Goal: Information Seeking & Learning: Learn about a topic

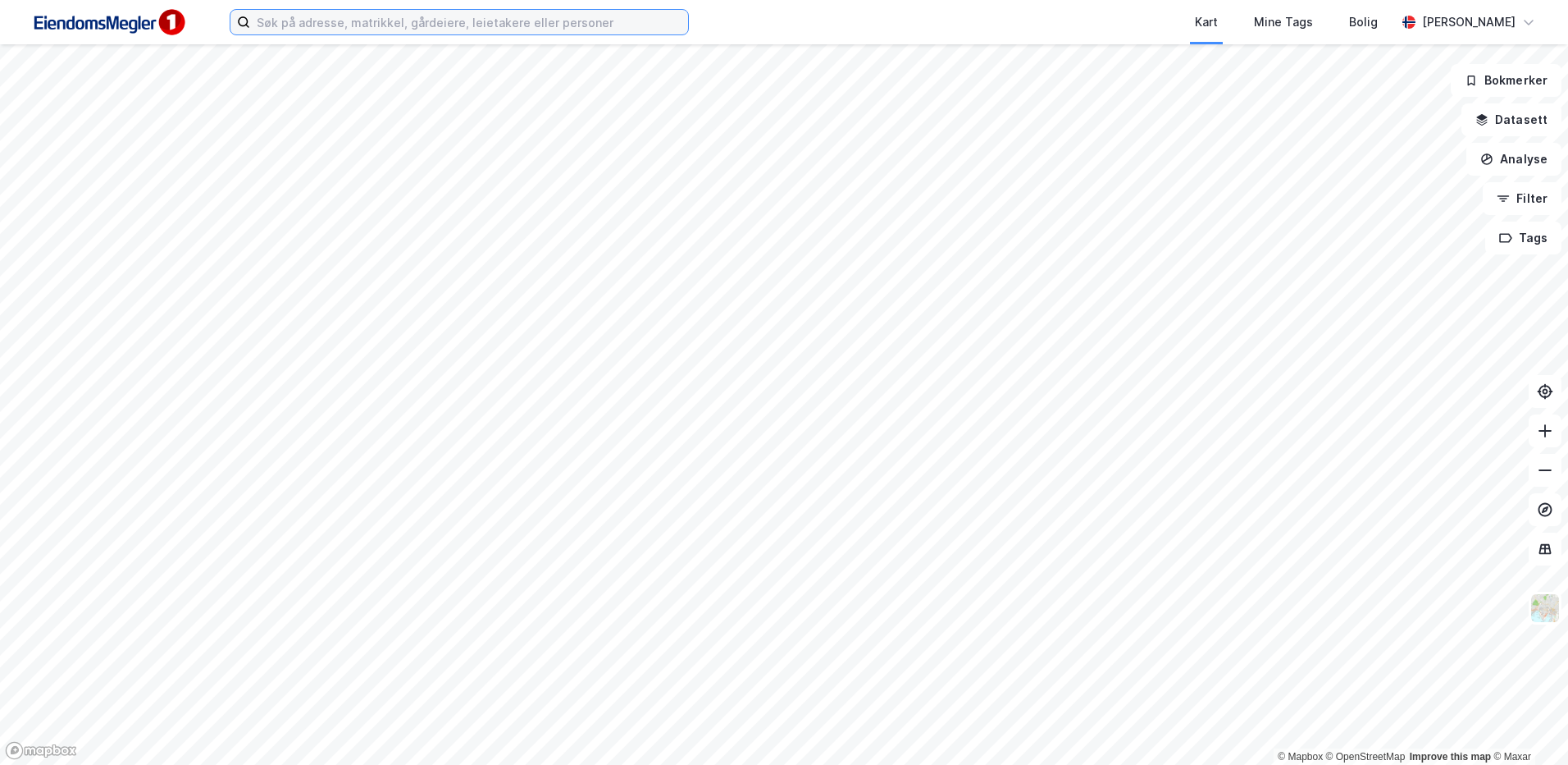
click at [339, 27] on input at bounding box center [469, 22] width 438 height 24
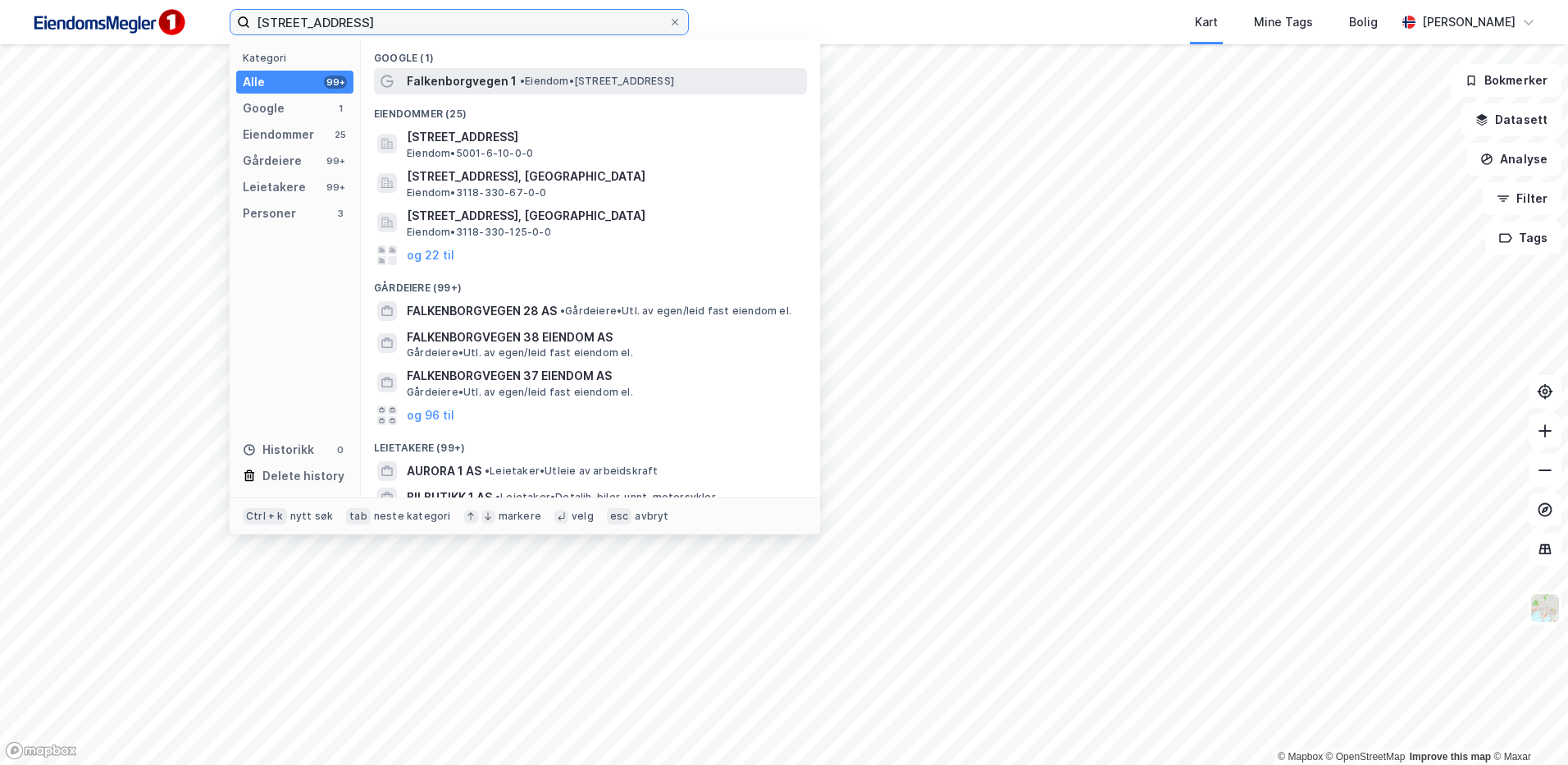
type input "falkenborgveien 1"
click at [476, 87] on span "Falkenborgvegen 1" at bounding box center [462, 82] width 110 height 20
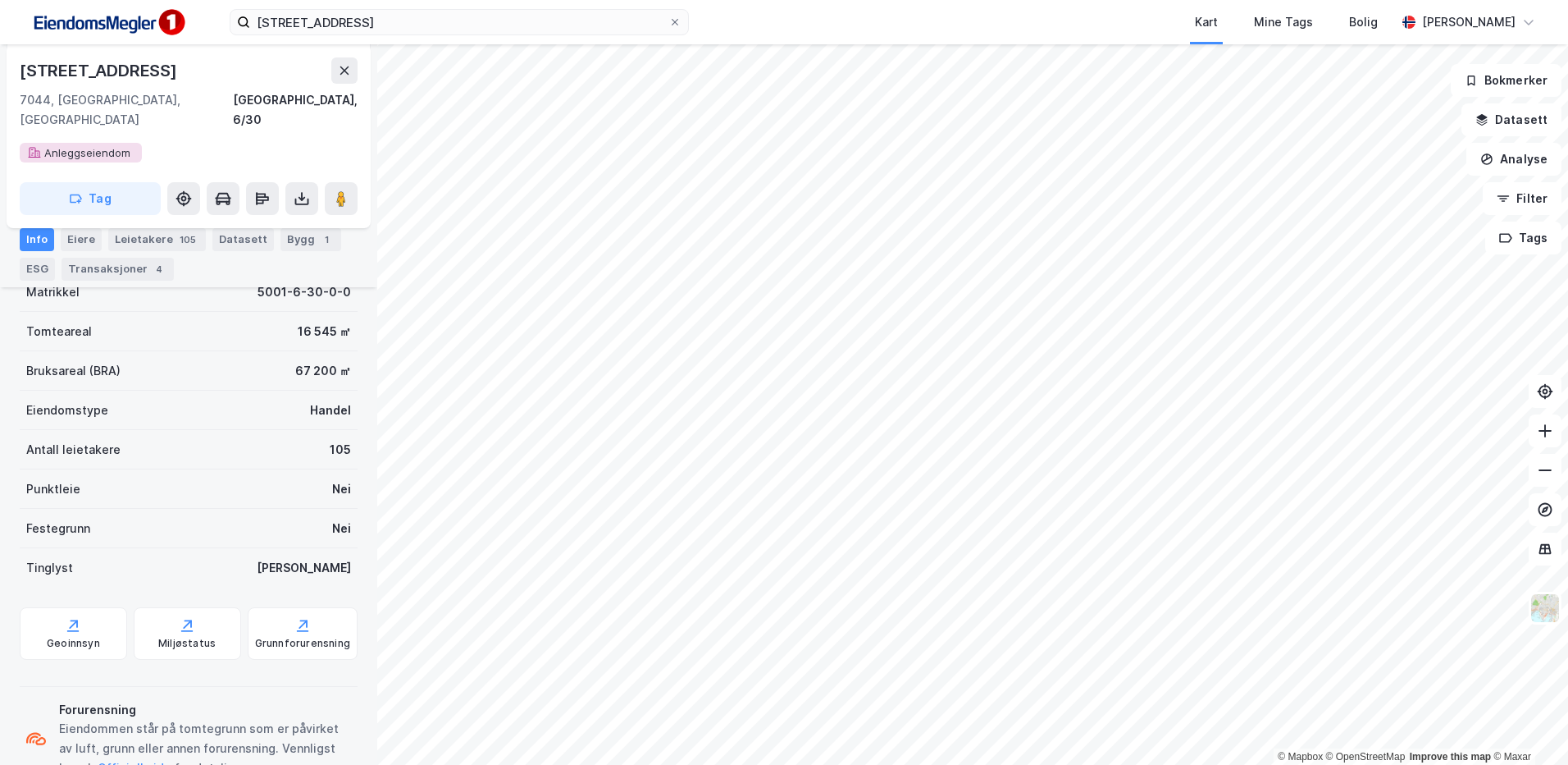
scroll to position [333, 0]
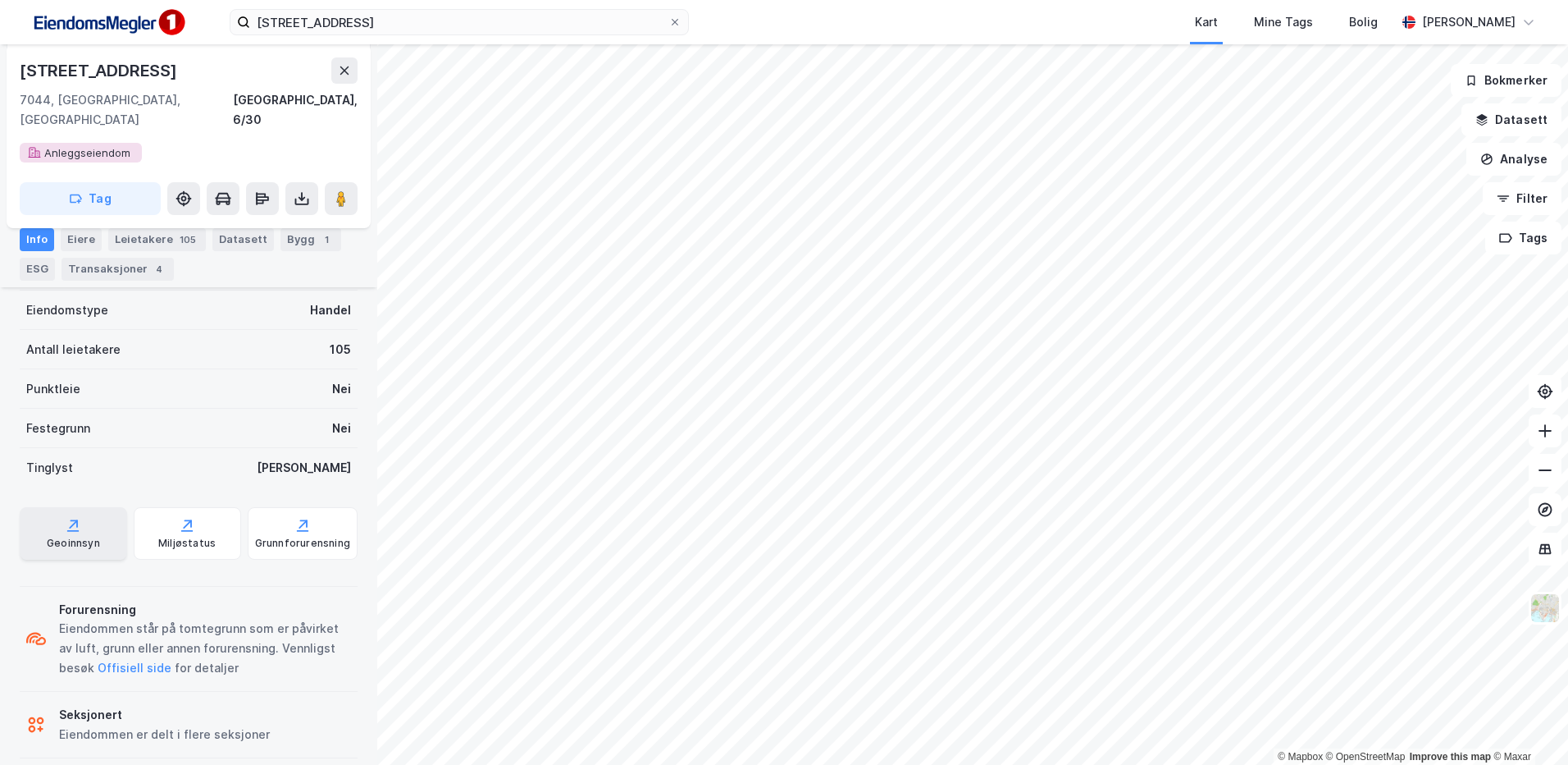
click at [68, 536] on div "Geoinnsyn" at bounding box center [73, 543] width 53 height 13
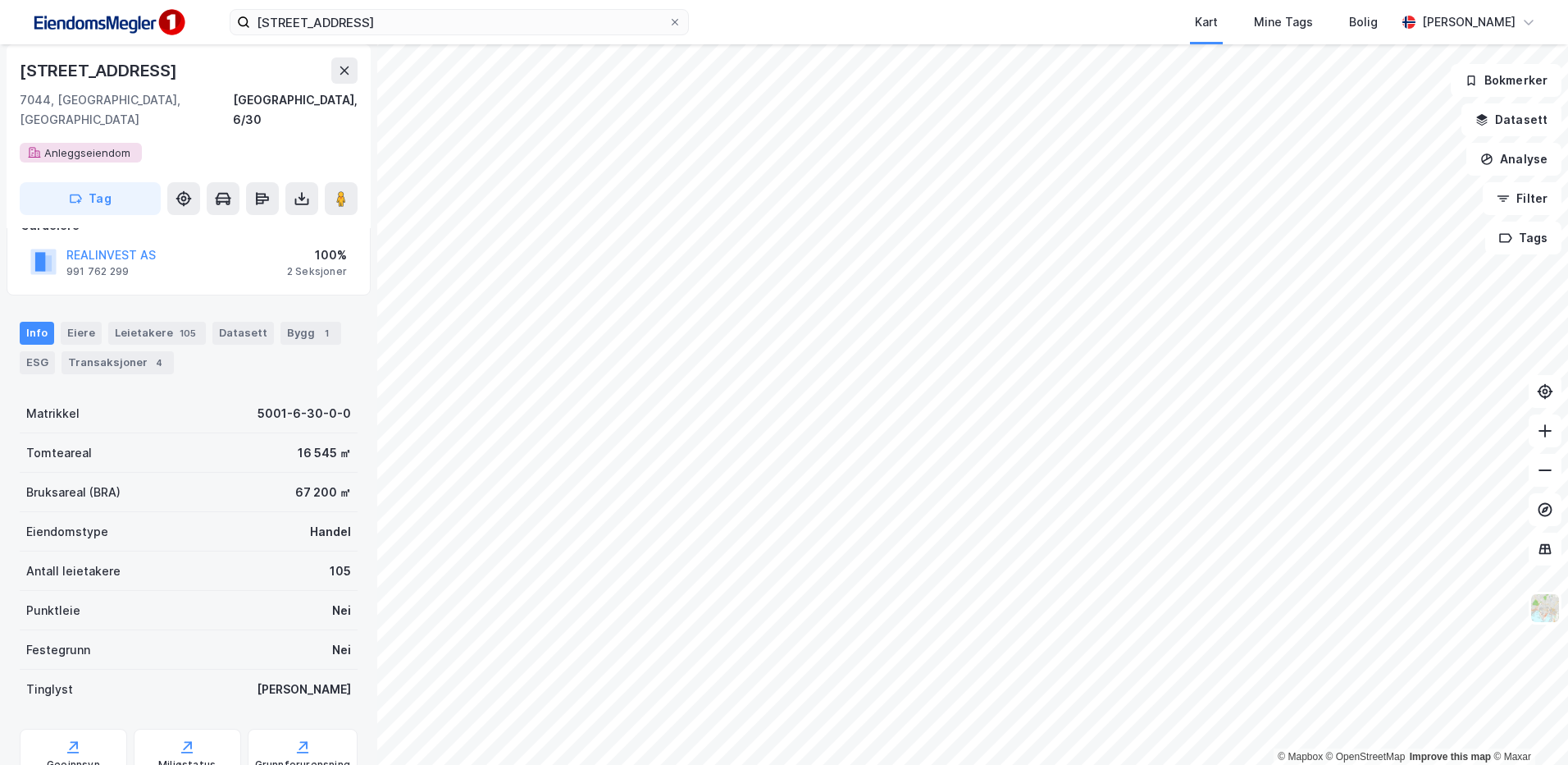
scroll to position [0, 0]
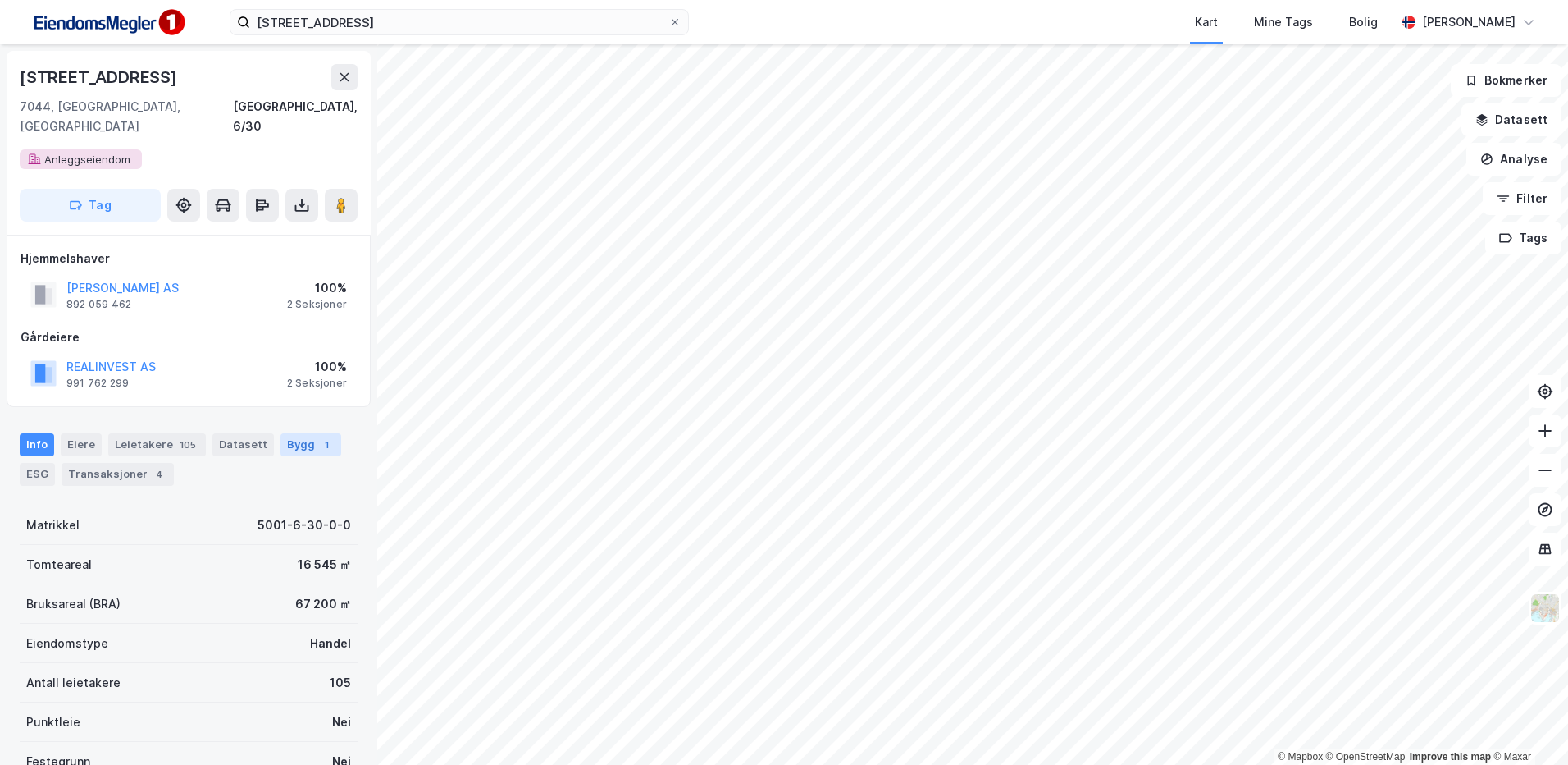
click at [318, 437] on div "1" at bounding box center [326, 445] width 16 height 16
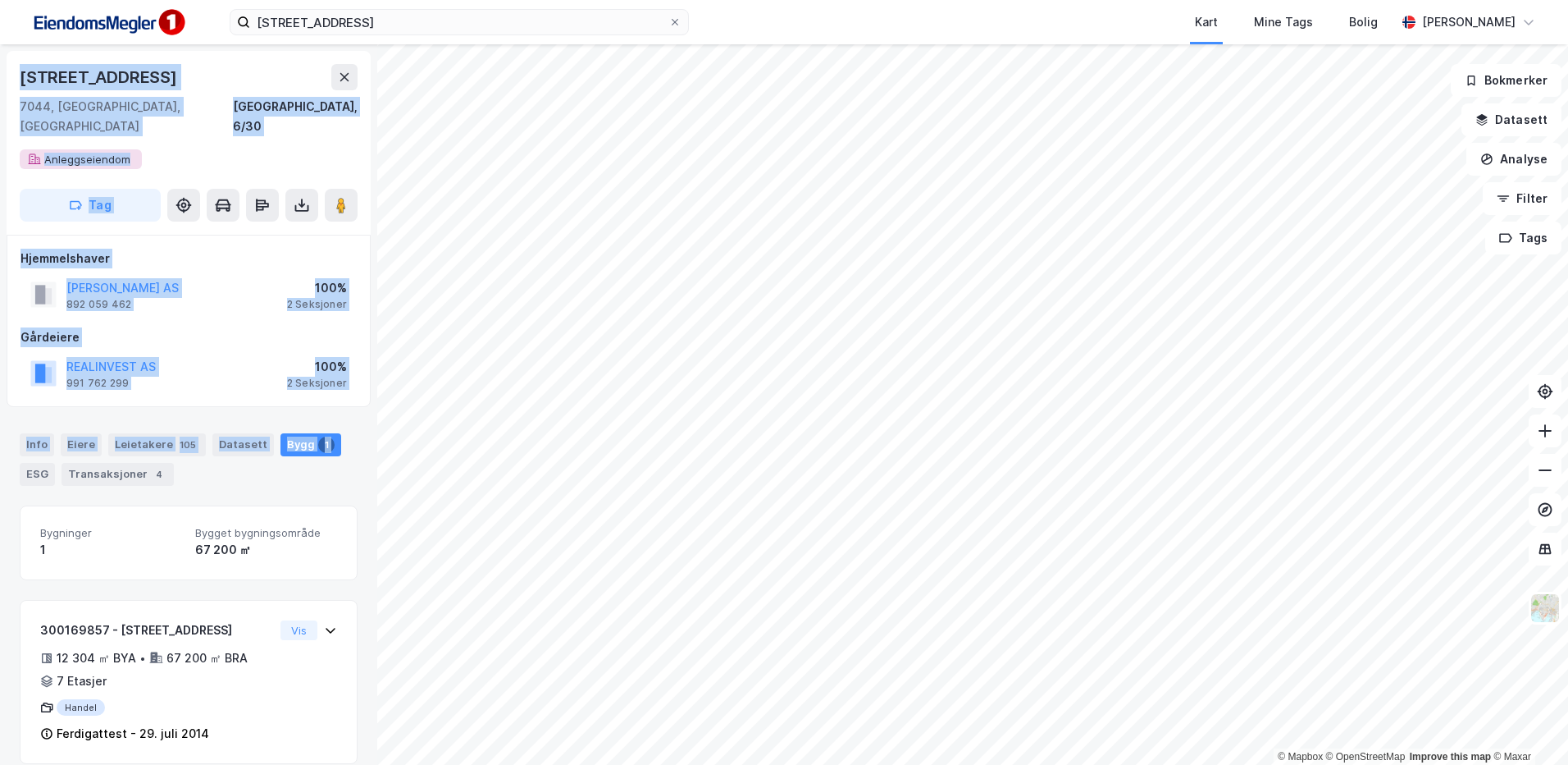
click at [0, 460] on html "falkenborgveien 1 Kart Mine Tags Bolig Stine Grønnhaug © Mapbox © OpenStreetMap…" at bounding box center [784, 382] width 1568 height 765
drag, startPoint x: -2, startPoint y: 460, endPoint x: 25, endPoint y: 457, distance: 27.2
click at [25, 463] on div "ESG" at bounding box center [37, 474] width 35 height 23
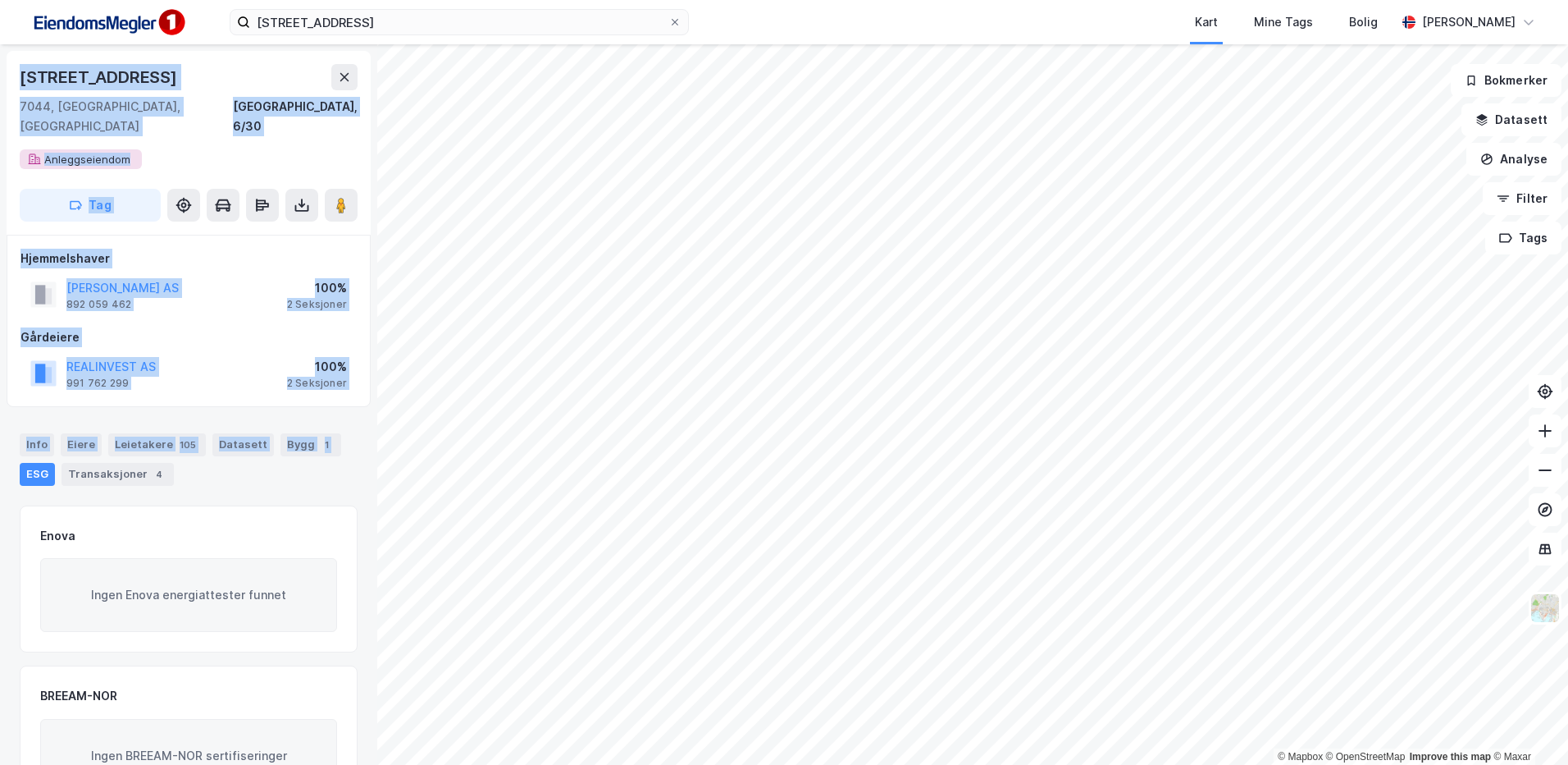
click at [236, 470] on div "Info Eiere Leietakere 105 Datasett Bygg 1 ESG Transaksjoner 4" at bounding box center [188, 453] width 377 height 79
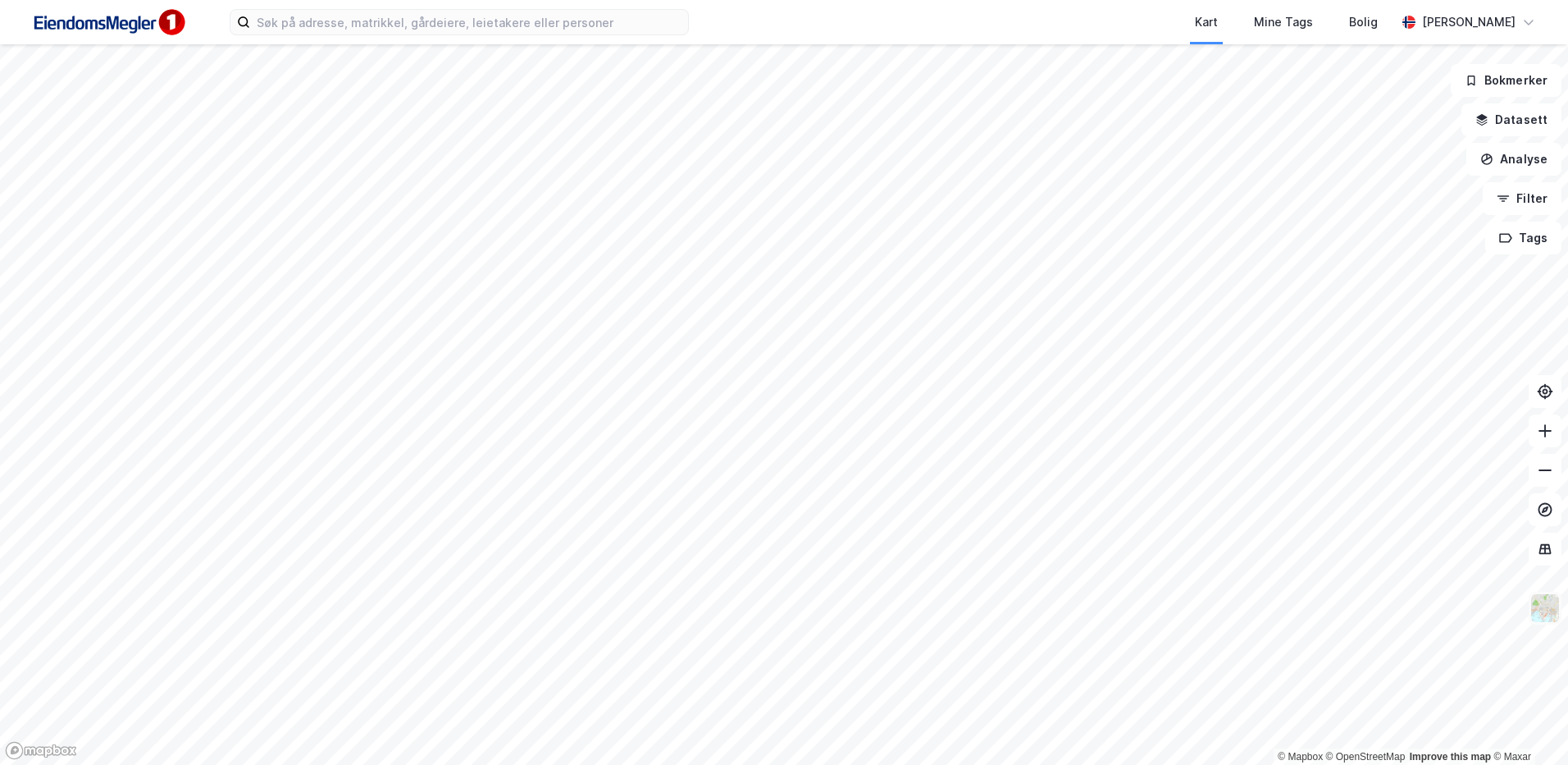
click at [1539, 601] on img at bounding box center [1545, 607] width 31 height 31
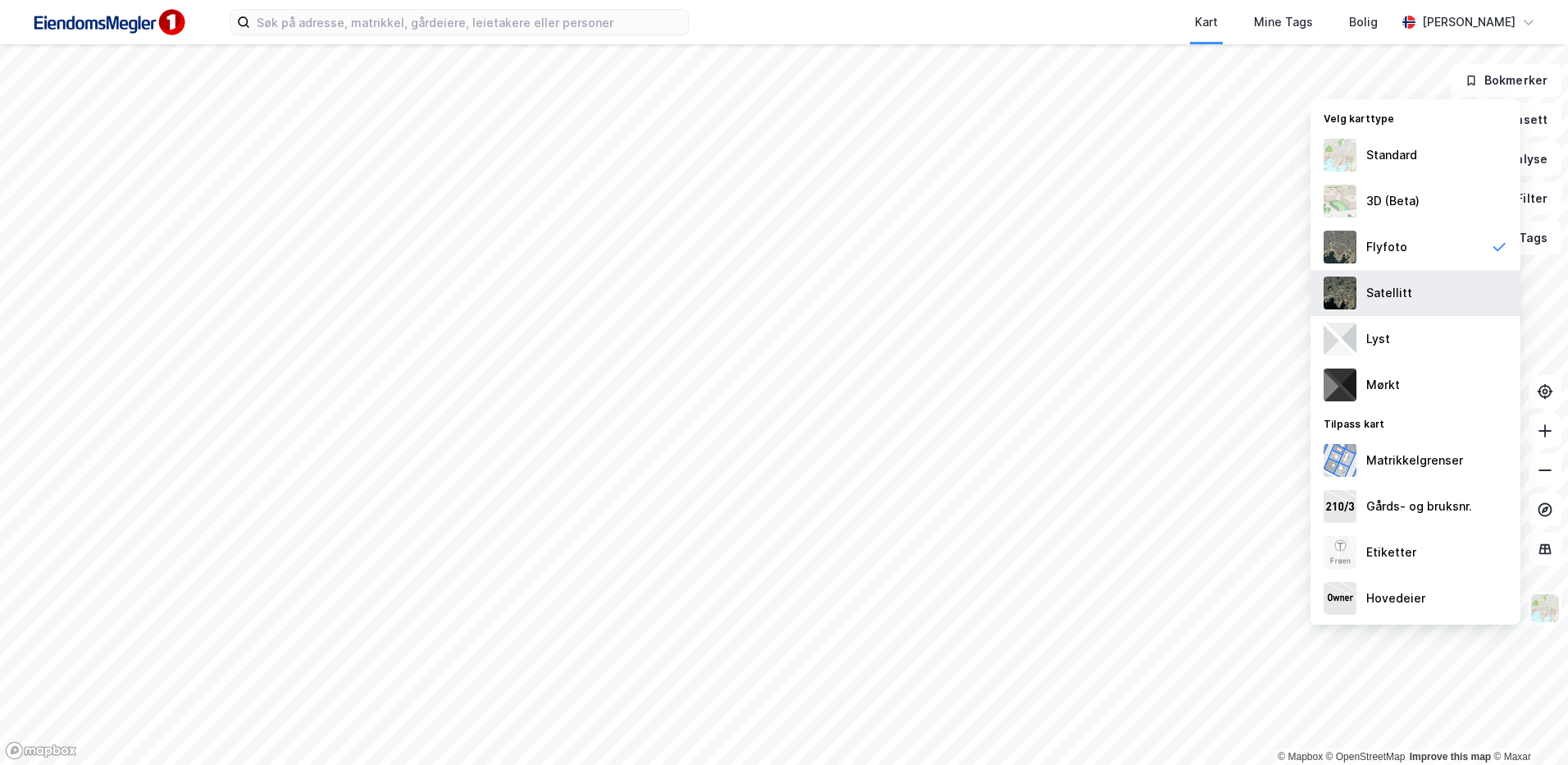
click at [1446, 286] on div "Satellitt" at bounding box center [1416, 292] width 210 height 46
click at [1559, 602] on img at bounding box center [1545, 607] width 31 height 31
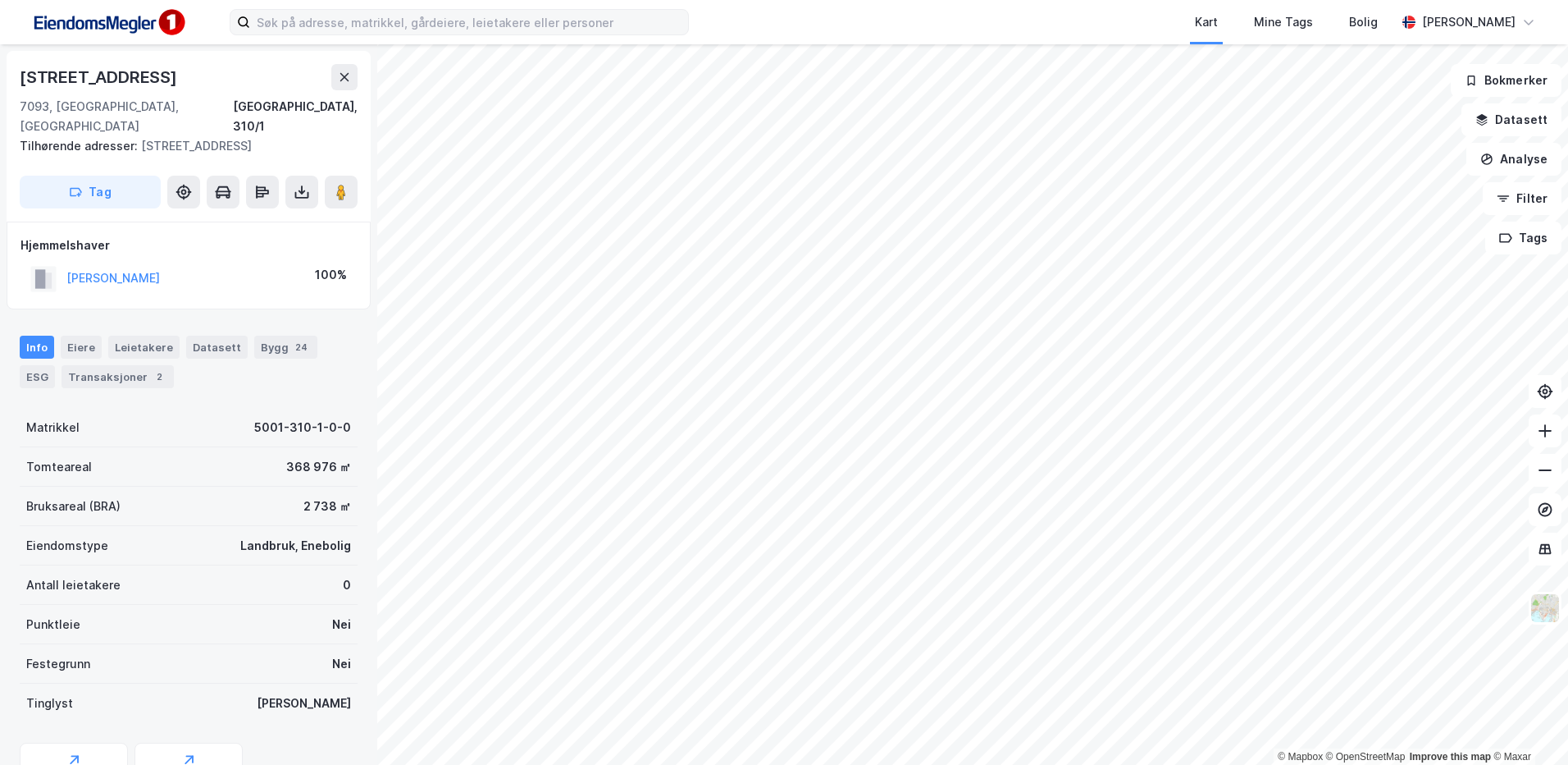
scroll to position [2, 0]
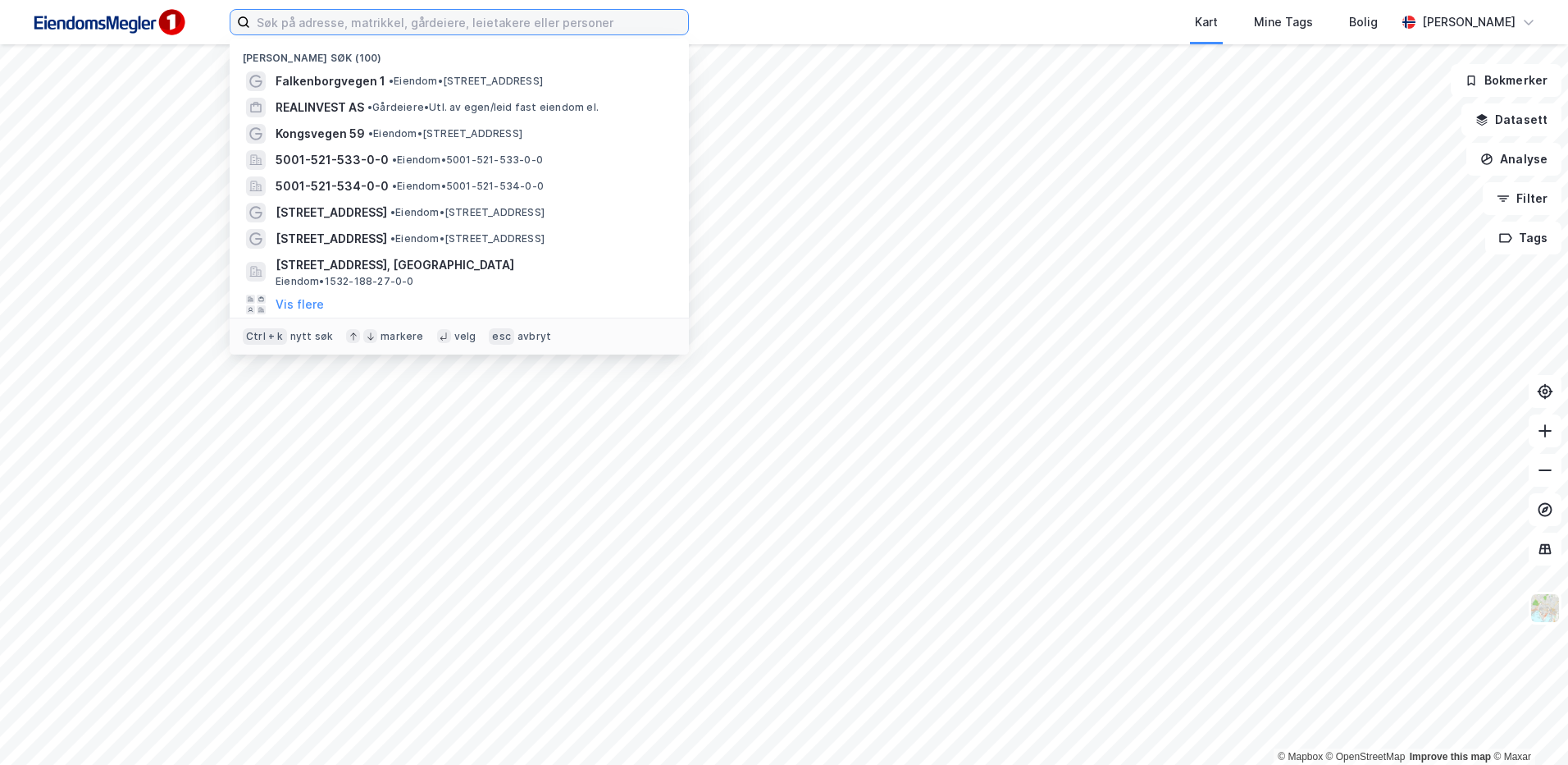
click at [426, 31] on input at bounding box center [469, 22] width 438 height 24
paste input "Ny Jord-vegen 264"
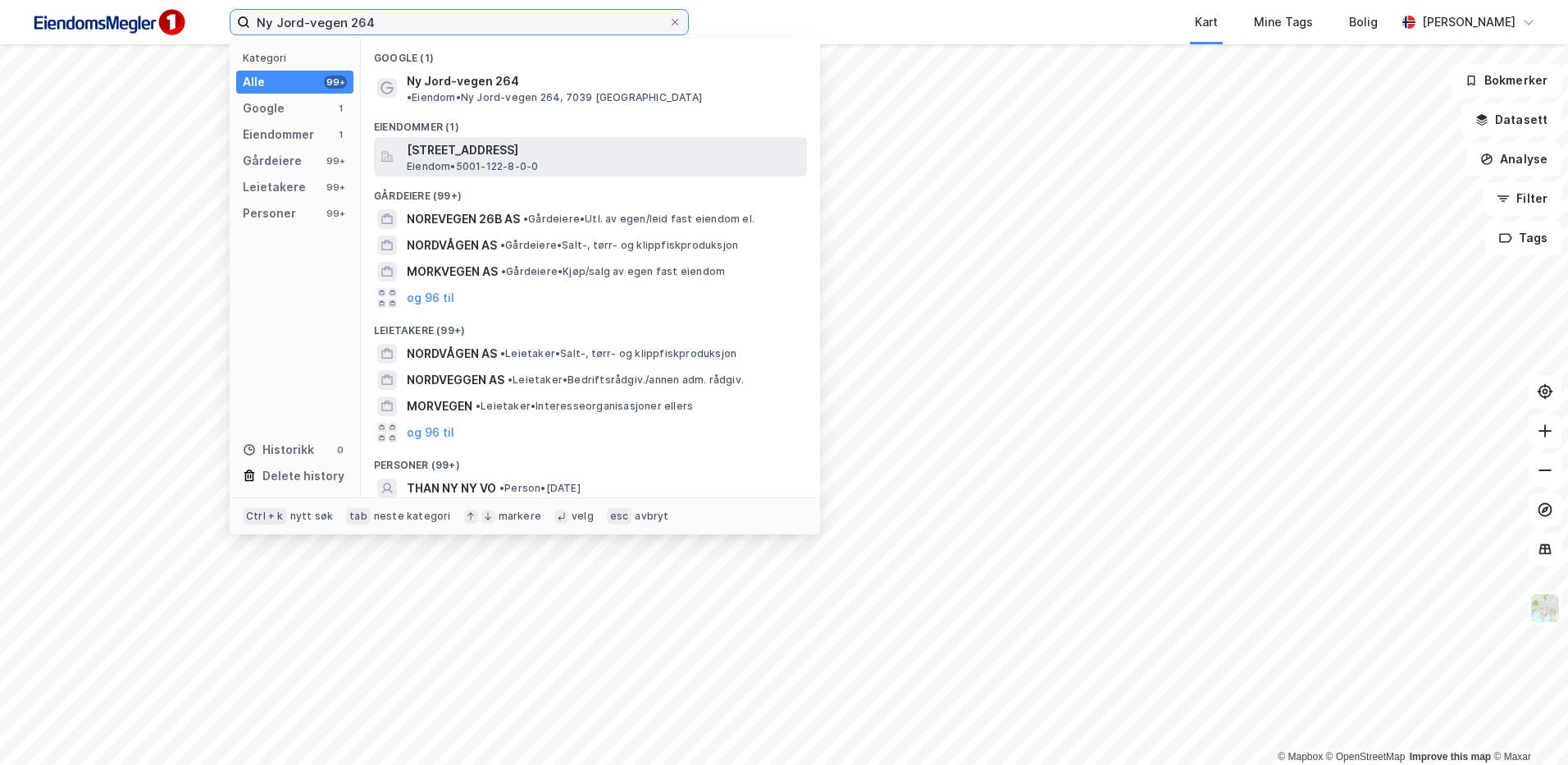
type input "Ny Jord-vegen 264"
click at [544, 140] on span "Ny Jord-vegen 264, 7039, TRONDHEIM, TRONDHEIM" at bounding box center [603, 150] width 394 height 20
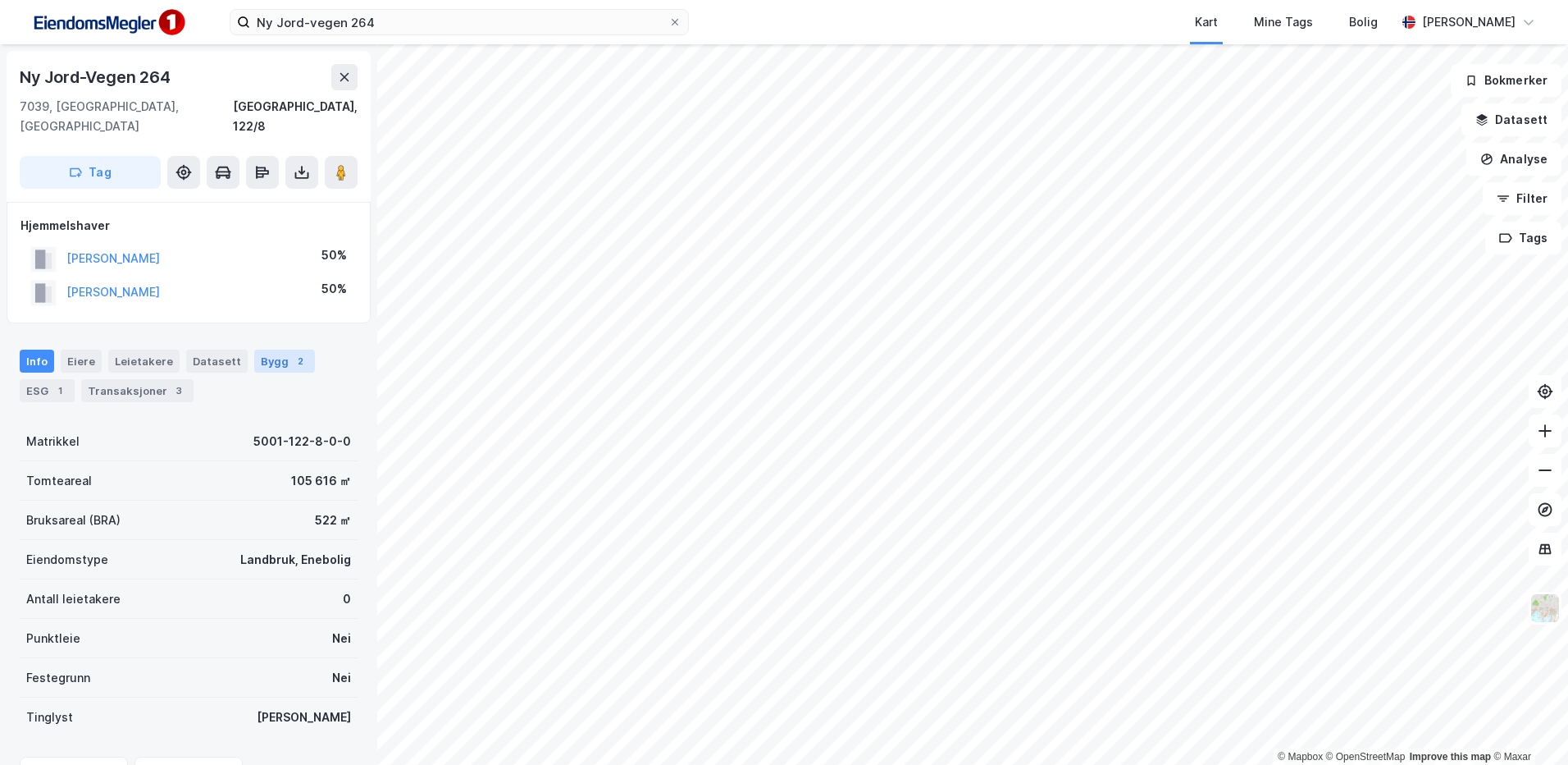
click at [255, 350] on div "Bygg 2" at bounding box center [285, 361] width 61 height 23
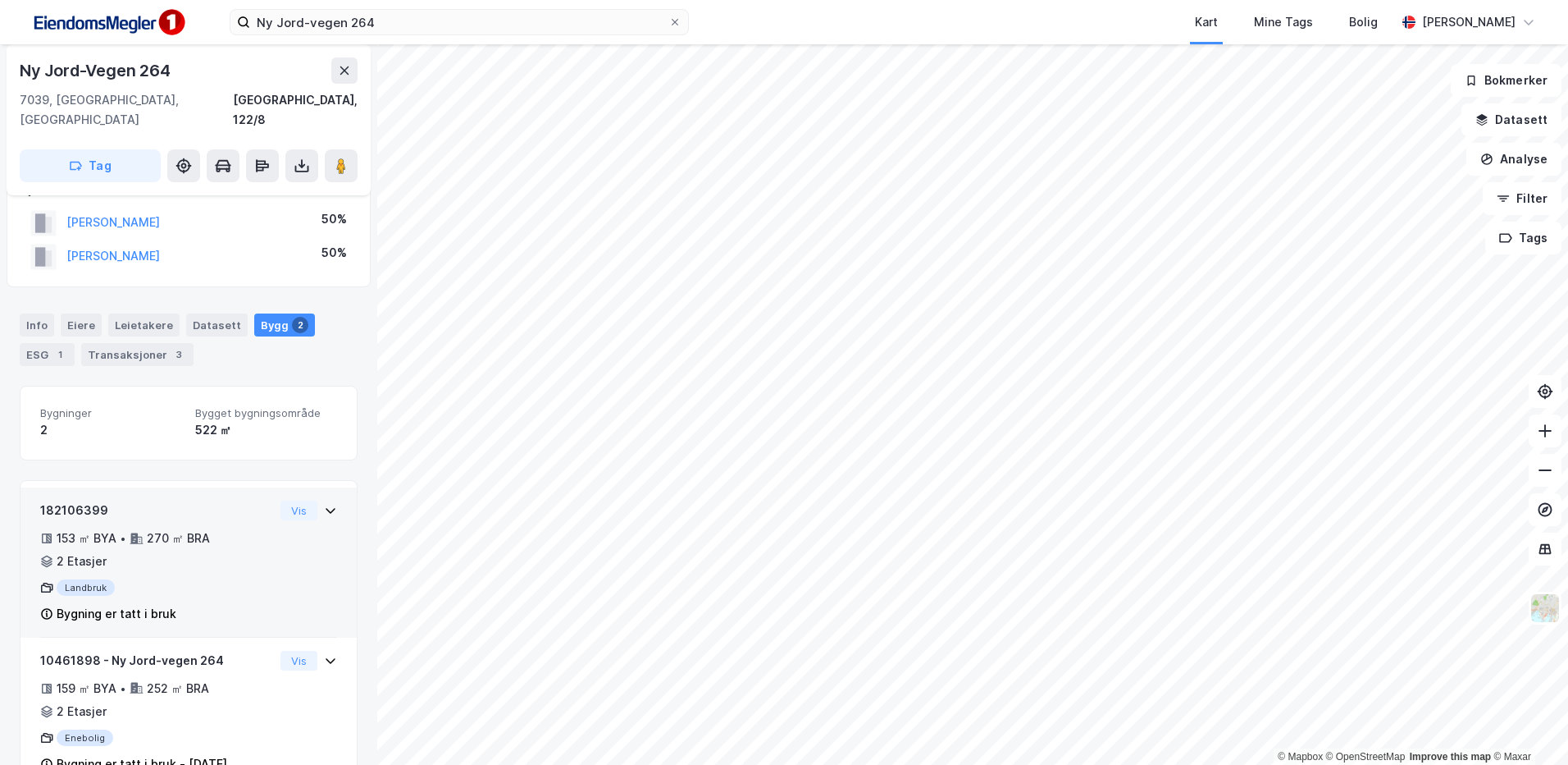
scroll to position [65, 0]
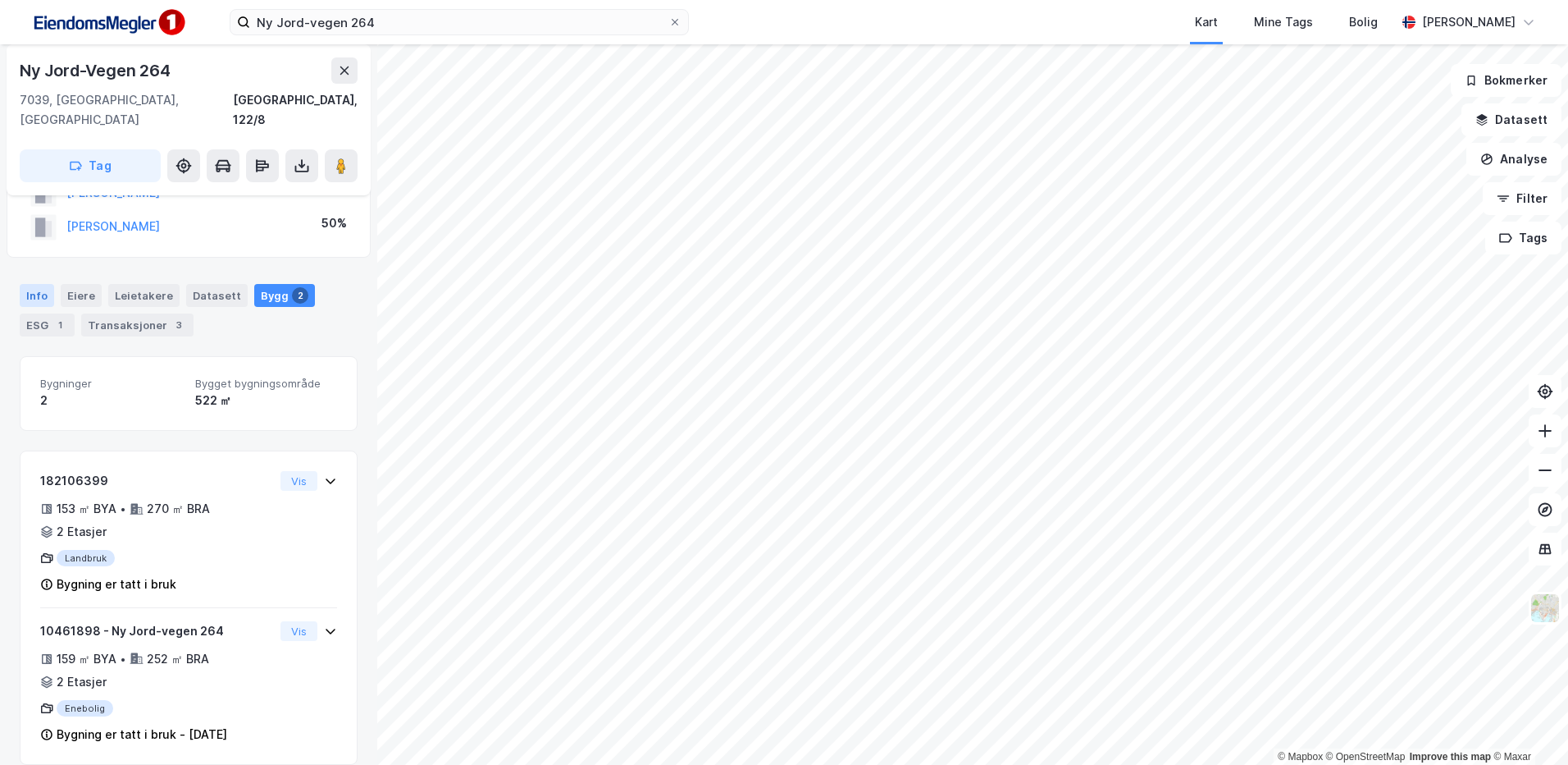
click at [35, 284] on div "Info" at bounding box center [37, 296] width 34 height 23
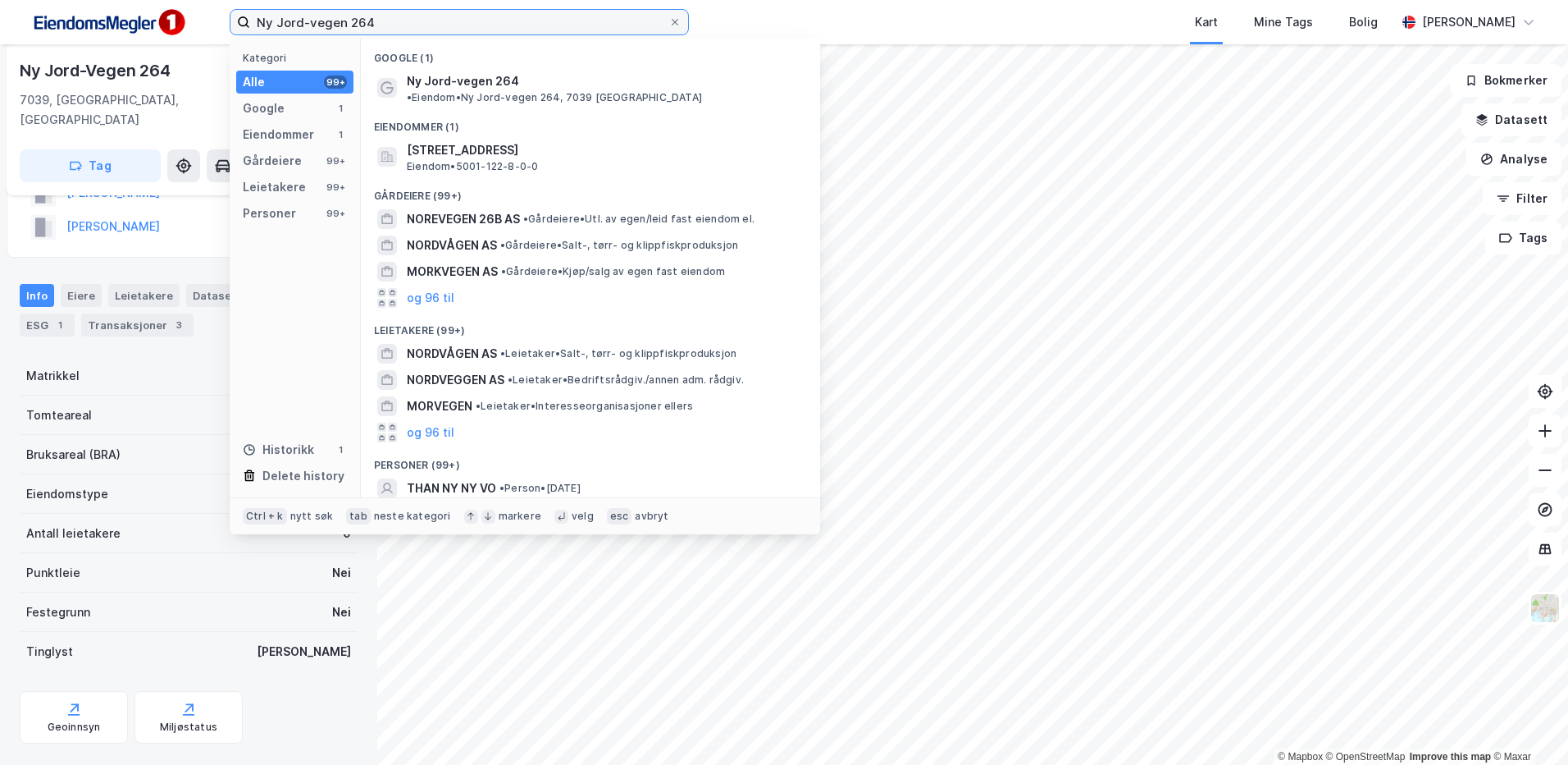
drag, startPoint x: 414, startPoint y: 22, endPoint x: 234, endPoint y: 26, distance: 180.0
click at [234, 26] on label "Ny Jord-vegen 264" at bounding box center [459, 22] width 459 height 26
paste input
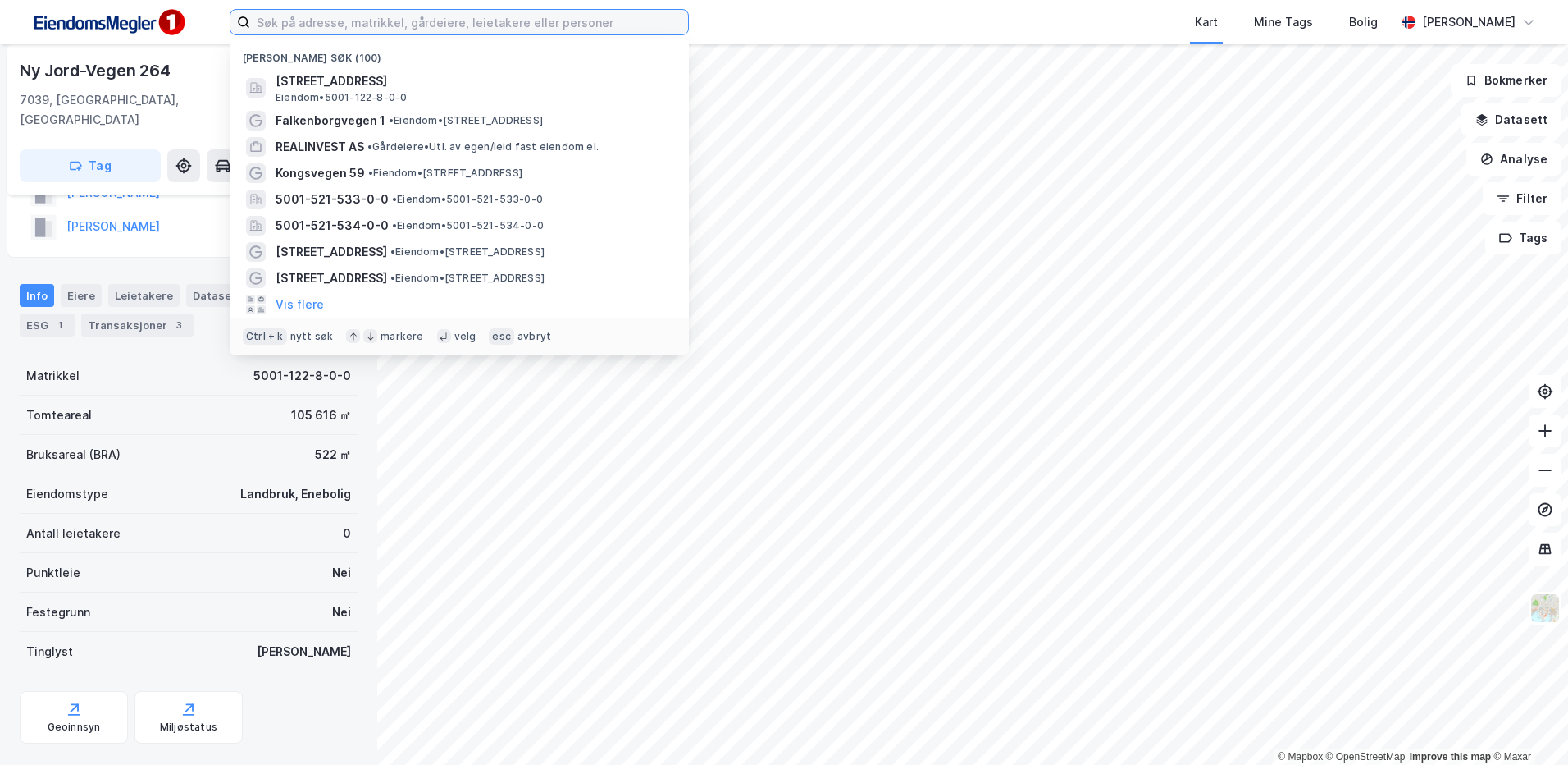
paste input
paste input "Husbyvegen 225, 7357 Skaun"
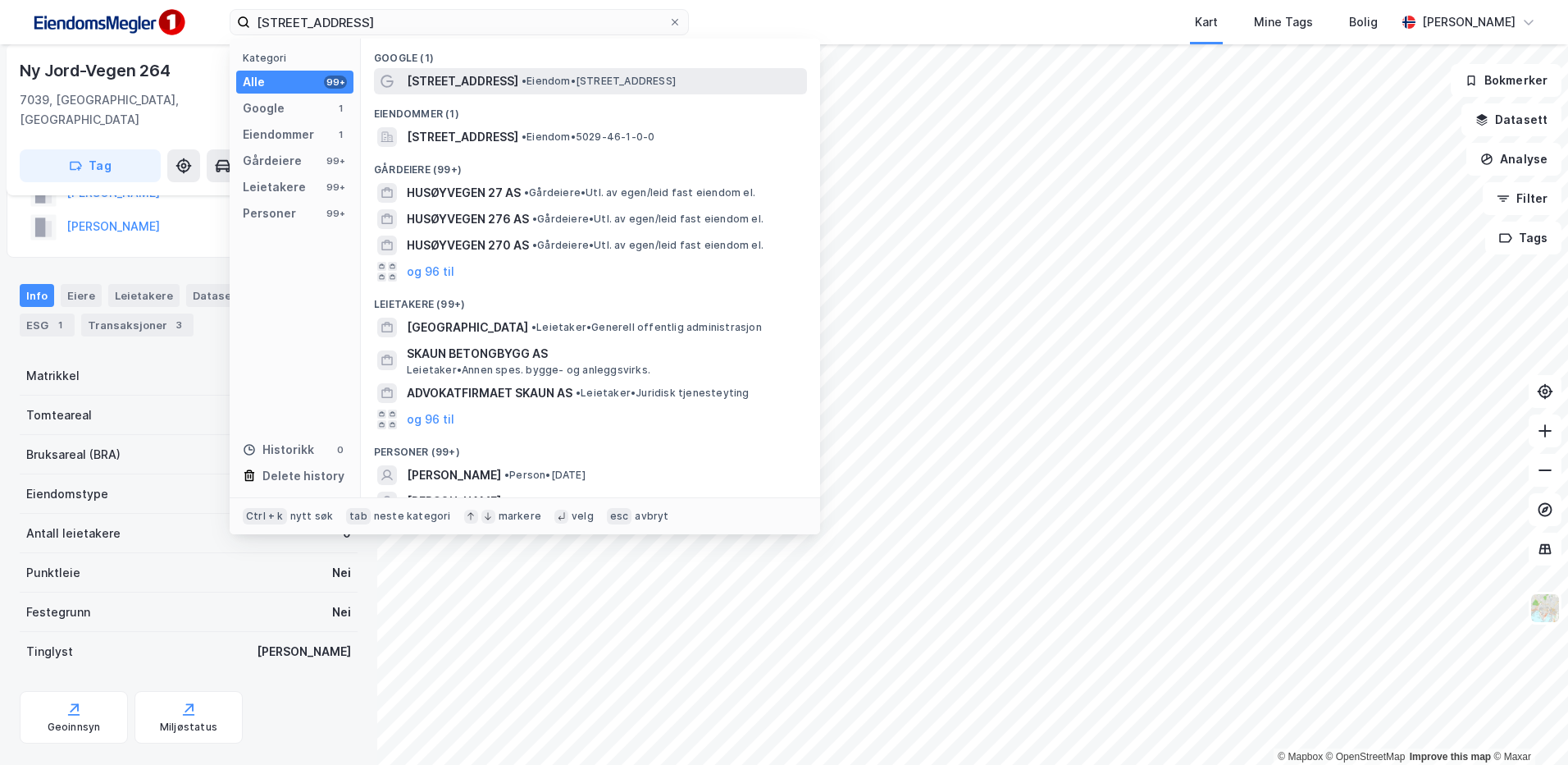
click at [533, 82] on span "• Eiendom • Husbyvegen 225, 7357 Skaun" at bounding box center [599, 81] width 154 height 13
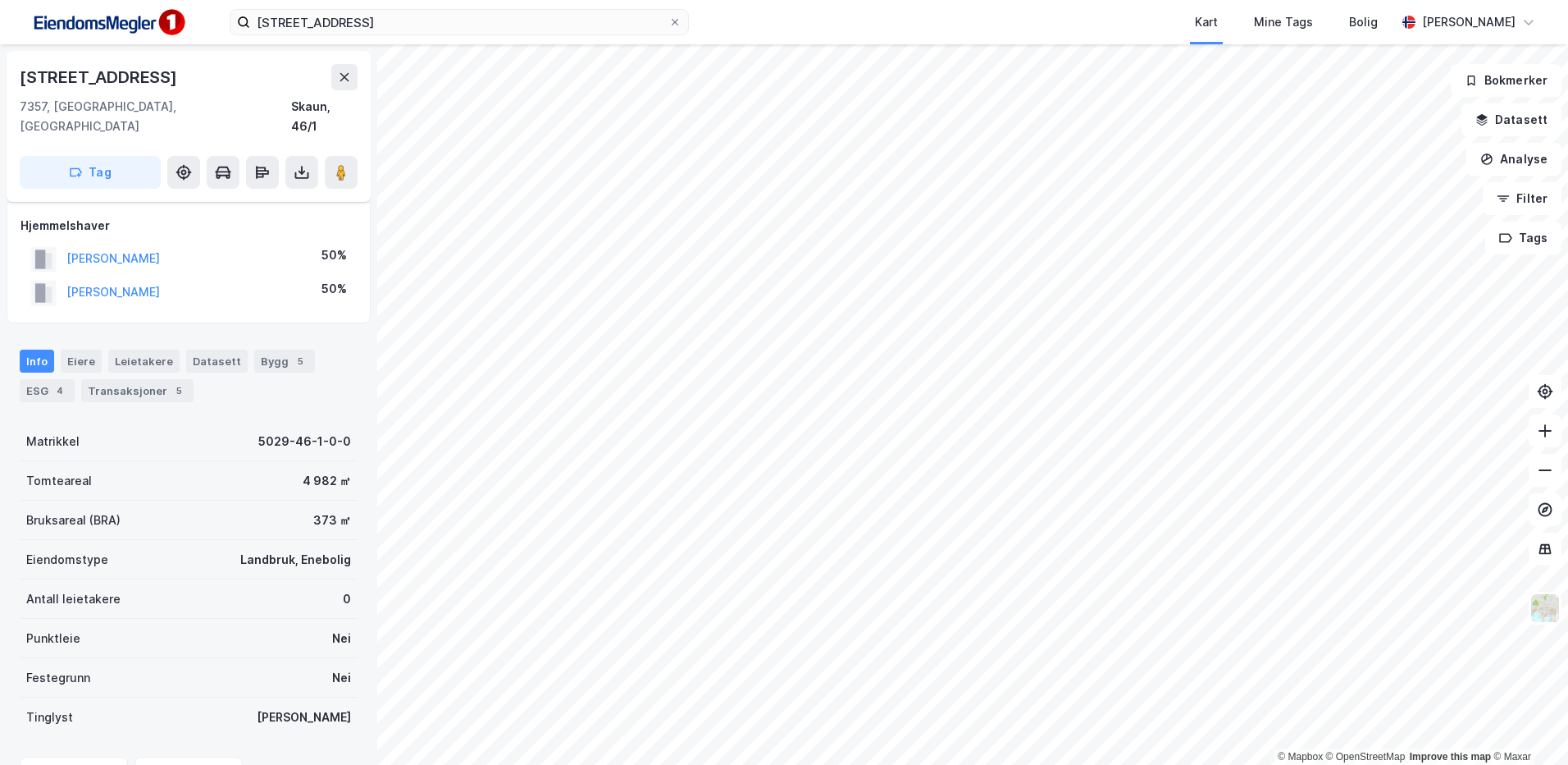
scroll to position [65, 0]
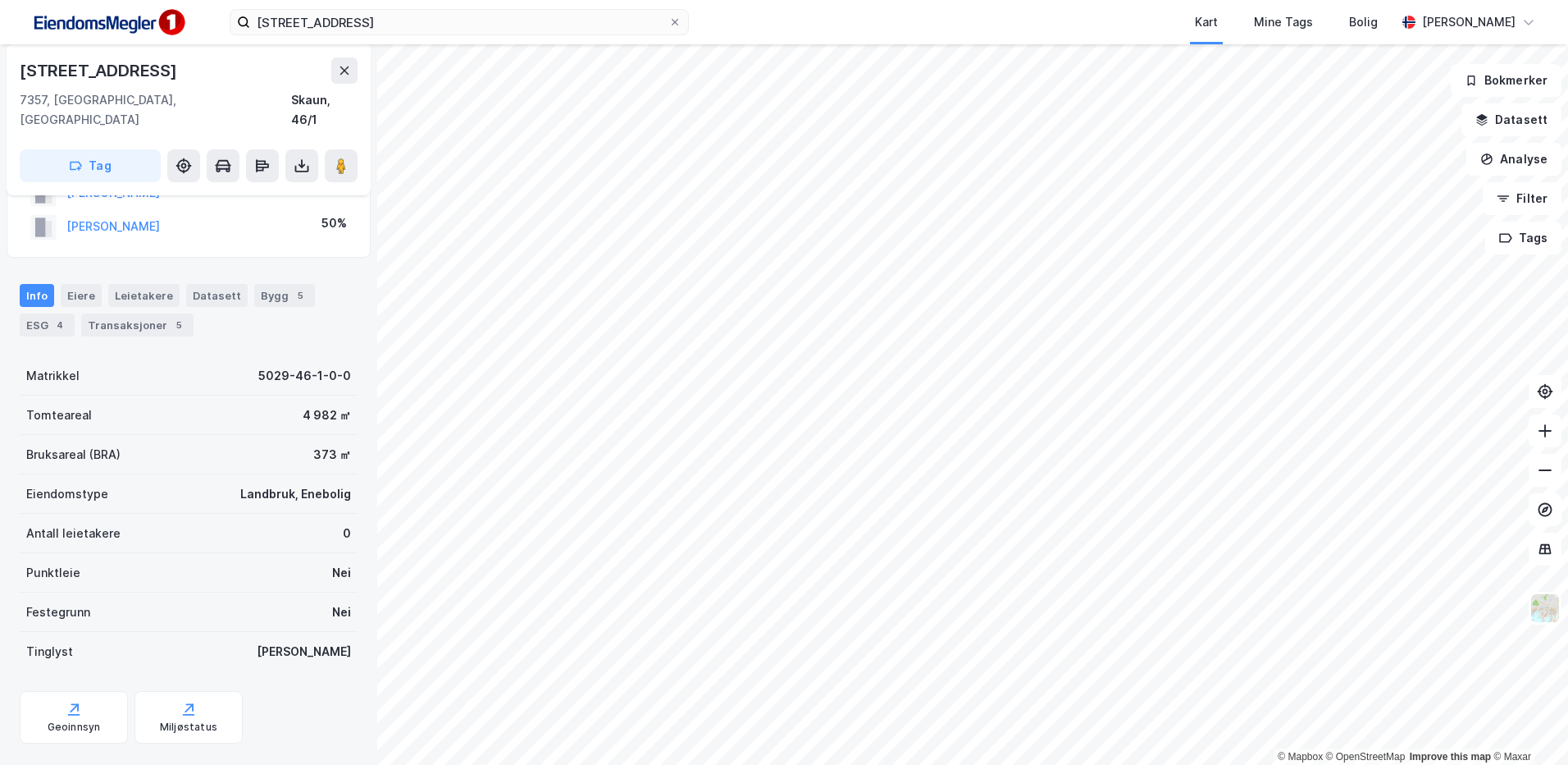
drag, startPoint x: 282, startPoint y: 272, endPoint x: 321, endPoint y: 320, distance: 61.8
click at [292, 287] on div "5" at bounding box center [300, 295] width 16 height 16
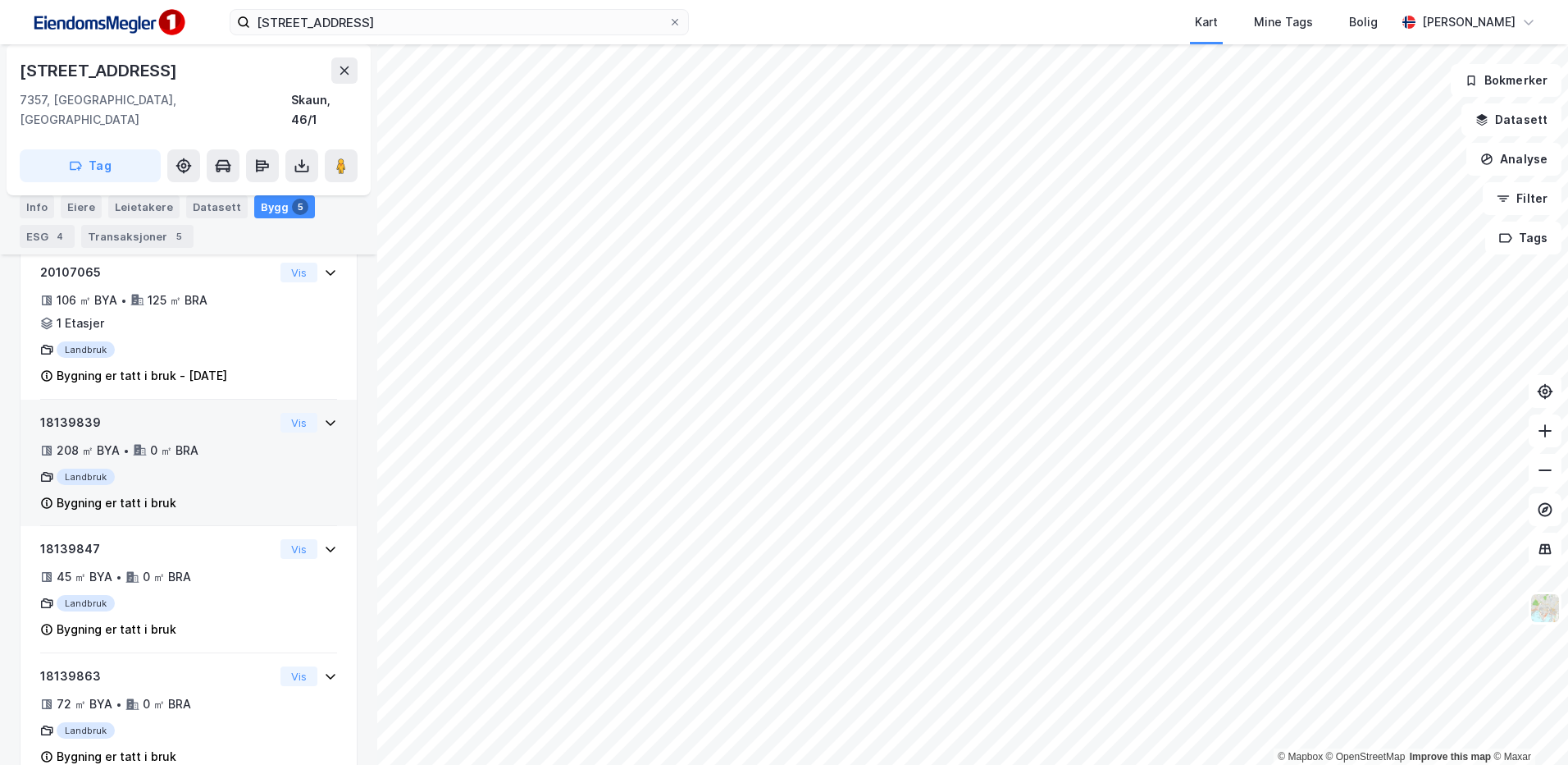
scroll to position [447, 0]
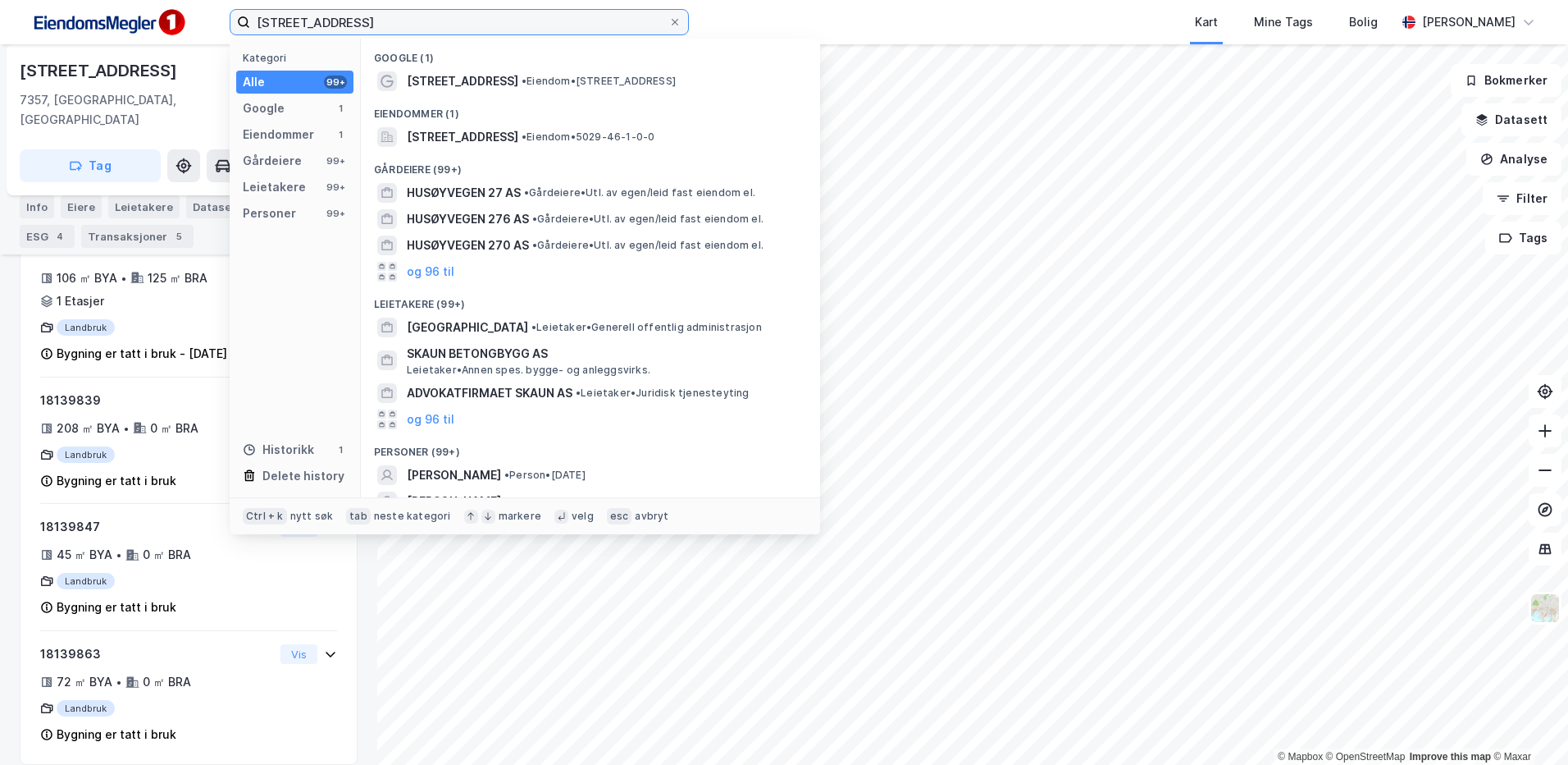
drag, startPoint x: 446, startPoint y: 22, endPoint x: 93, endPoint y: 16, distance: 353.1
click at [93, 16] on div "Husbyvegen 225, 7357 Skaun Kategori Alle 99+ Google 1 Eiendommer 1 Gårdeiere 99…" at bounding box center [784, 22] width 1568 height 44
paste input "Drakstvegen 886, 7039 Trondheim"
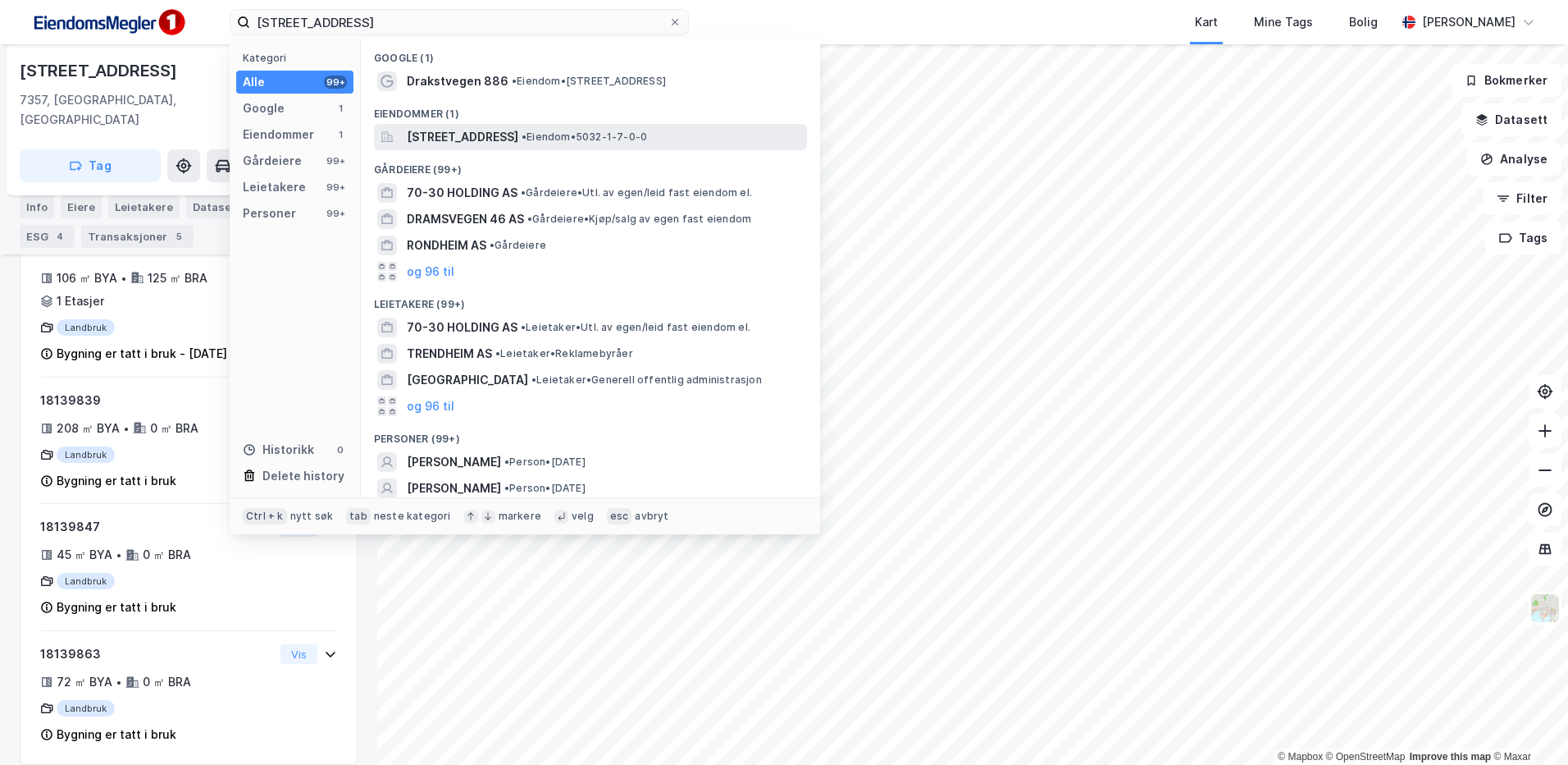
click at [510, 128] on span "Drakstvegen 886, 7039, TRONDHEIM, SELBU" at bounding box center [463, 137] width 111 height 20
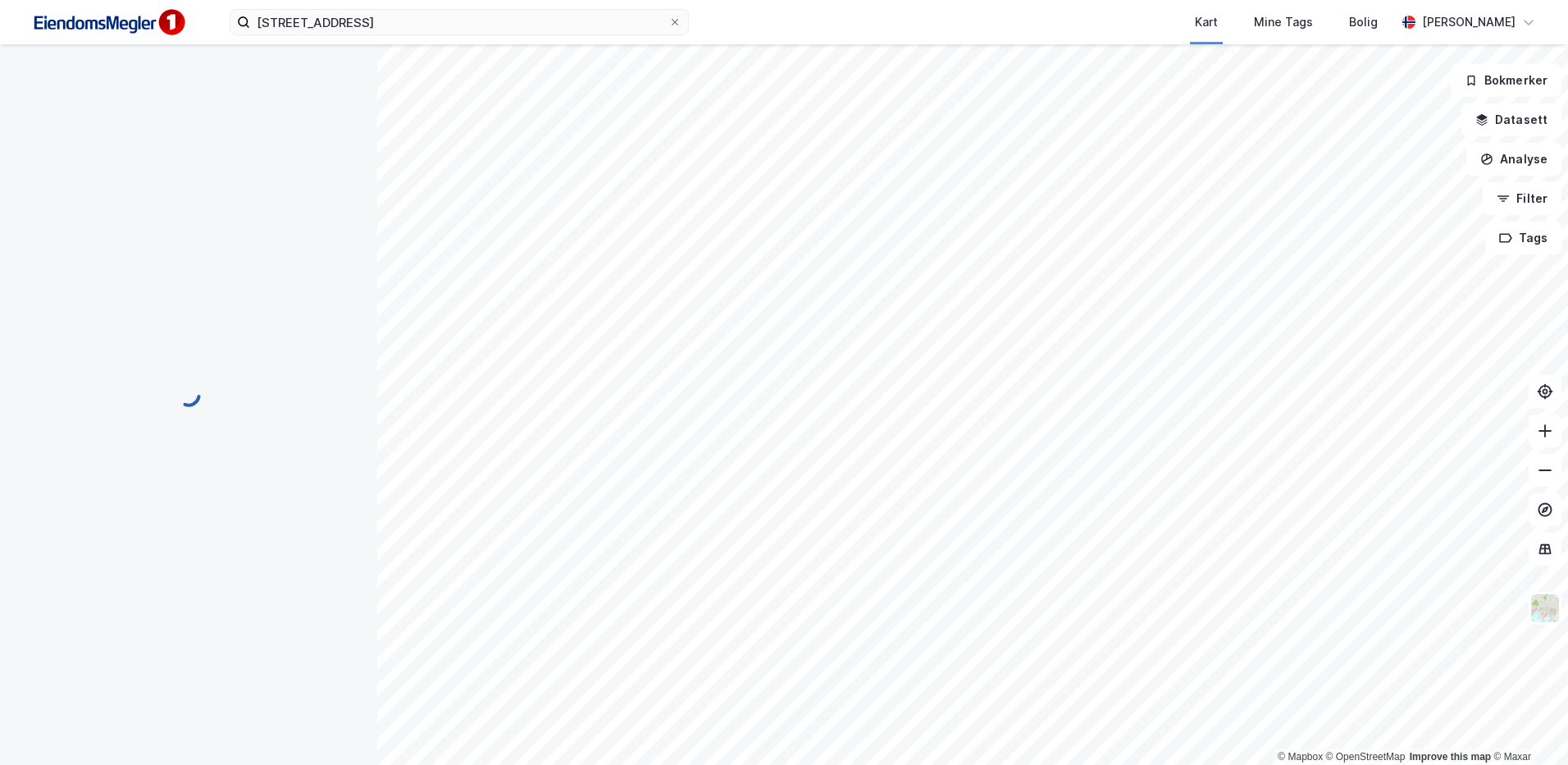
scroll to position [43, 0]
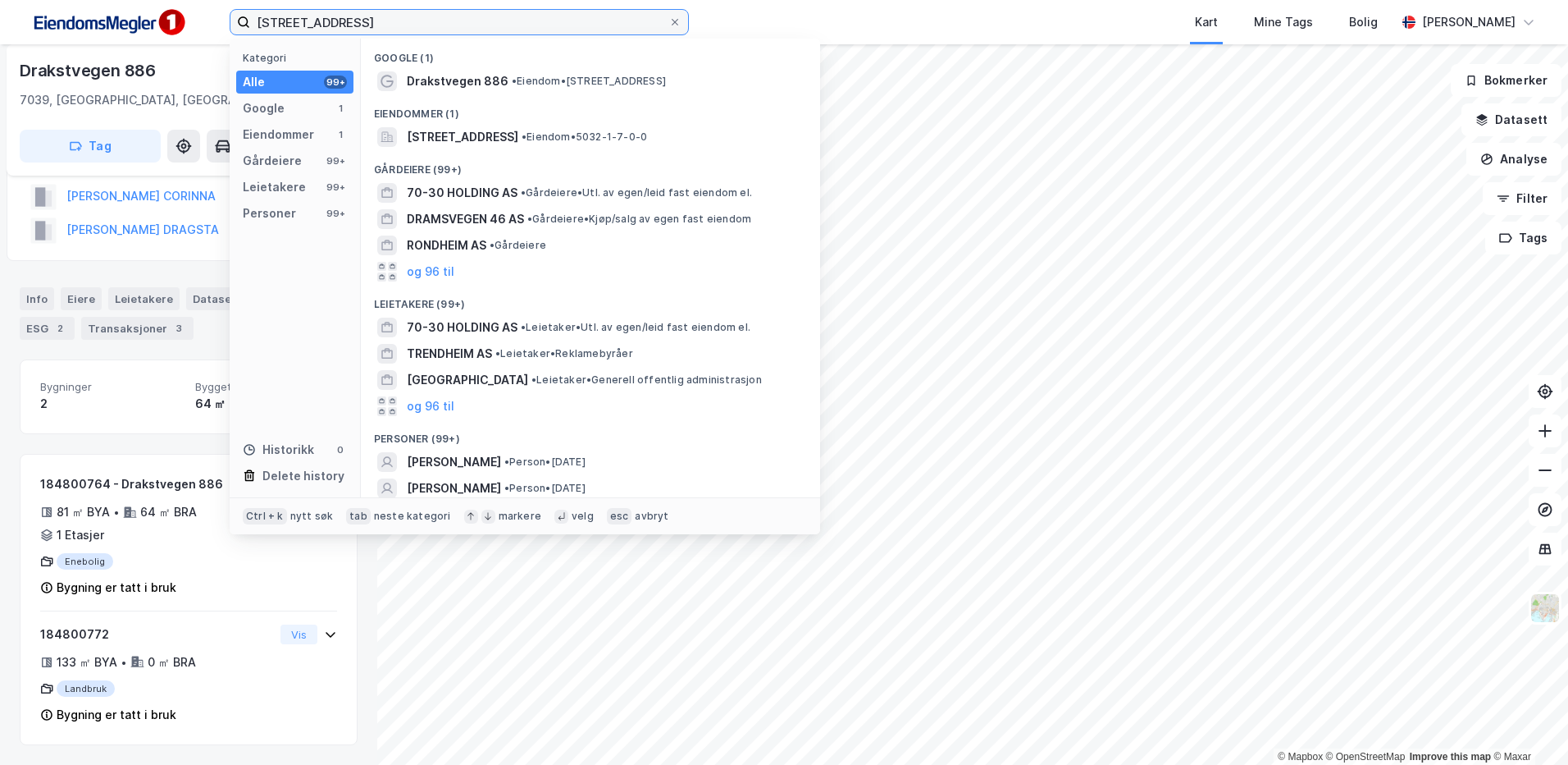
drag, startPoint x: 284, startPoint y: 13, endPoint x: 139, endPoint y: 20, distance: 145.2
click at [139, 20] on div "Drakstvegen 886, 7039 Trondheim Kategori Alle 99+ Google 1 Eiendommer 1 Gårdeie…" at bounding box center [784, 22] width 1568 height 44
paste input "Vigdalsveien 470, 7350 Buvika"
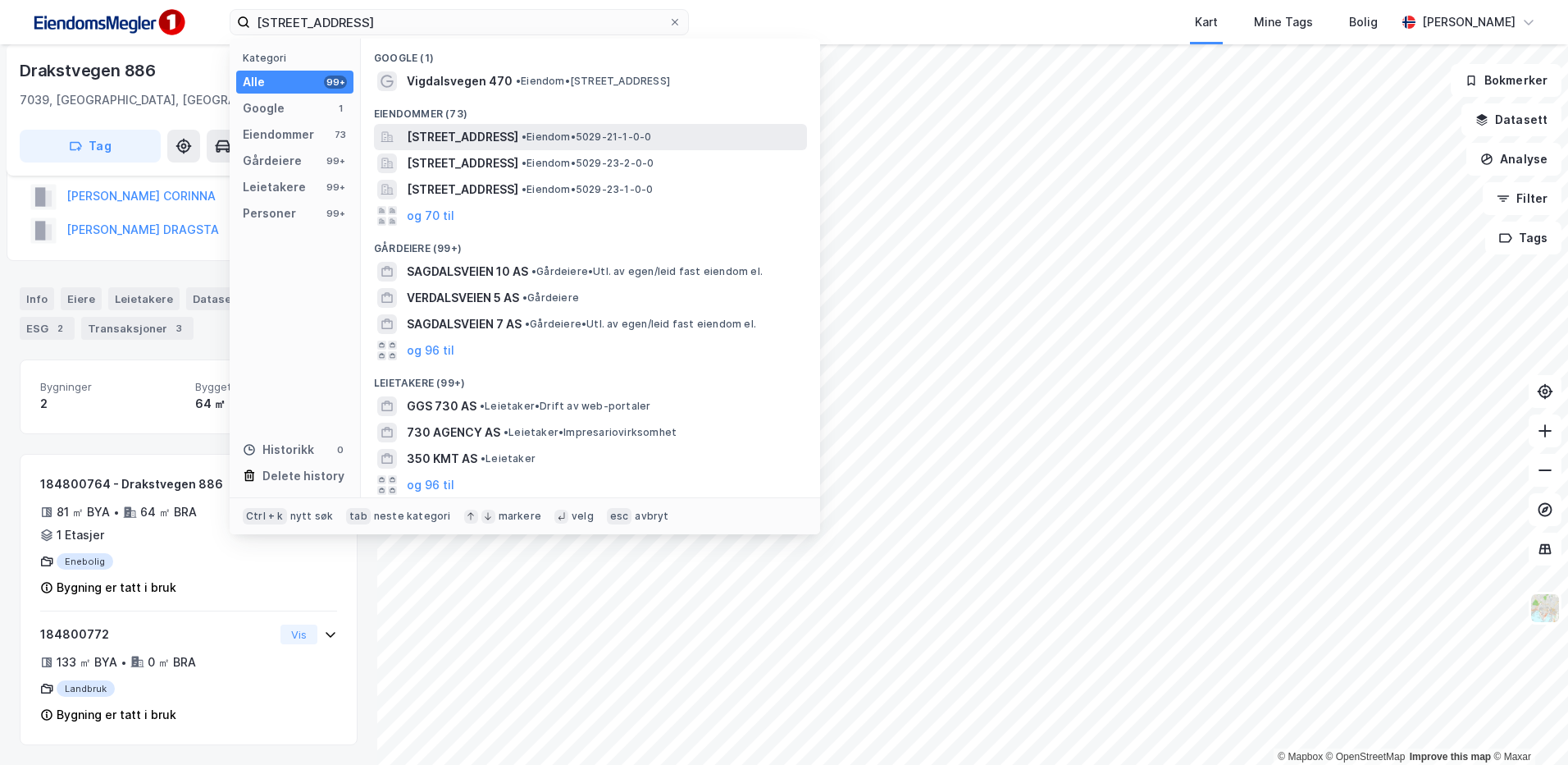
click at [518, 138] on span "Vigdalsvegen 470, 7350, BUVIKA, SKAUN" at bounding box center [463, 137] width 111 height 20
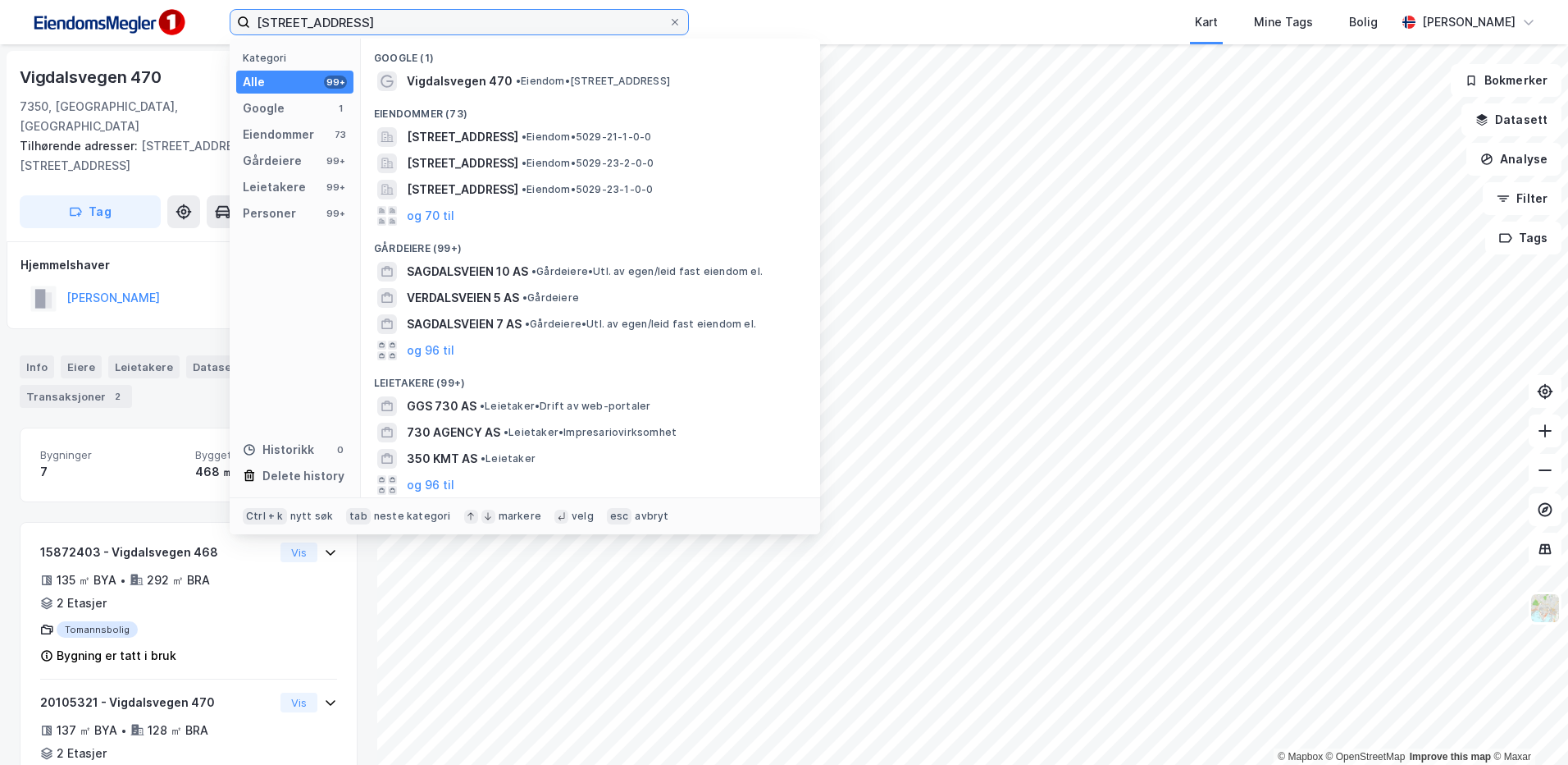
drag, startPoint x: 476, startPoint y: 15, endPoint x: 108, endPoint y: 22, distance: 368.1
click at [108, 22] on div "Vigdalsveien 470, 7350 Buvika Kategori Alle 99+ Google 1 Eiendommer 73 Gårdeier…" at bounding box center [784, 22] width 1568 height 44
paste input "Øymælen 144 og 146, 7224 Melhus"
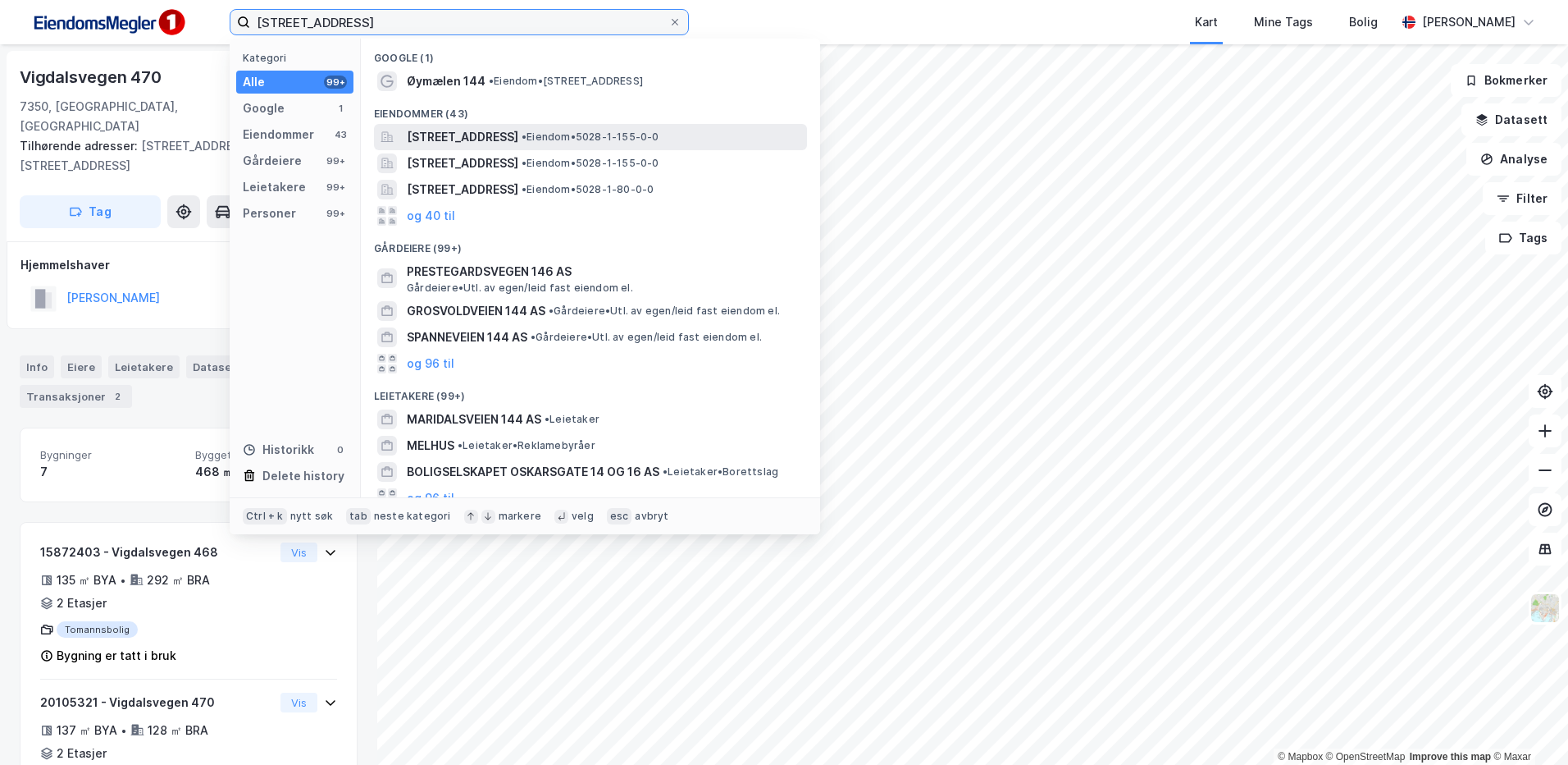
type input "Øymælen 144 og 146, 7224 Melhus"
click at [518, 143] on span "Øymælen 144, 7224, MELHUS, MELHUS" at bounding box center [463, 137] width 111 height 20
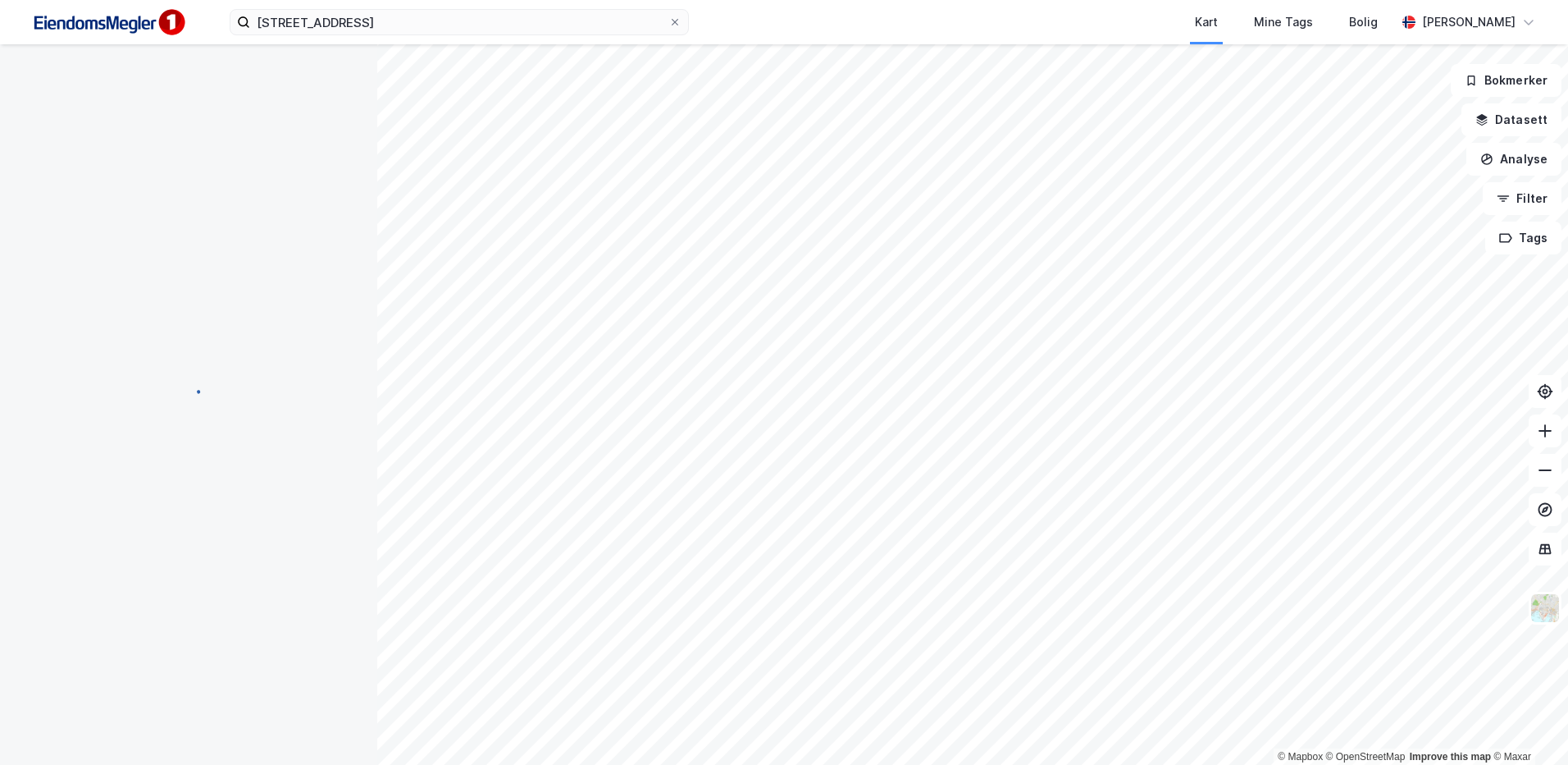
scroll to position [4, 0]
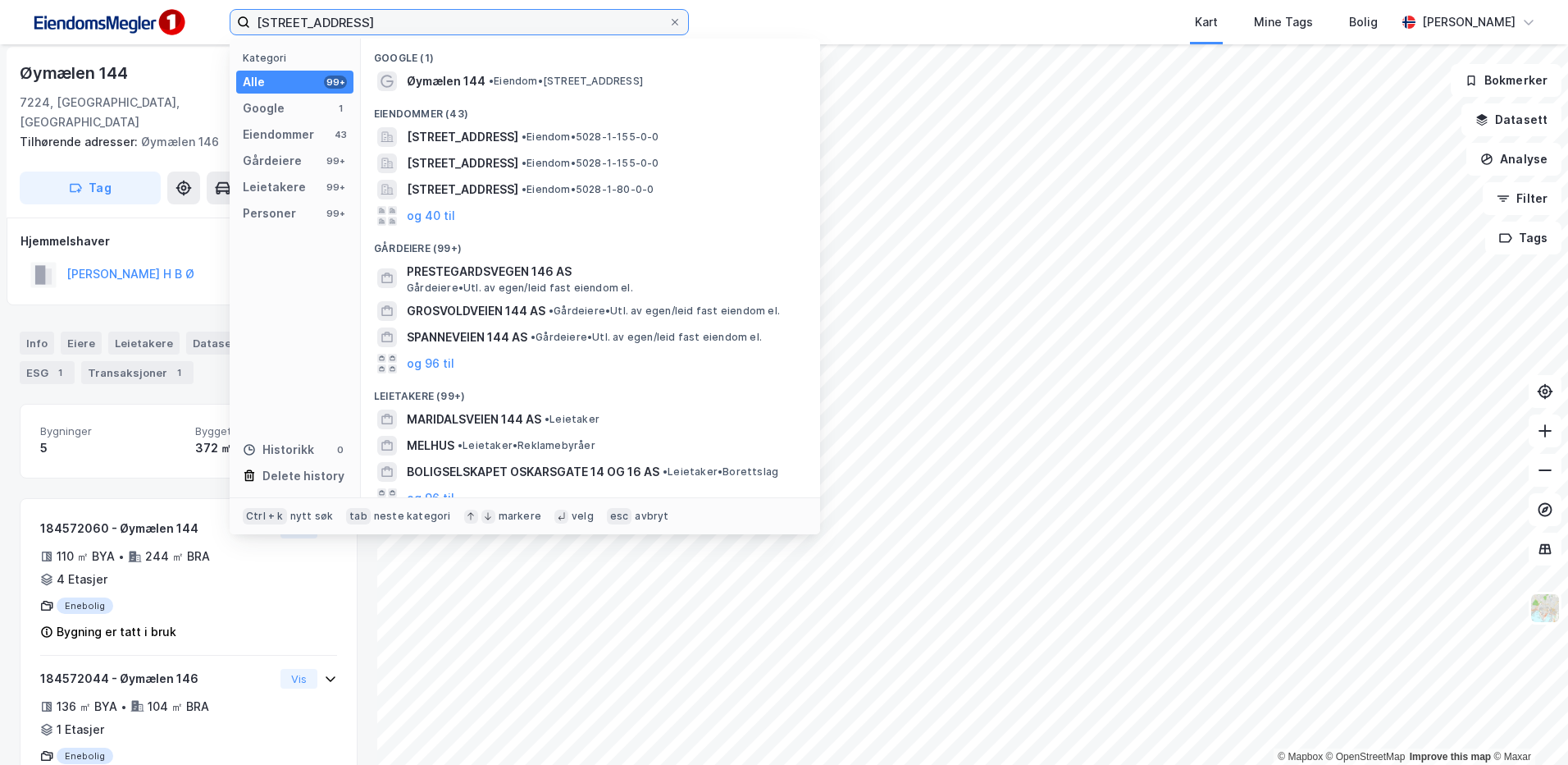
click at [548, 28] on input "Øymælen 144 og 146, 7224 Melhus" at bounding box center [459, 22] width 419 height 24
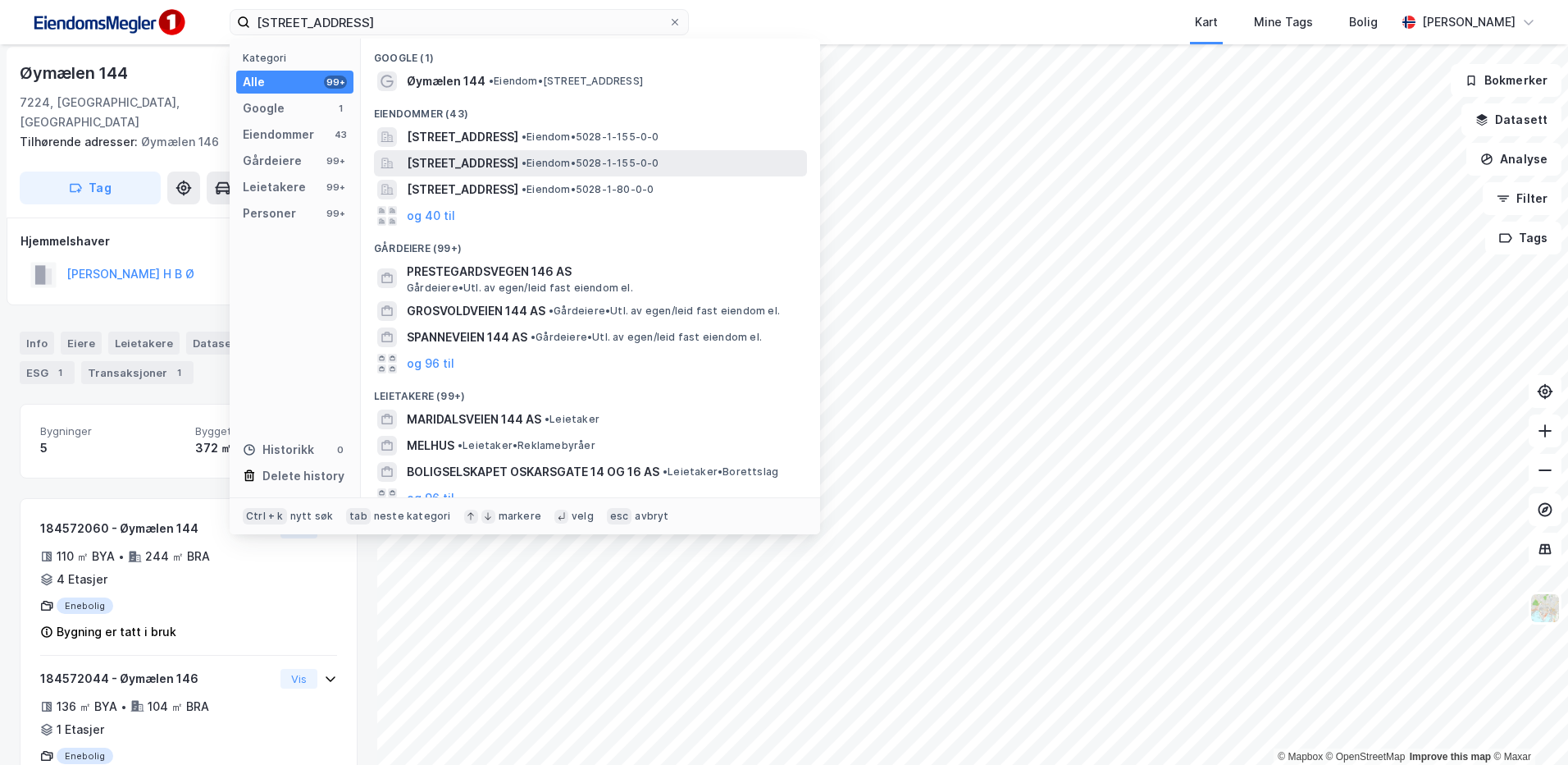
click at [518, 155] on span "Øymælen 146, 7224, MELHUS, MELHUS" at bounding box center [463, 163] width 111 height 20
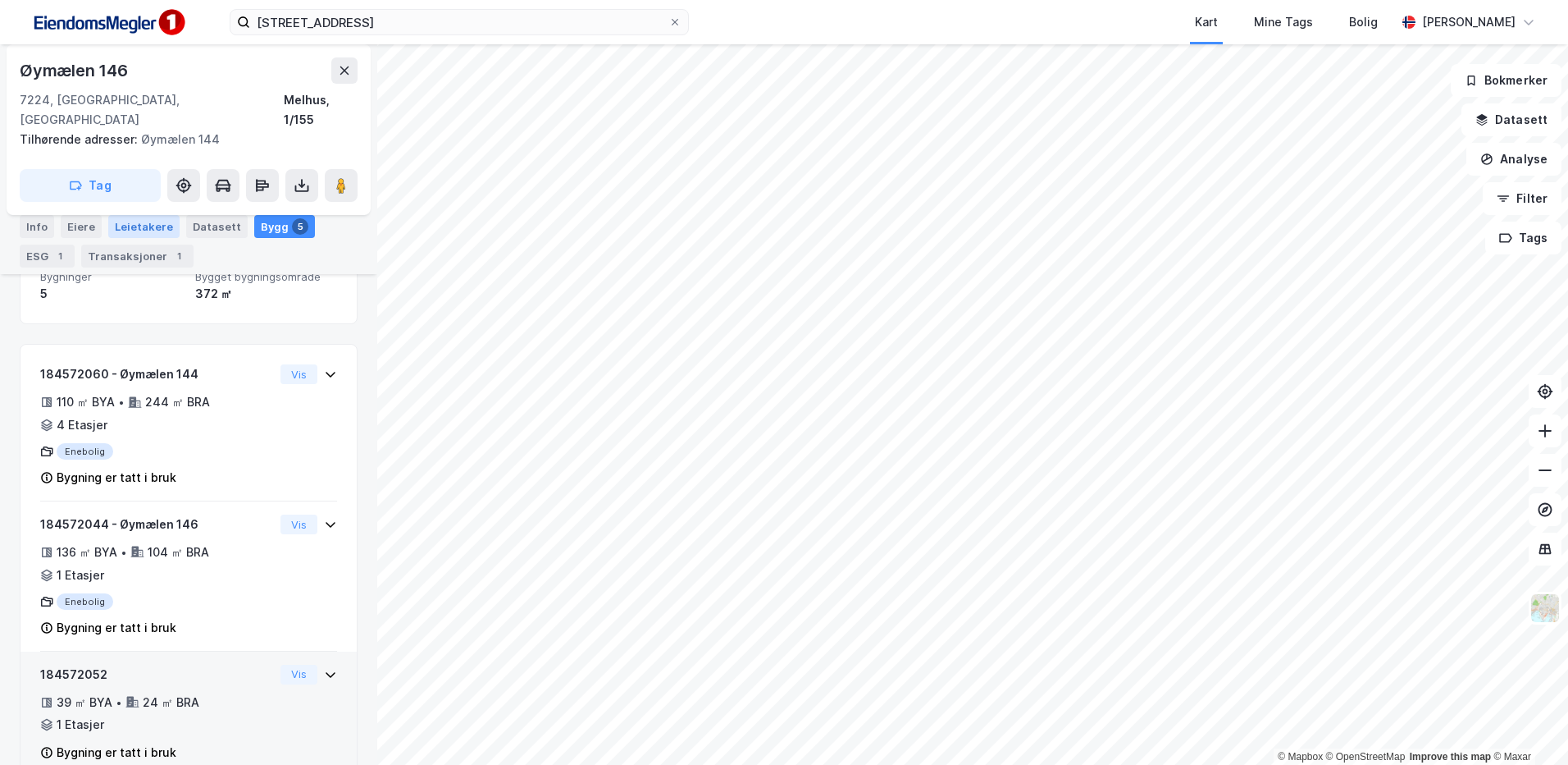
scroll to position [21, 0]
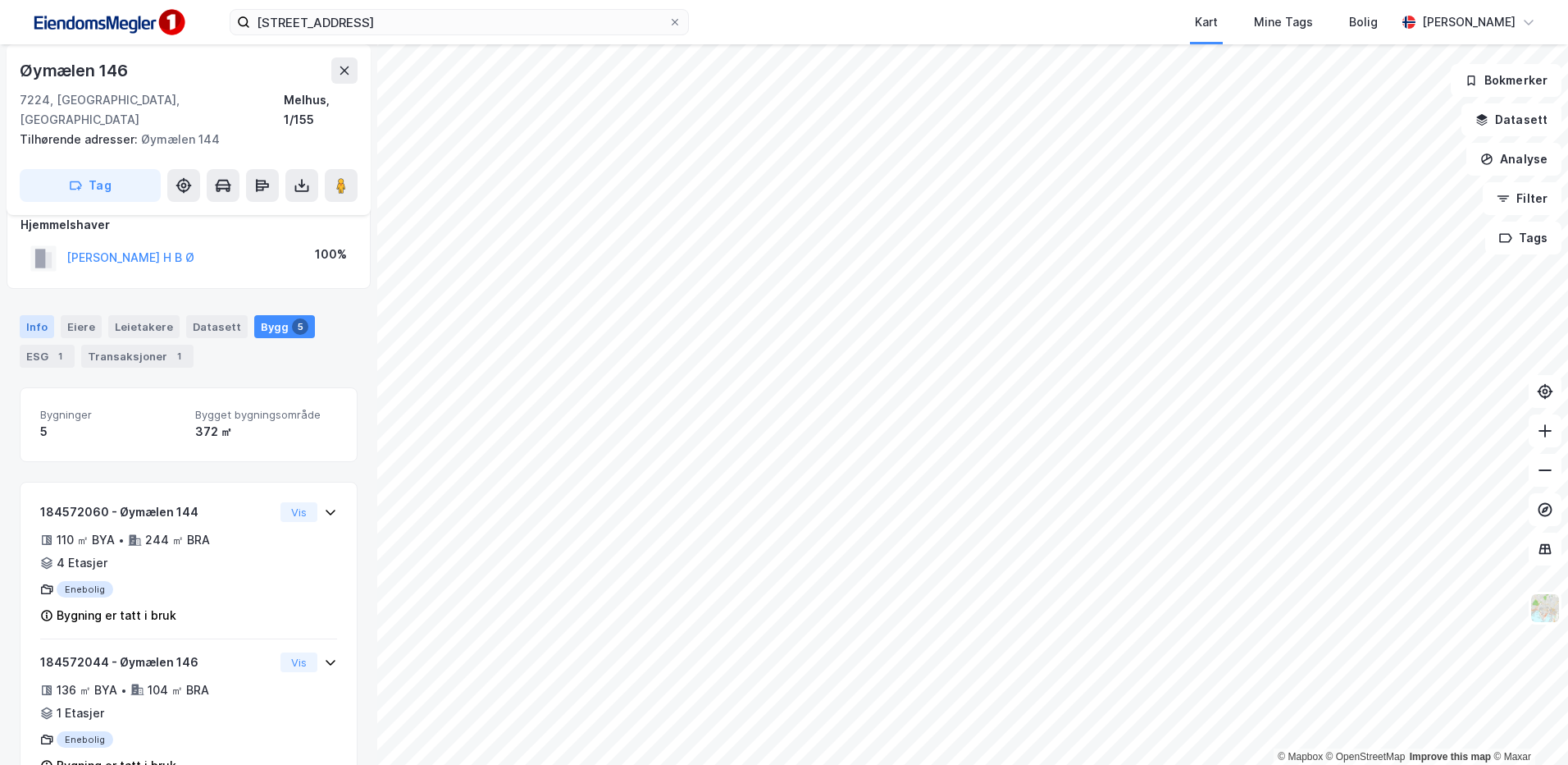
click at [44, 315] on div "Info" at bounding box center [37, 326] width 34 height 23
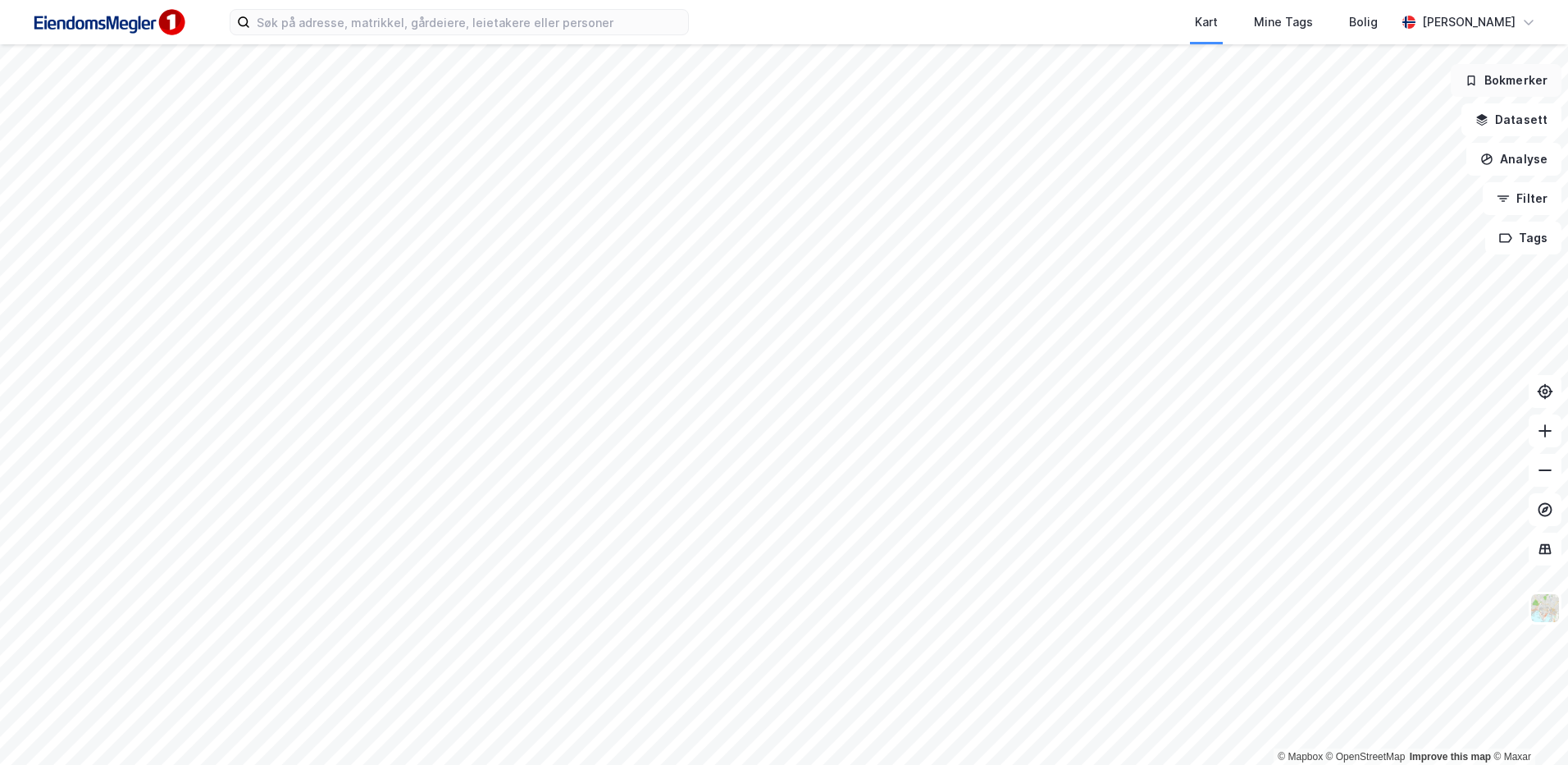
click at [1512, 89] on button "Bokmerker" at bounding box center [1505, 80] width 110 height 33
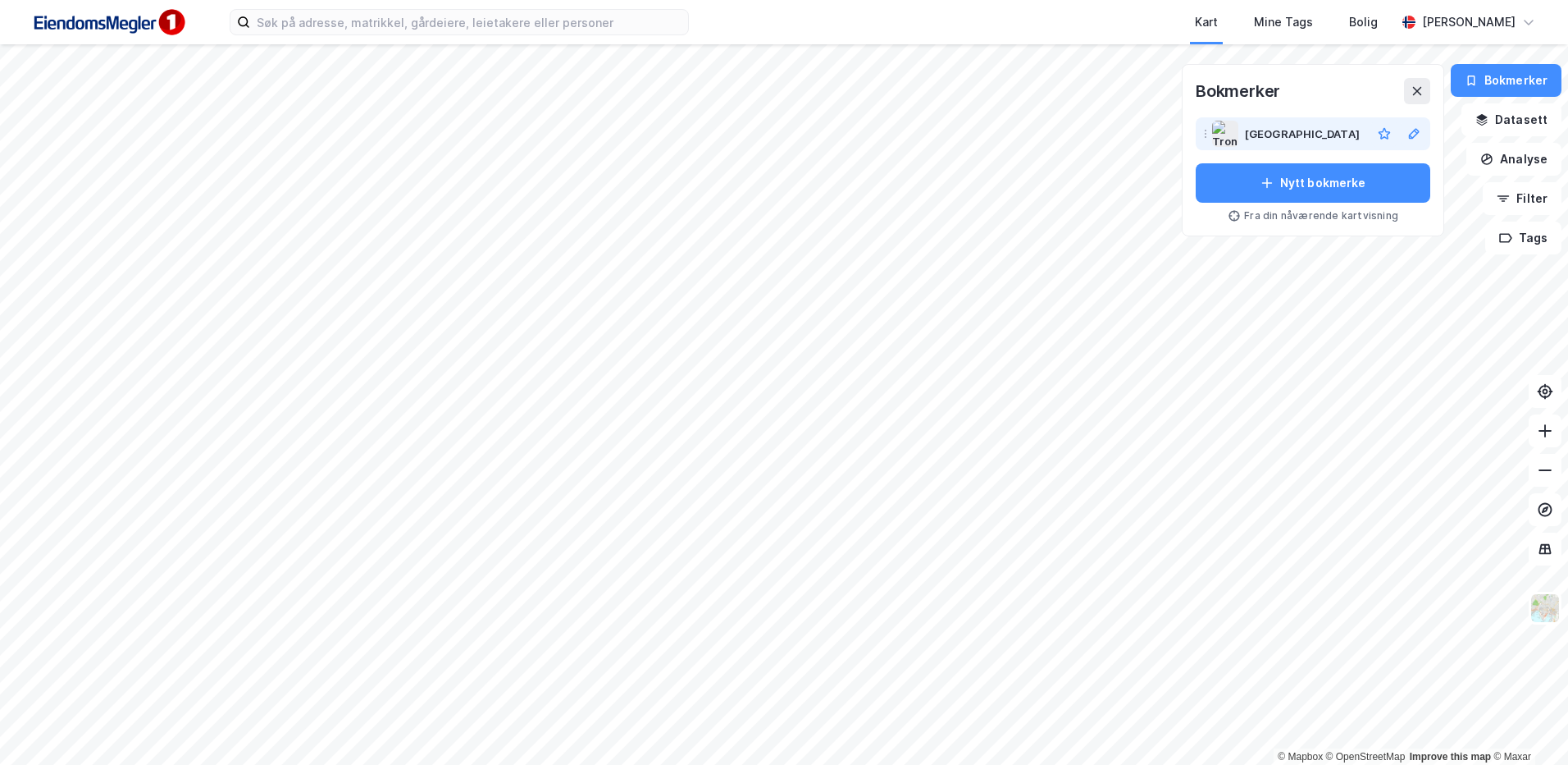
click at [1331, 118] on div "Trondheim" at bounding box center [1313, 134] width 235 height 33
click at [1321, 126] on div "Trondheim" at bounding box center [1305, 134] width 120 height 20
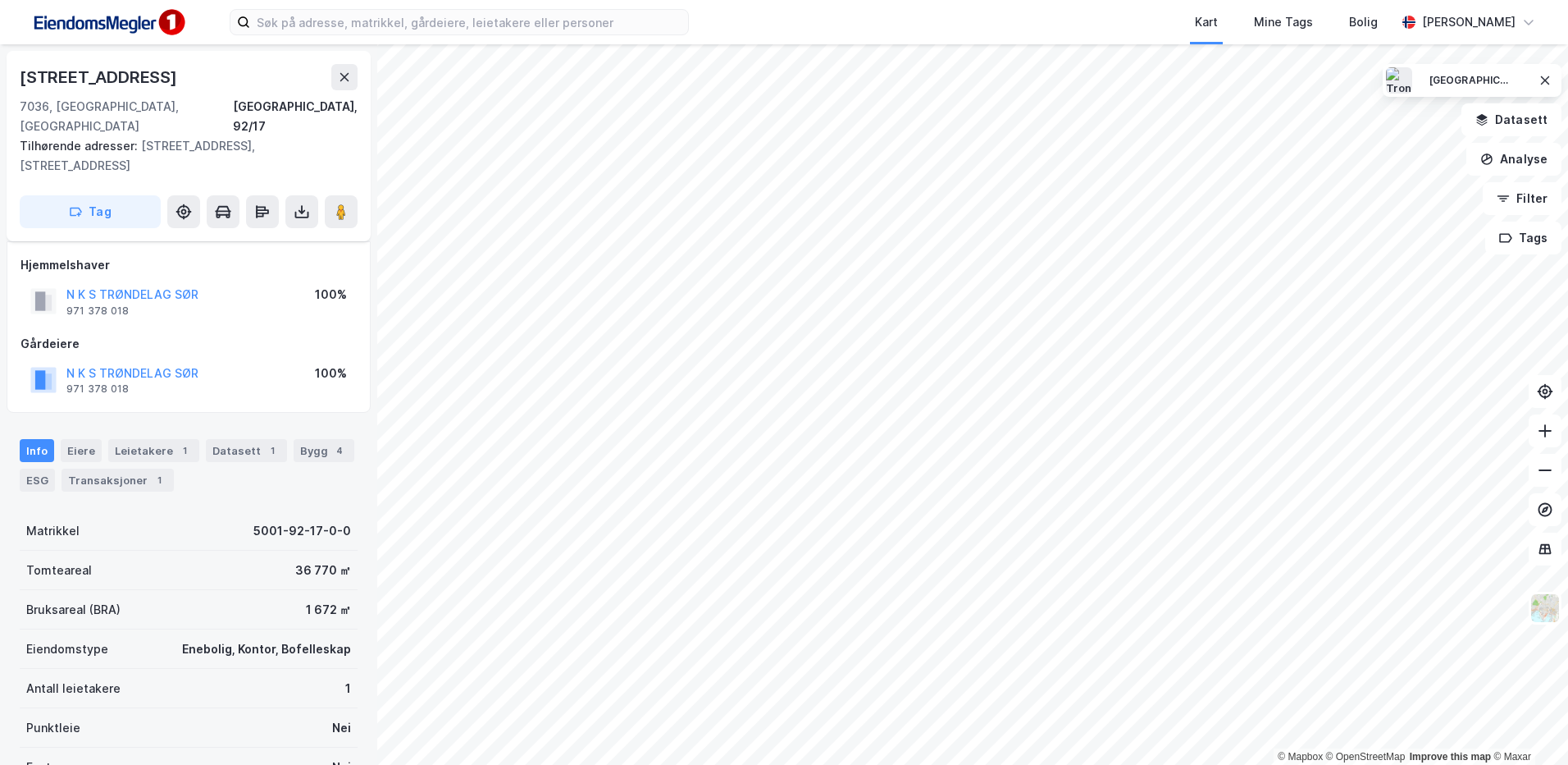
scroll to position [254, 0]
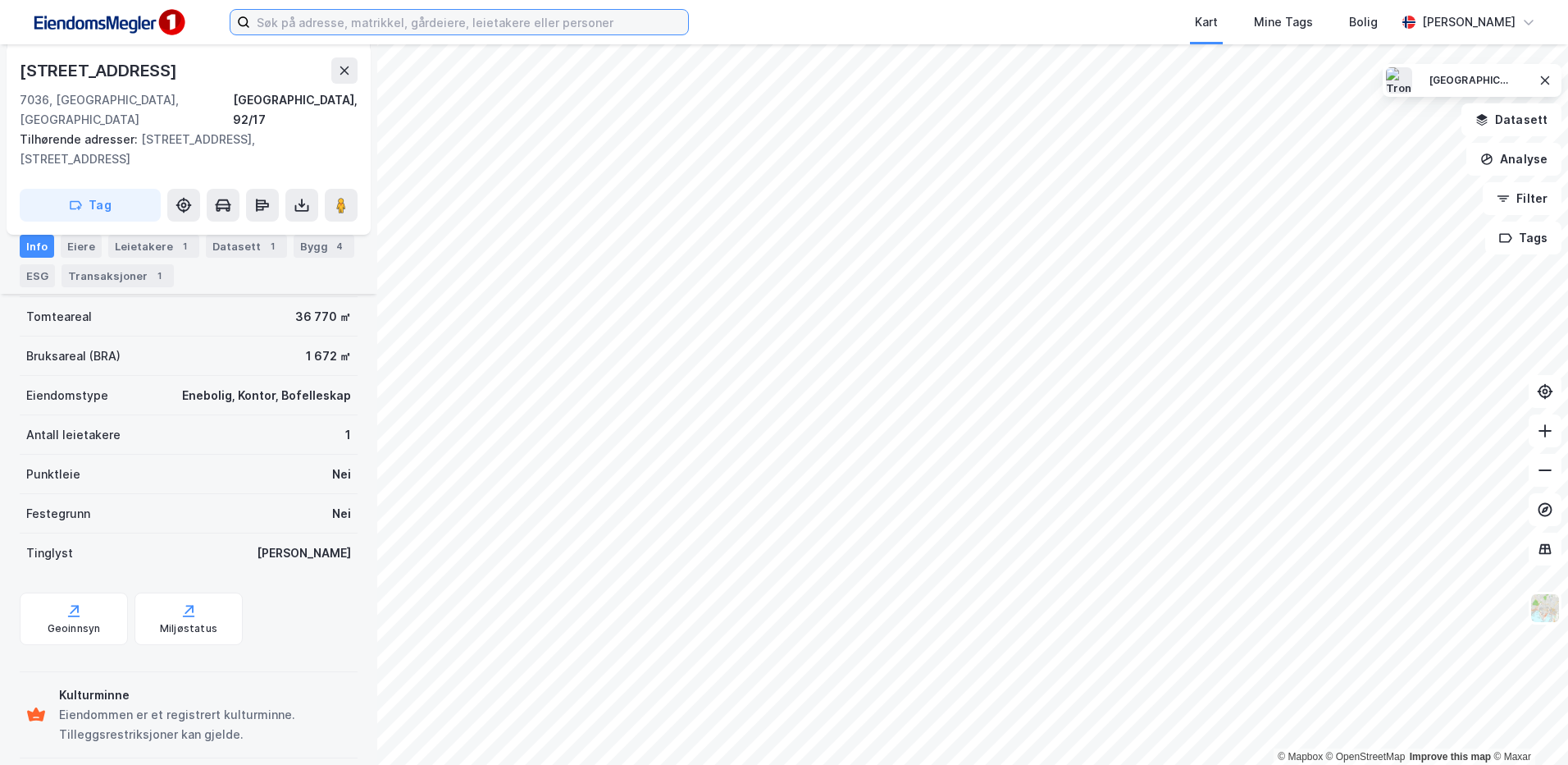
click at [336, 21] on input at bounding box center [469, 22] width 438 height 24
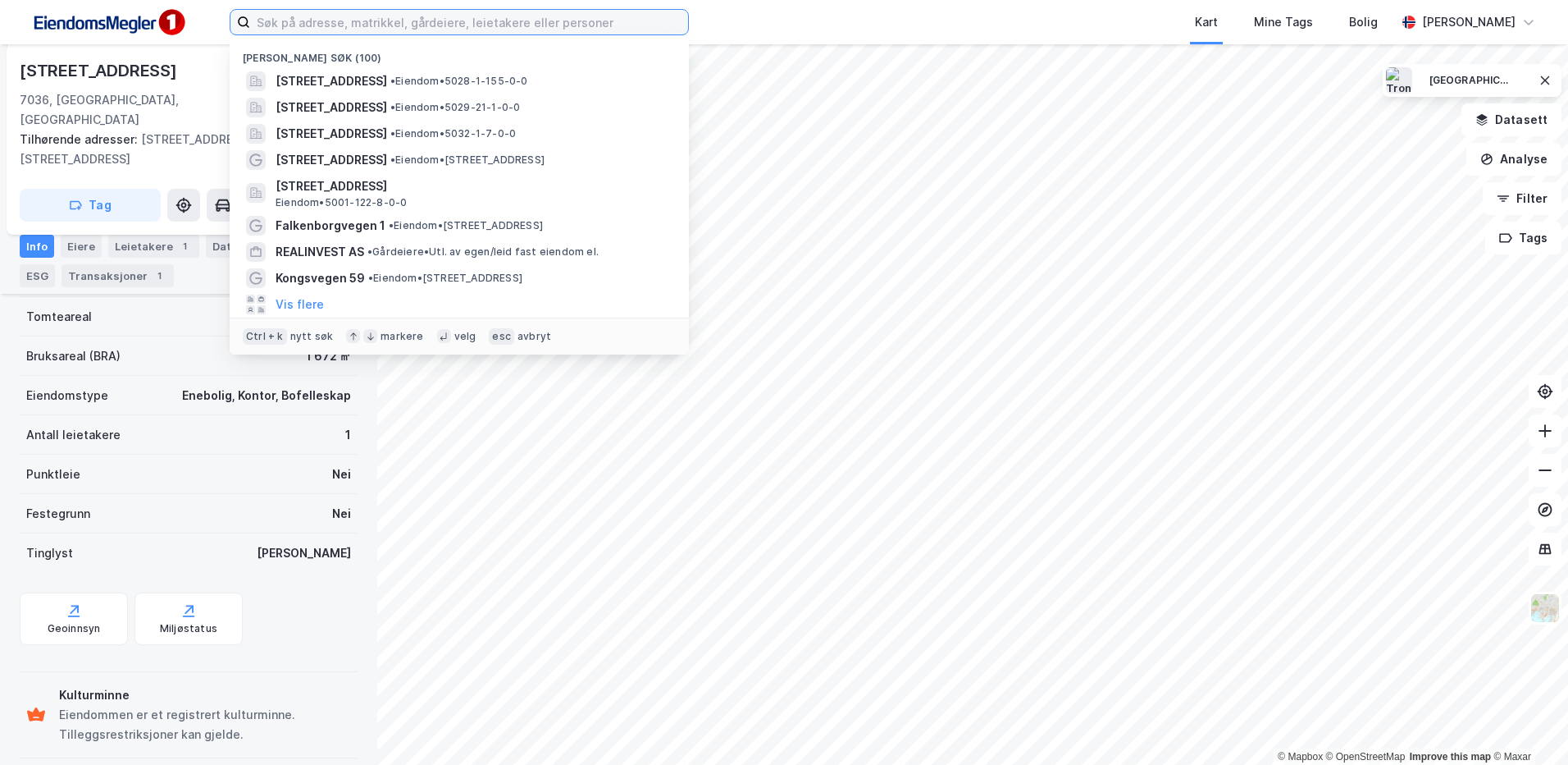
paste input "Reitliveien 32, 7310 Gjølme"
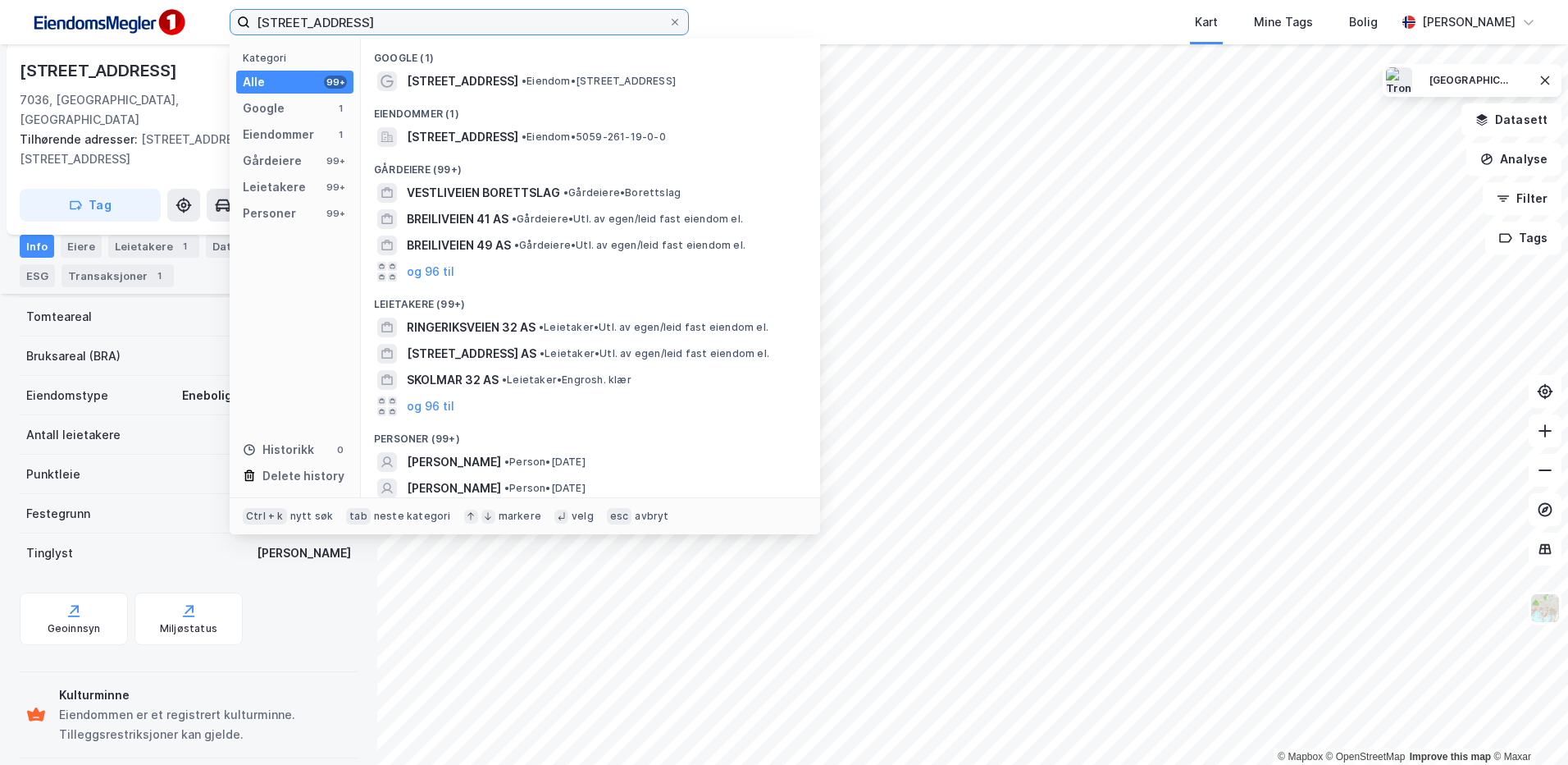
type input "Reitliveien 32, 7310 Gjølme"
click at [680, 30] on label "Reitliveien 32, 7310 Gjølme" at bounding box center [459, 22] width 459 height 26
click at [669, 30] on input "Reitliveien 32, 7310 Gjølme" at bounding box center [459, 22] width 419 height 24
click at [679, 21] on icon at bounding box center [674, 22] width 10 height 10
click at [669, 21] on input "Reitliveien 32, 7310 Gjølme" at bounding box center [459, 22] width 419 height 24
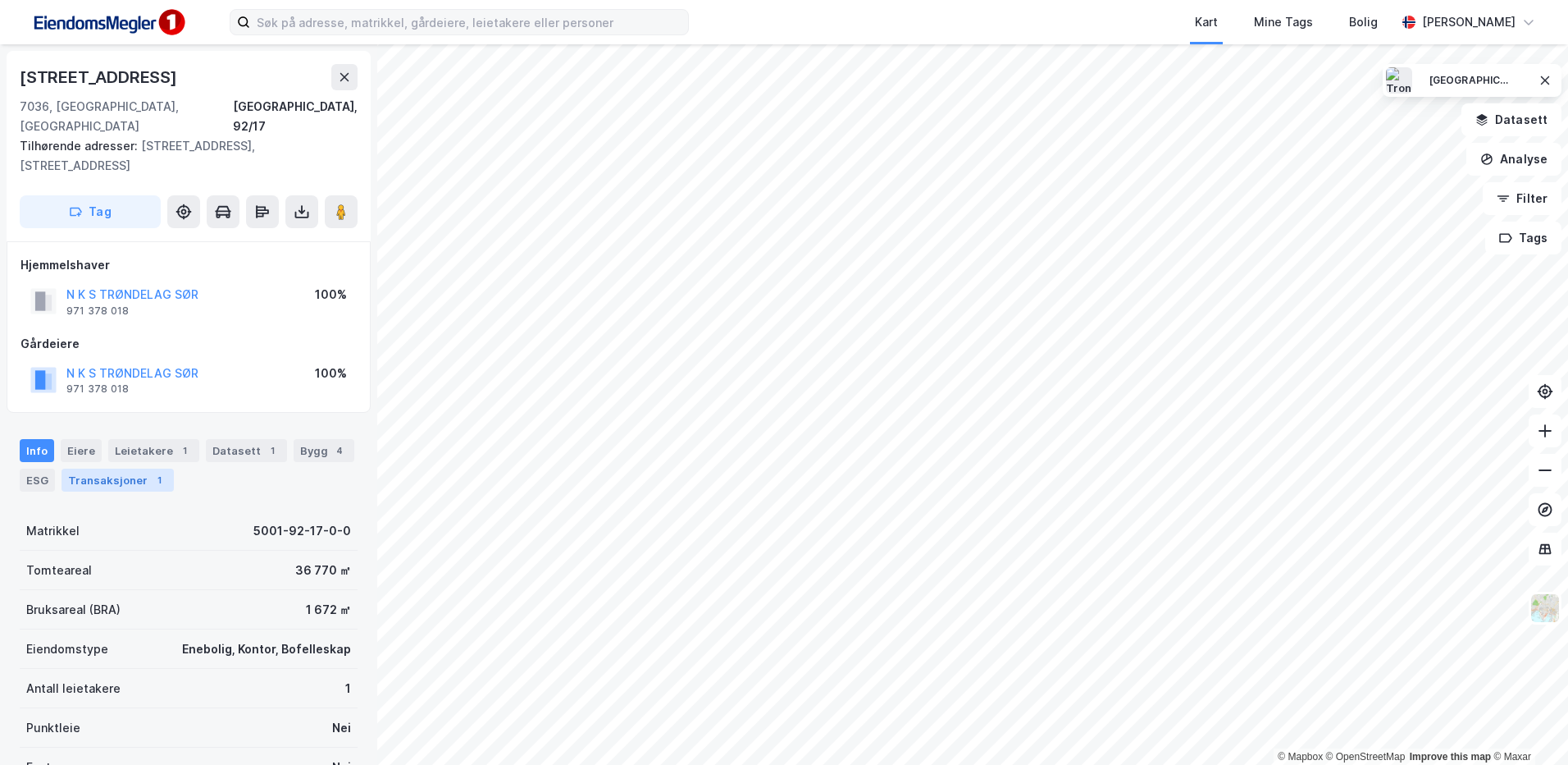
click at [124, 468] on div "Transaksjoner 1" at bounding box center [117, 480] width 112 height 23
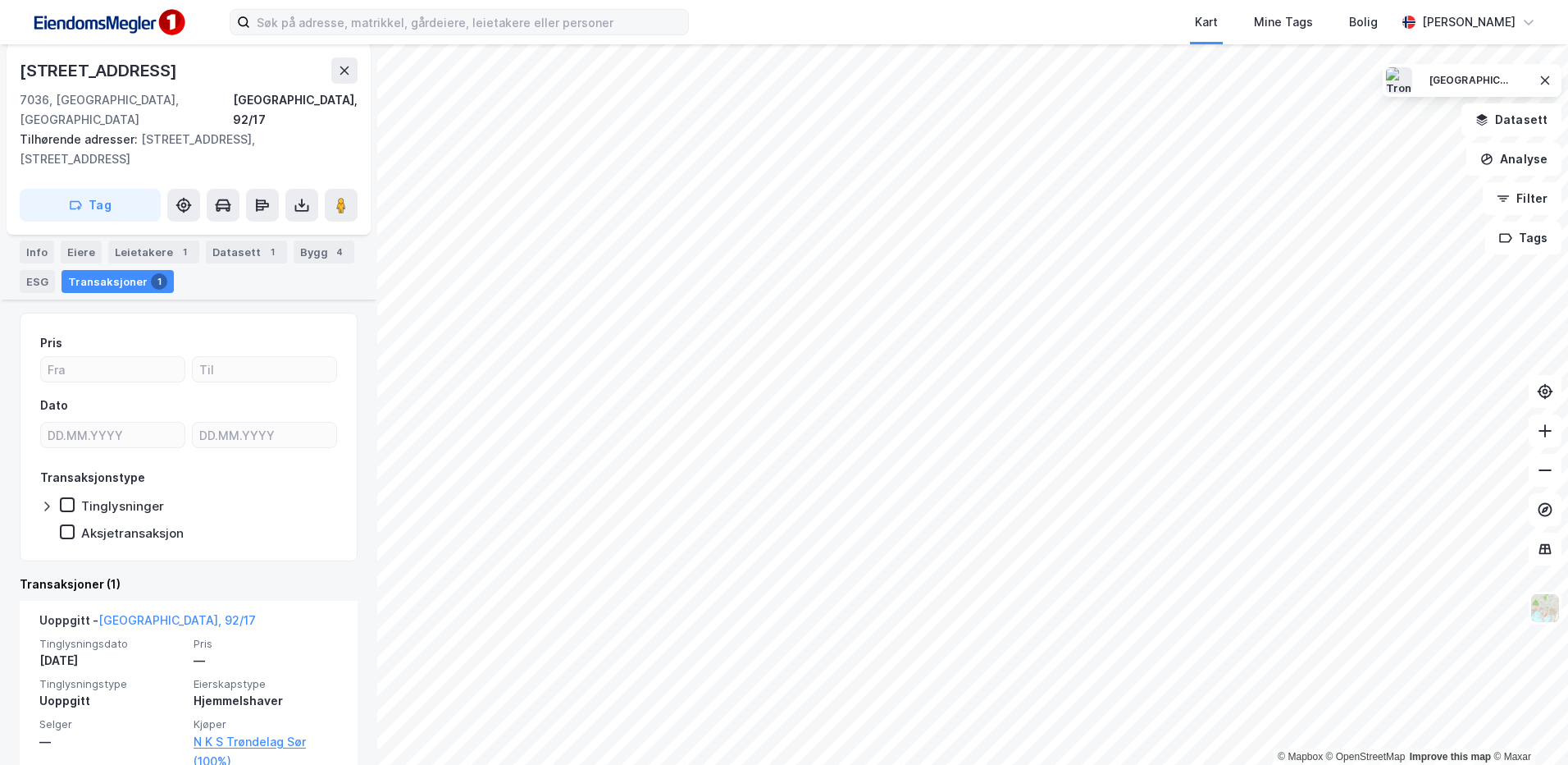
scroll to position [215, 0]
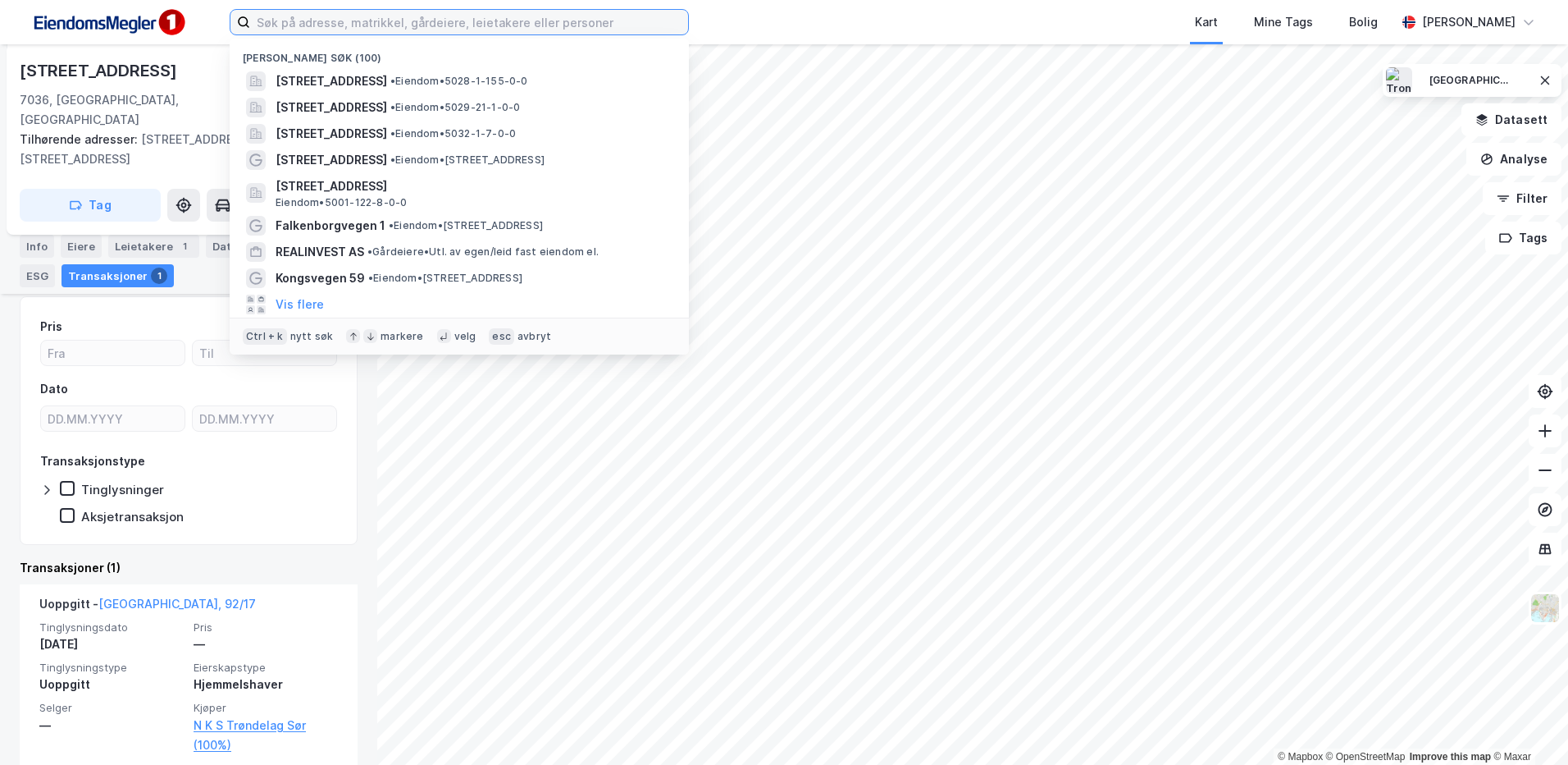
click at [325, 20] on input at bounding box center [469, 22] width 438 height 24
paste input "Reitliveien 32, 7310 Gjølme"
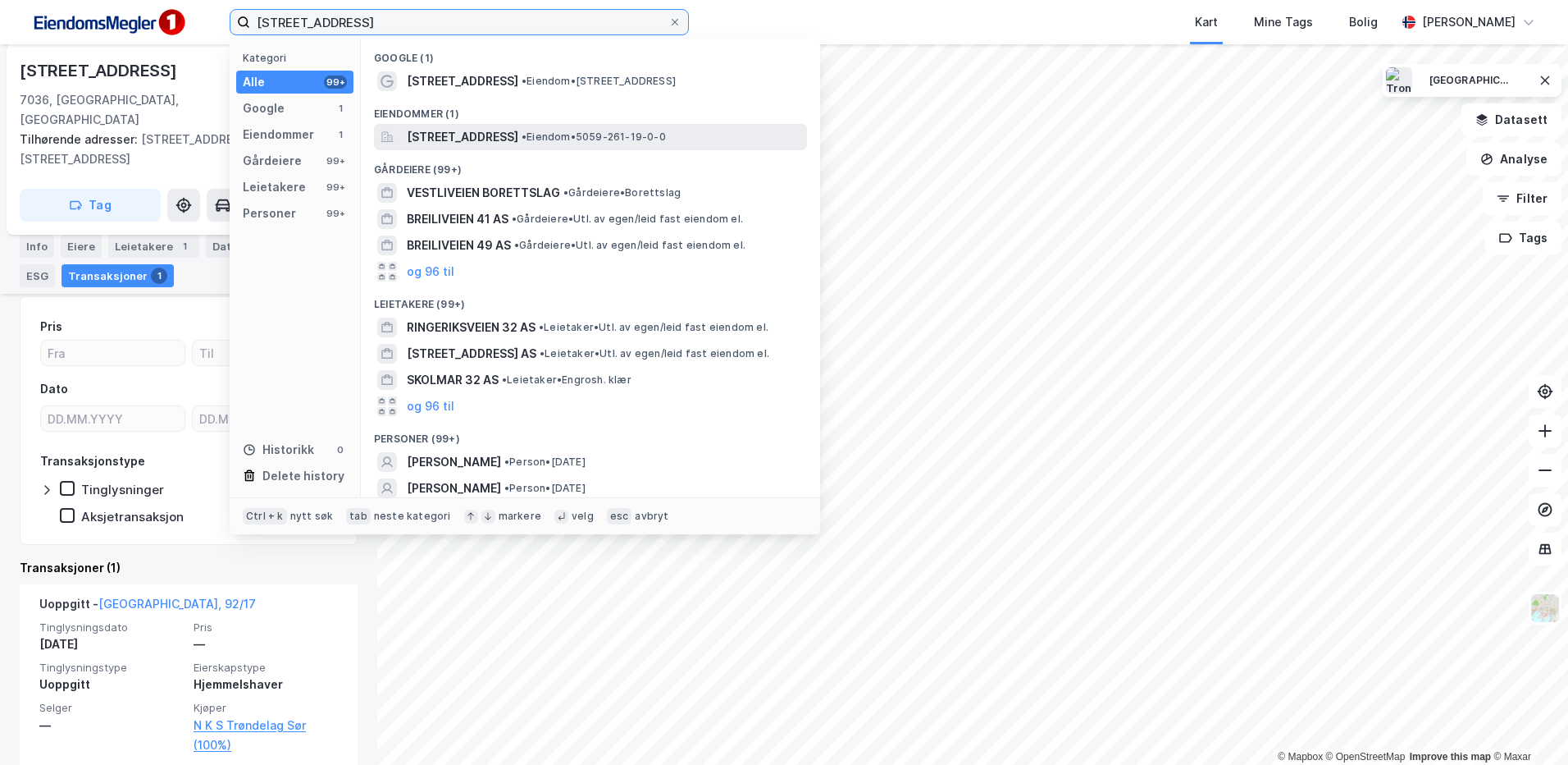
type input "Reitliveien 32, 7310 Gjølme"
click at [506, 133] on span "Reitliveien 32, 7310, GJØLME, ORKLAND" at bounding box center [463, 137] width 111 height 20
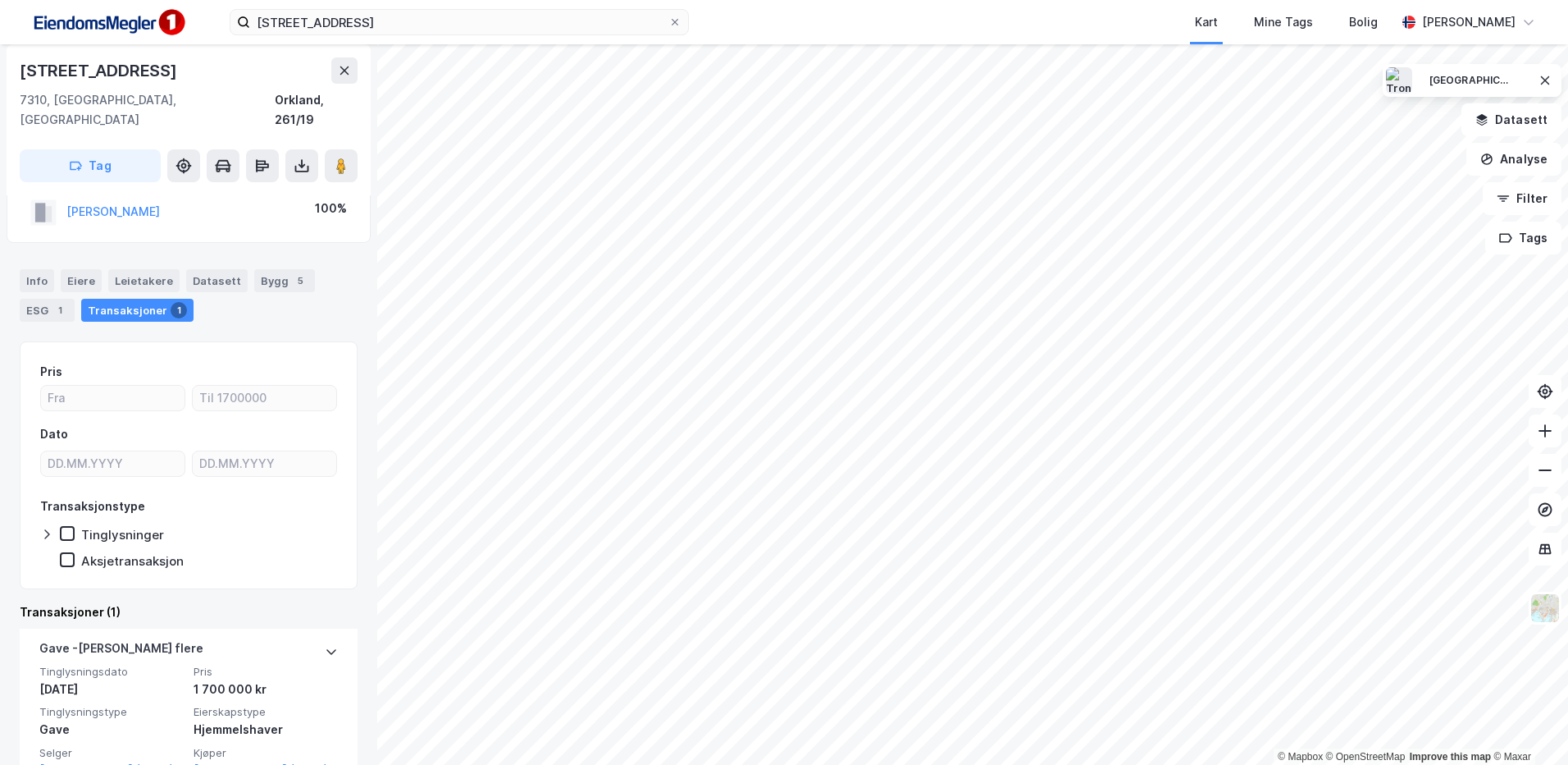
scroll to position [72, 0]
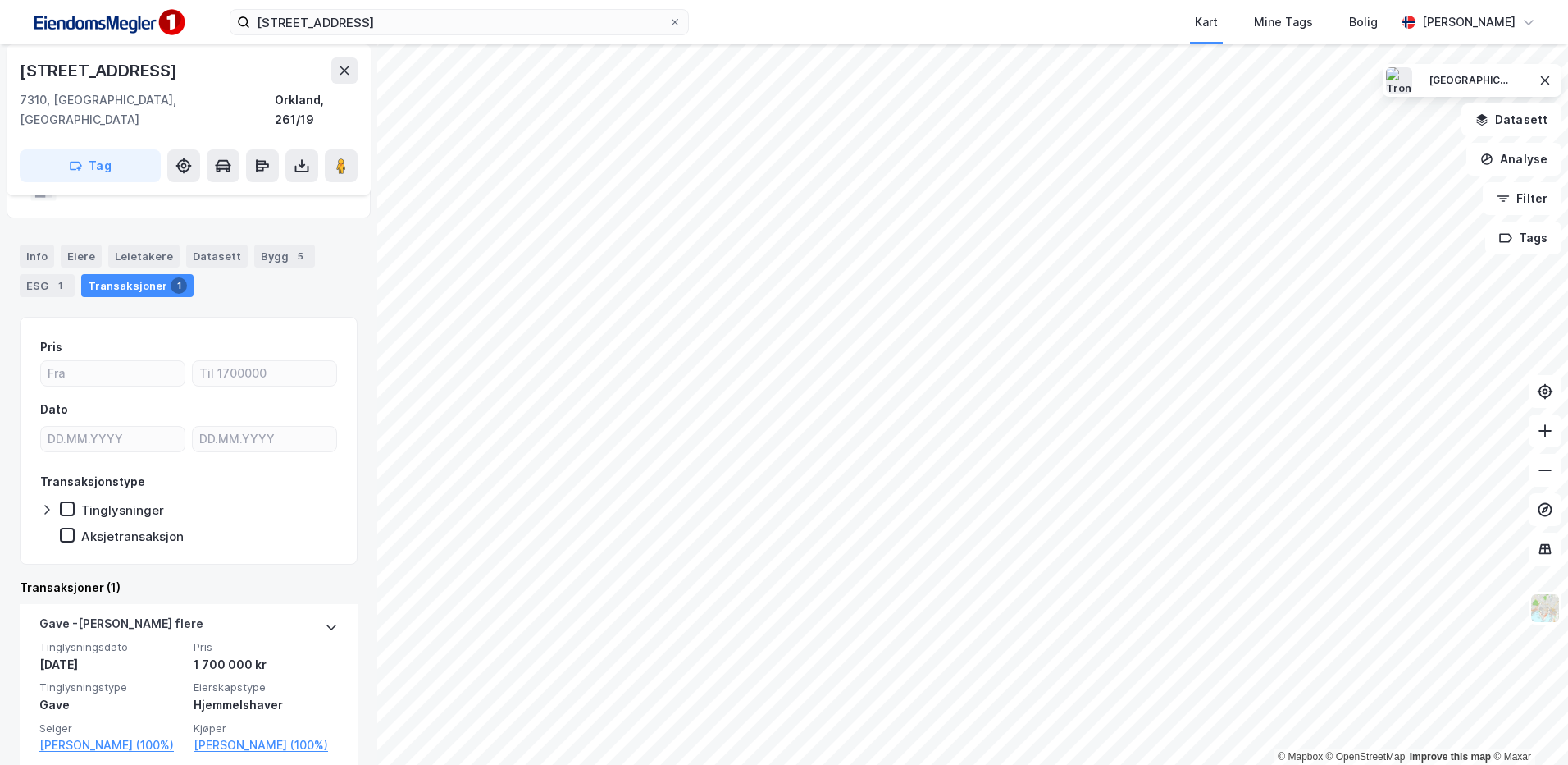
click at [29, 245] on div "Info" at bounding box center [37, 256] width 34 height 23
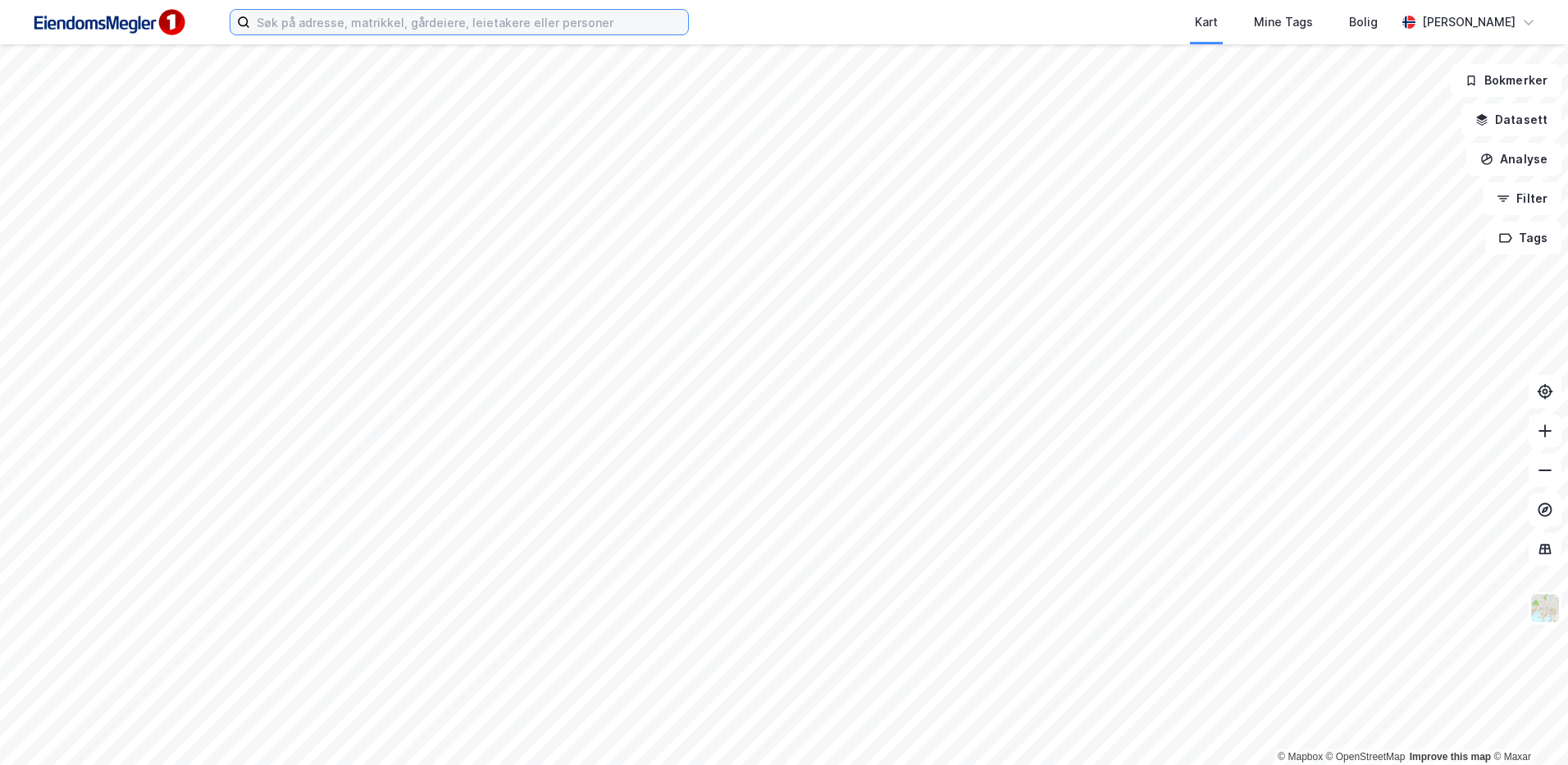
click at [486, 30] on input at bounding box center [469, 22] width 438 height 24
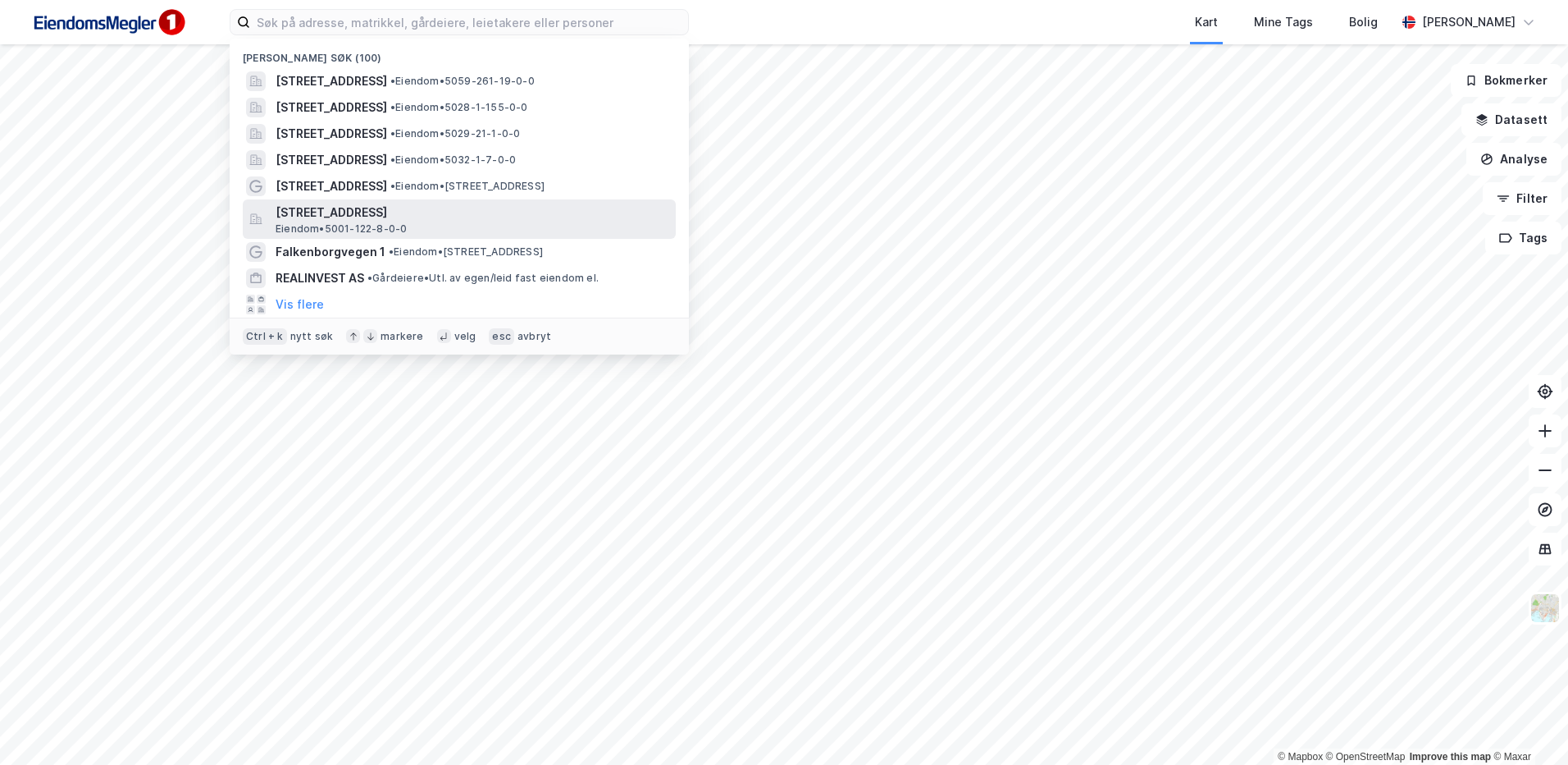
click at [352, 213] on span "Ny Jord-vegen 264, 7039, TRONDHEIM, TRONDHEIM" at bounding box center [472, 213] width 394 height 20
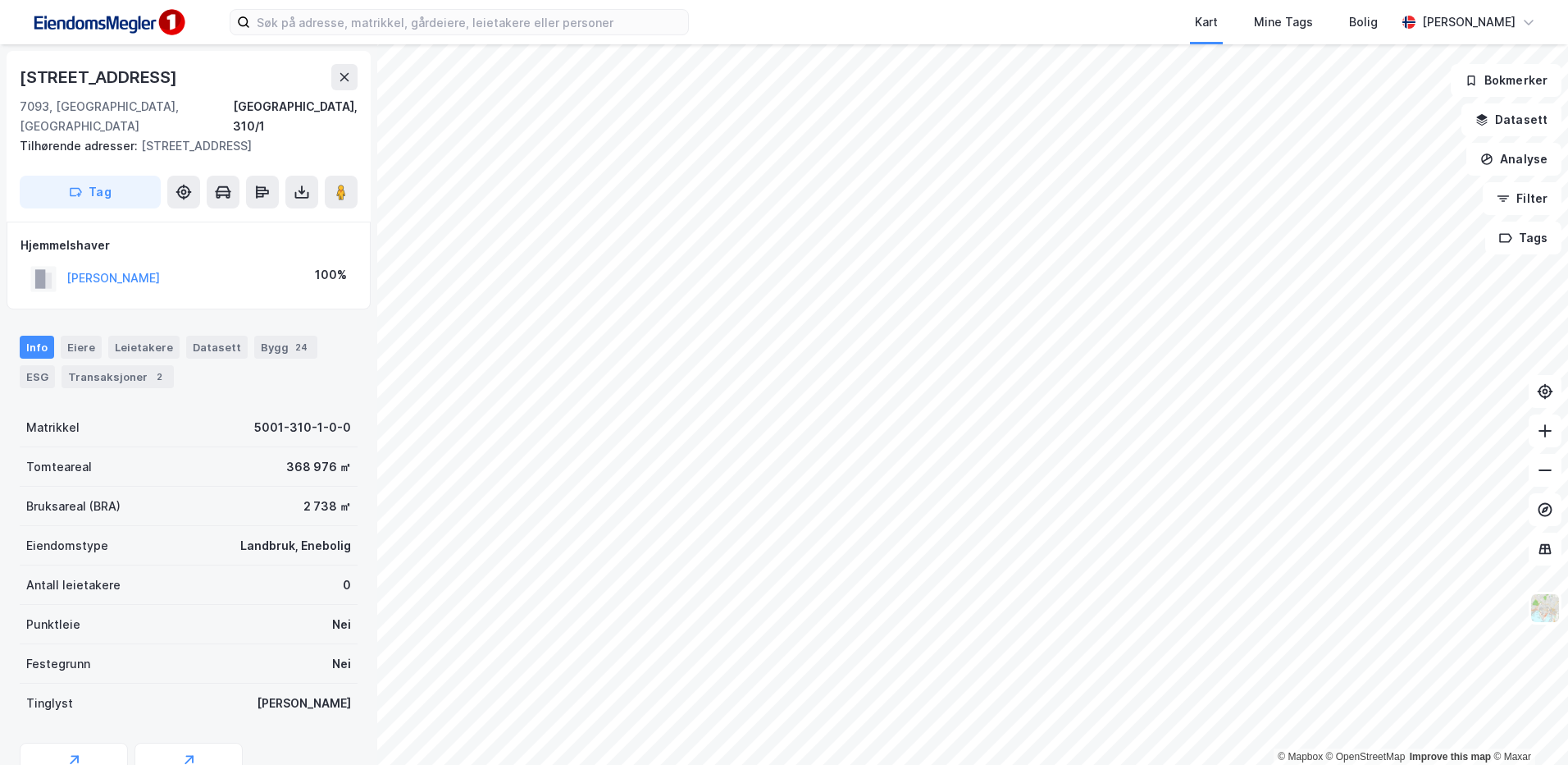
drag, startPoint x: 187, startPoint y: 79, endPoint x: -4, endPoint y: 70, distance: 191.2
click at [0, 70] on html "Kart Mine Tags Bolig Stine Grønnhaug © Mapbox © OpenStreetMap Improve this map …" at bounding box center [784, 382] width 1568 height 765
copy div "© Mapbox © OpenStreetMap Improve this map © Maxar Brøttemsvegen 248"
click at [1516, 124] on button "Datasett" at bounding box center [1512, 119] width 100 height 33
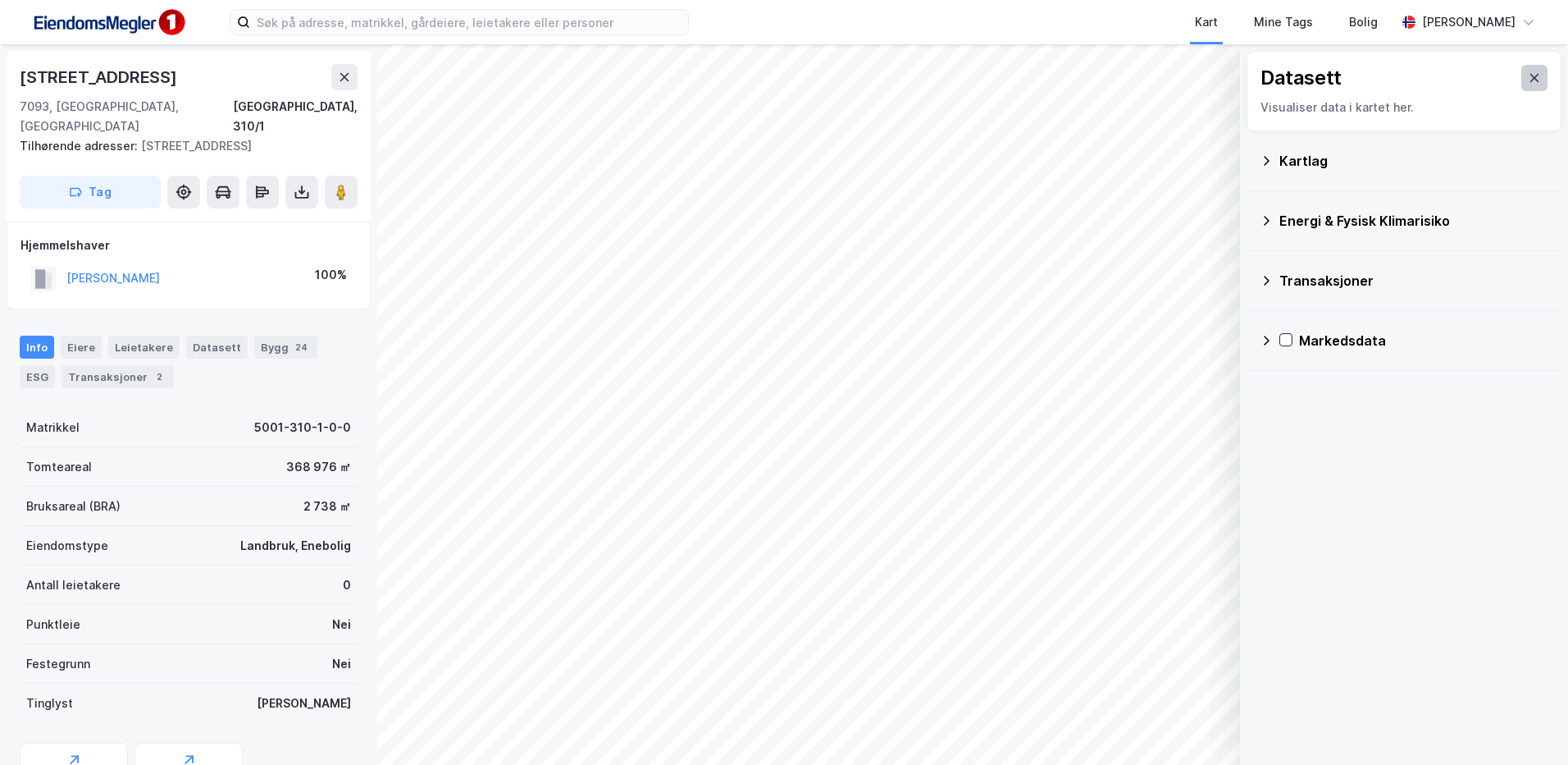
click at [1530, 76] on icon at bounding box center [1535, 77] width 9 height 8
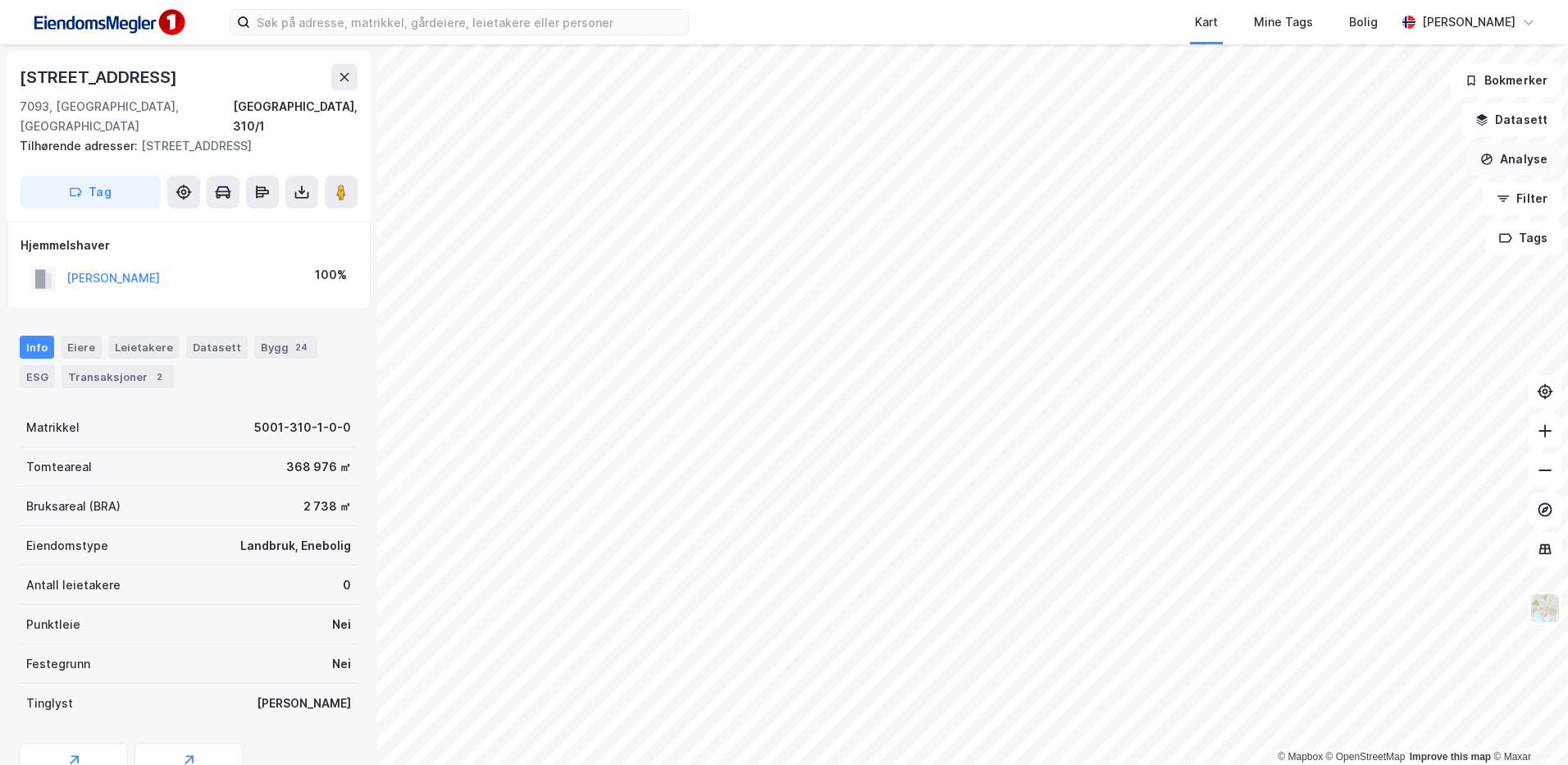
click at [1512, 145] on button "Analyse" at bounding box center [1514, 159] width 95 height 33
click at [1368, 180] on div "Tegn område" at bounding box center [1361, 194] width 188 height 27
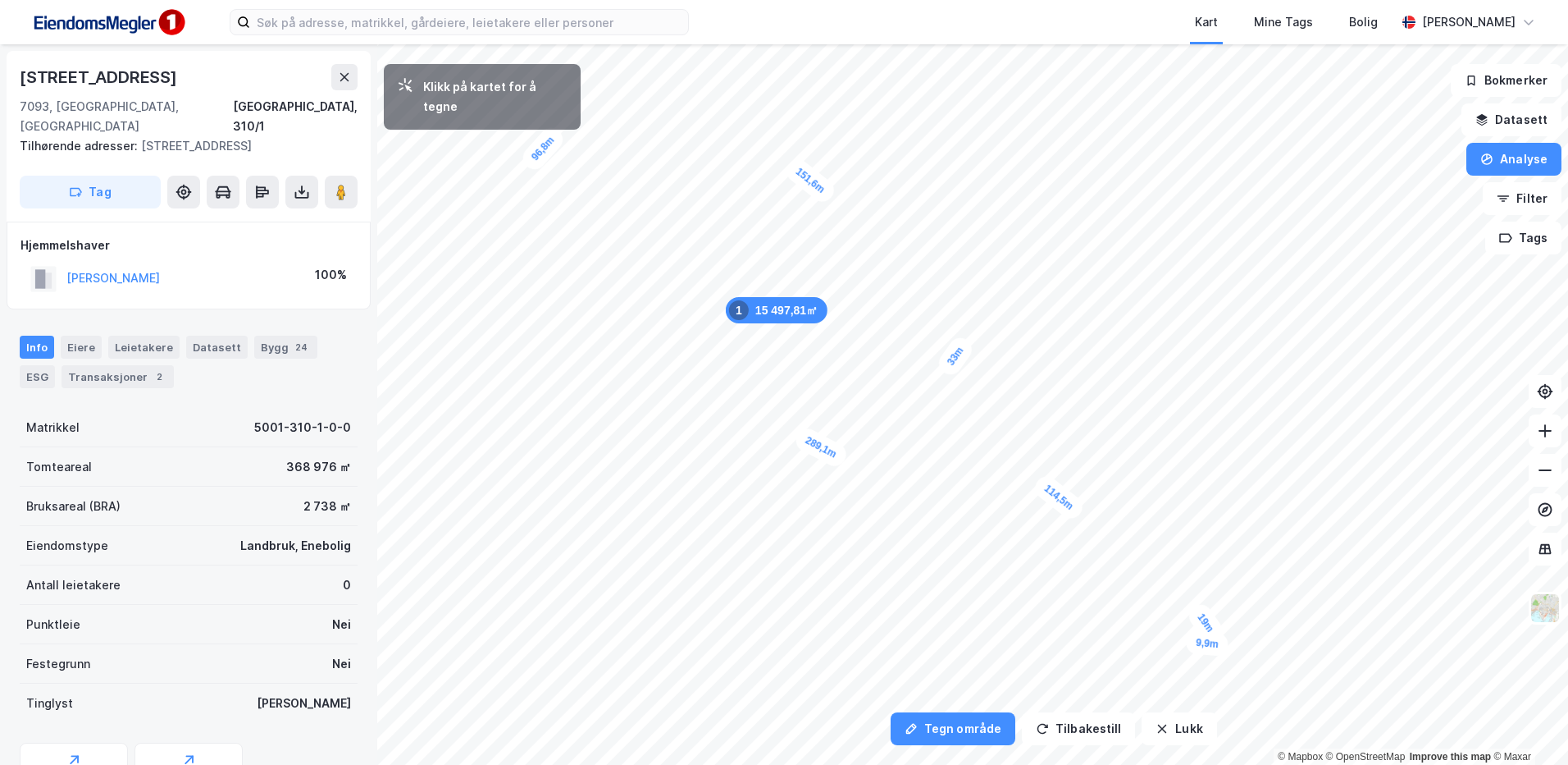
click at [1191, 642] on div "9,9m" at bounding box center [1207, 643] width 44 height 26
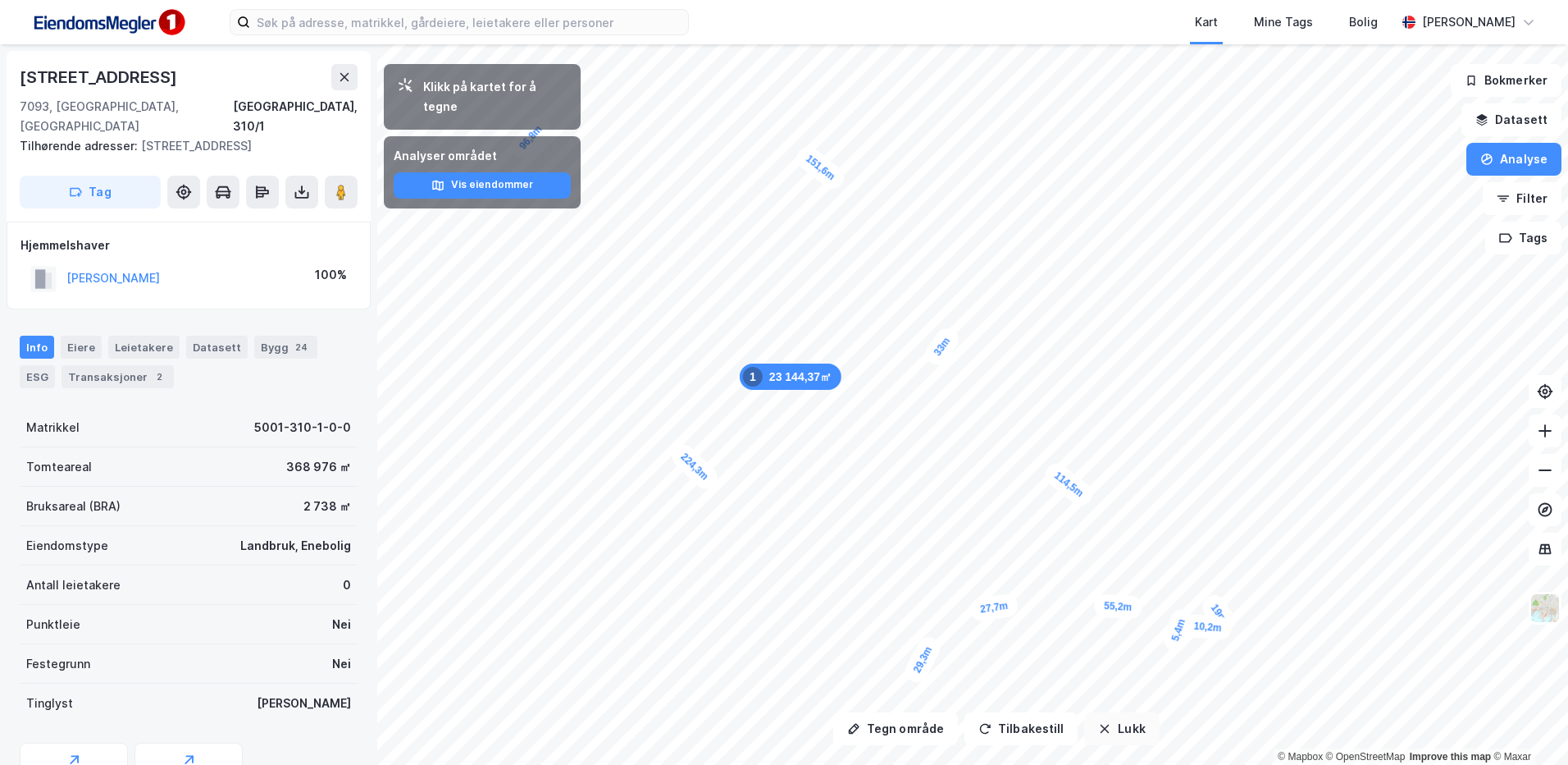
click at [1118, 733] on button "Lukk" at bounding box center [1121, 728] width 74 height 33
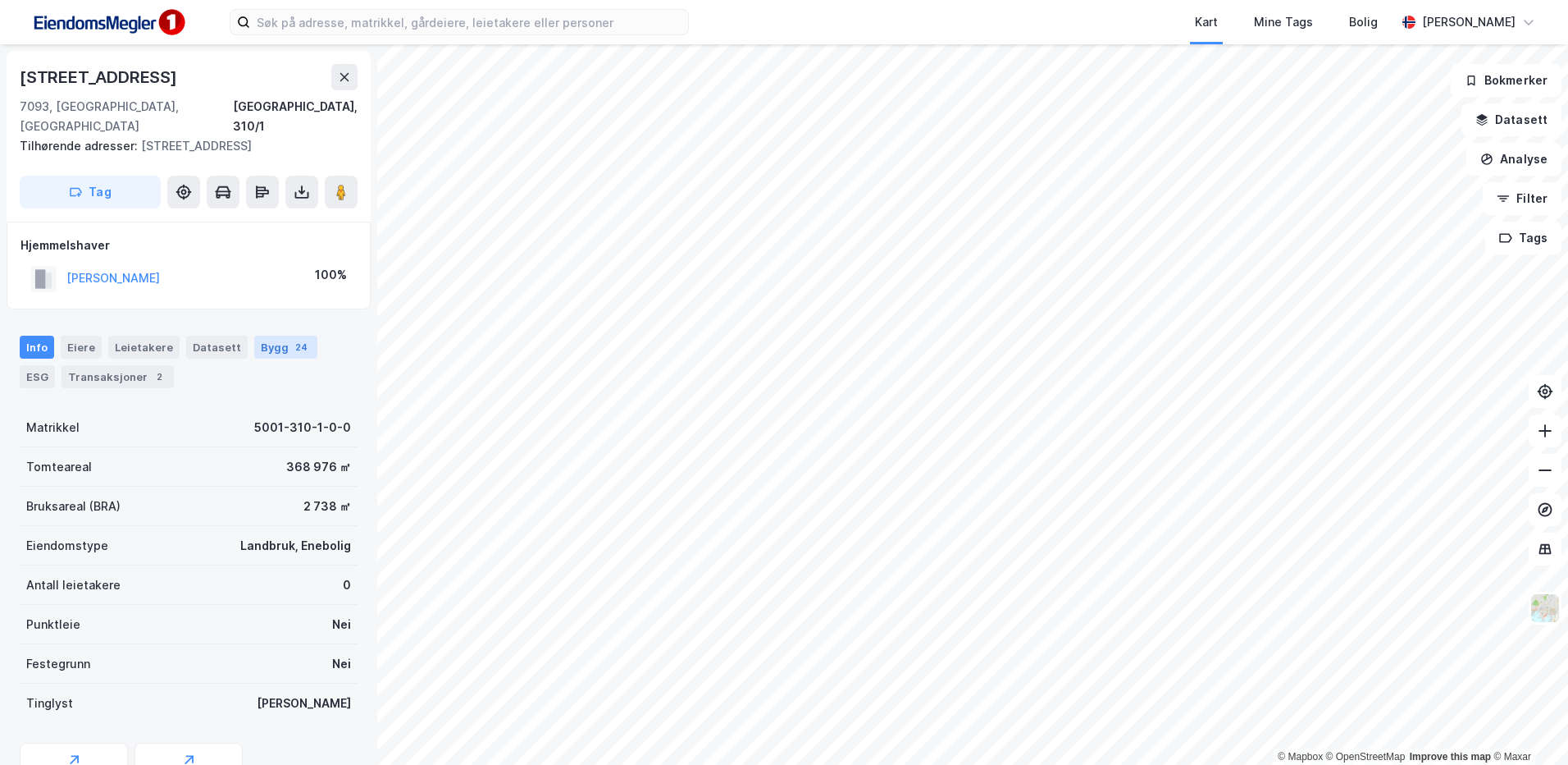
click at [259, 335] on div "Bygg 24" at bounding box center [286, 347] width 63 height 23
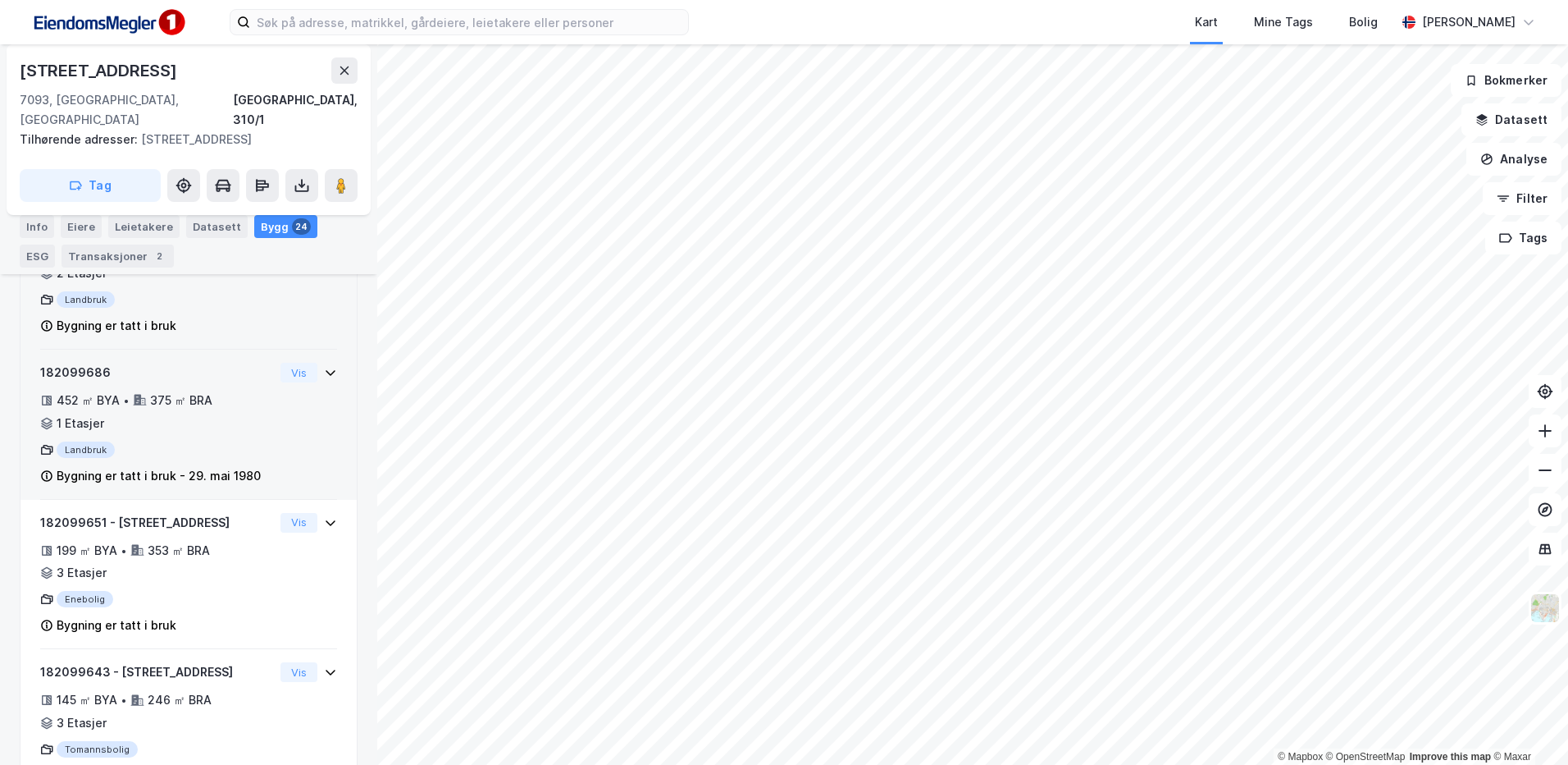
scroll to position [161, 0]
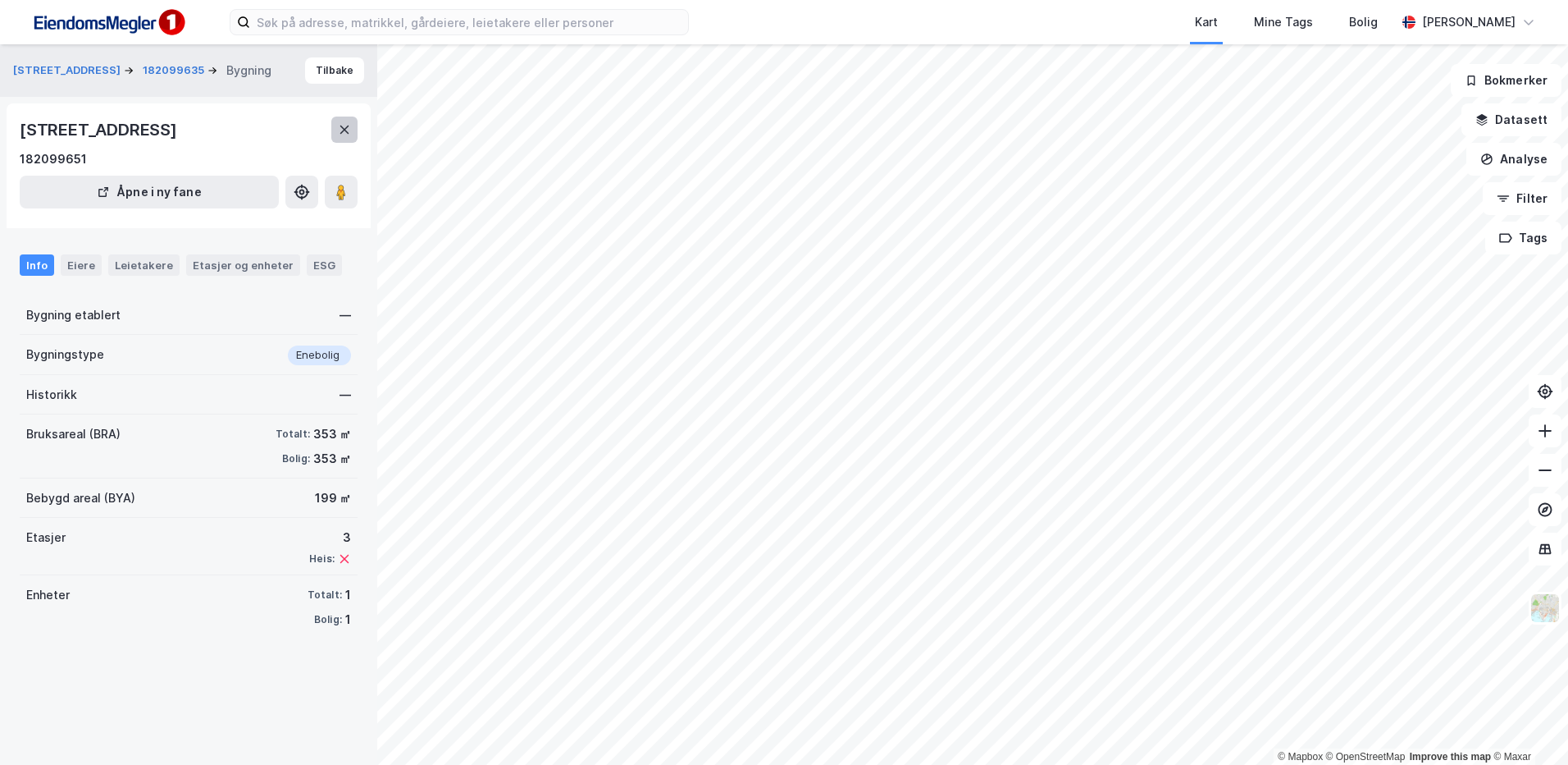
click at [334, 141] on button at bounding box center [344, 129] width 26 height 26
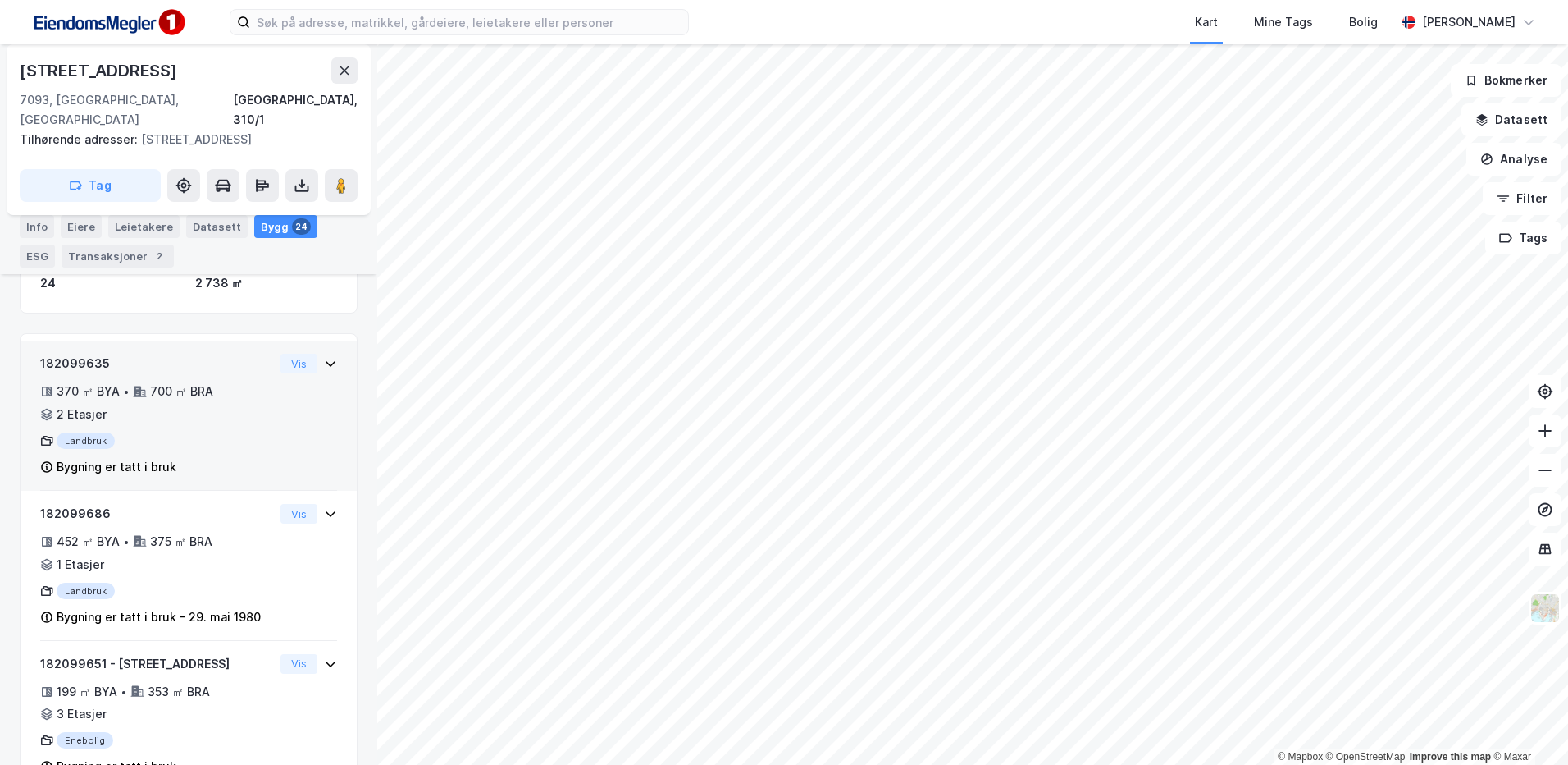
scroll to position [161, 0]
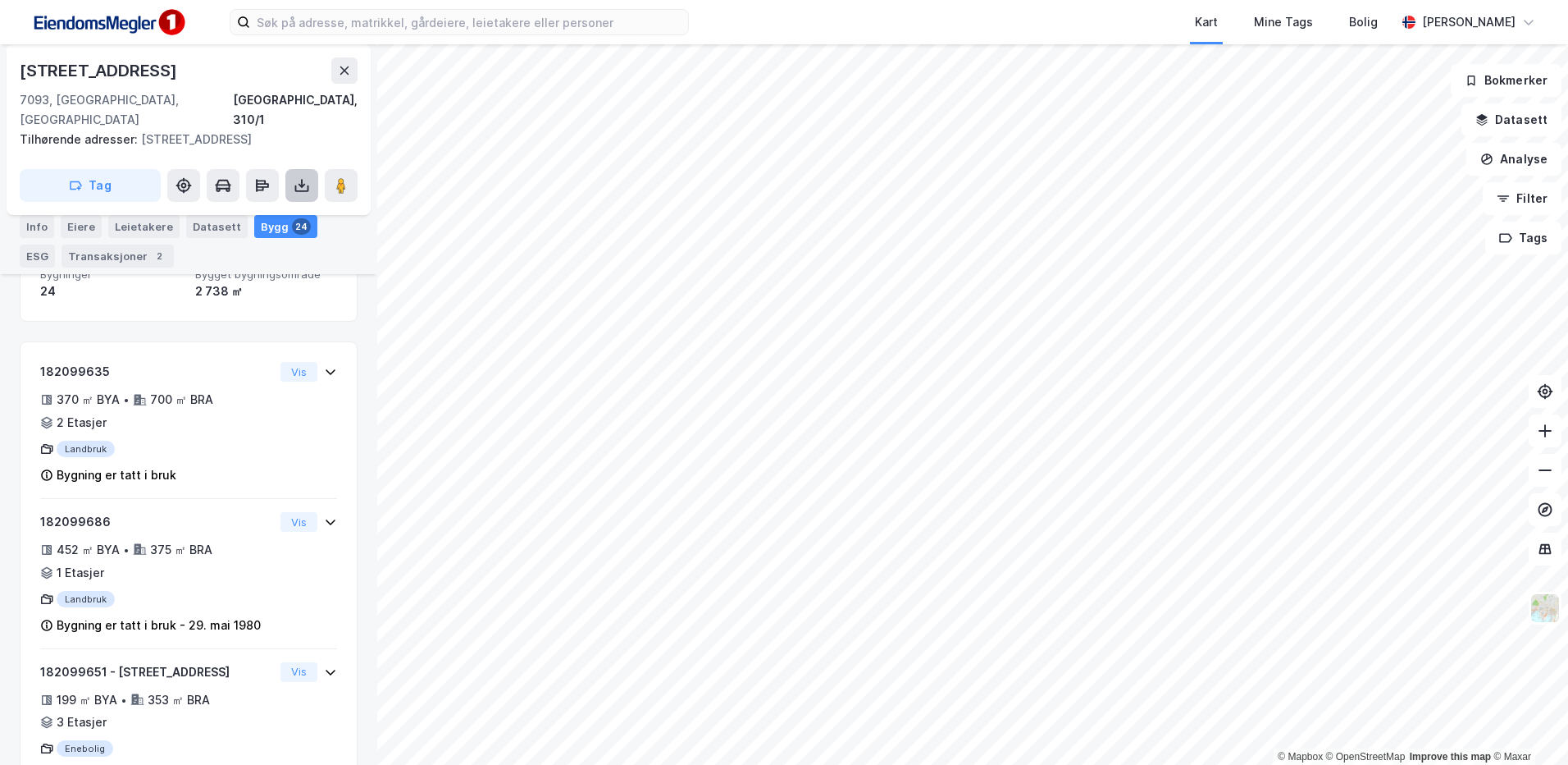
click at [298, 178] on icon at bounding box center [301, 186] width 16 height 16
click at [273, 238] on div "Last ned matrikkelrapport" at bounding box center [240, 244] width 135 height 13
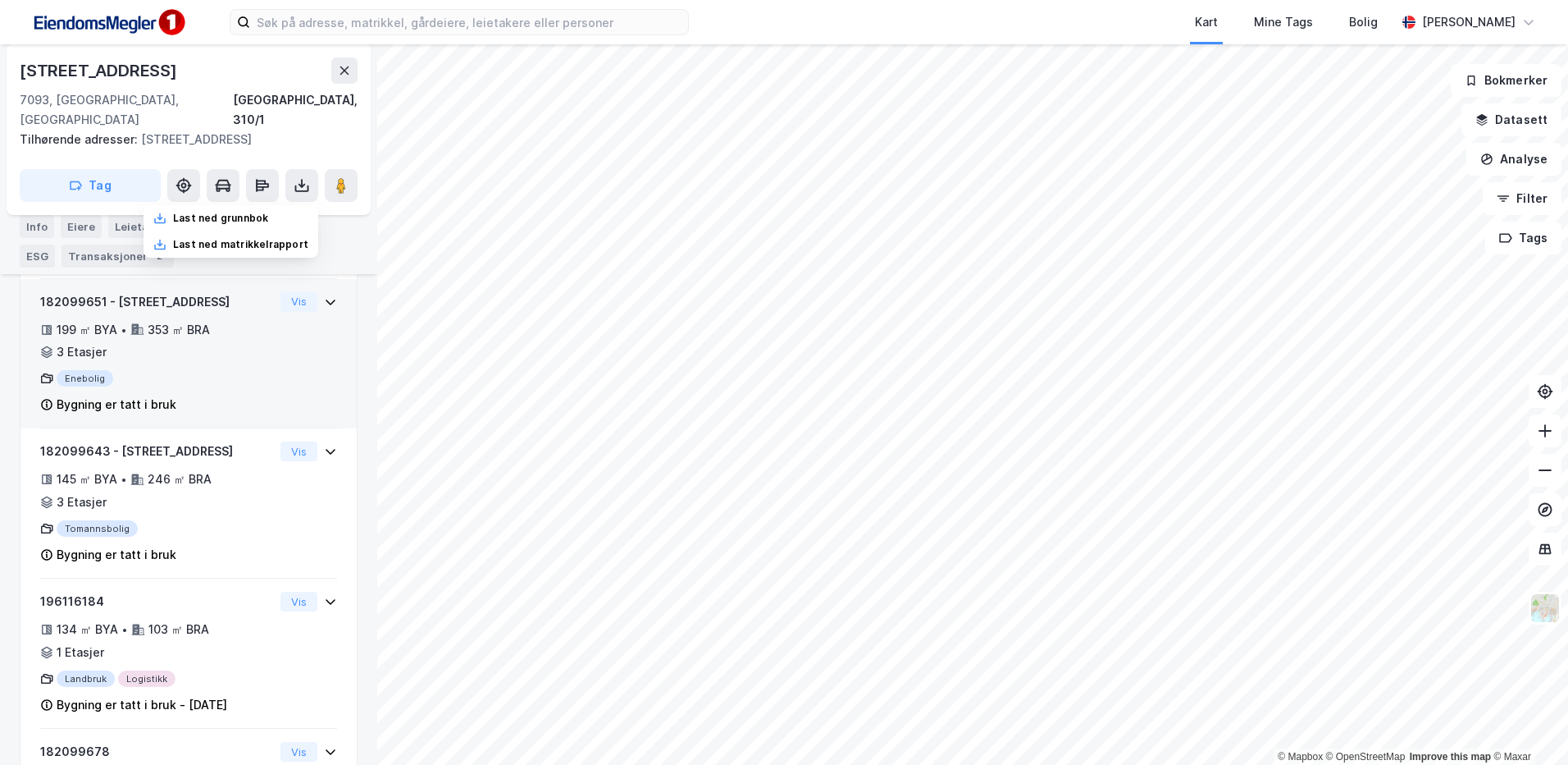
scroll to position [460, 0]
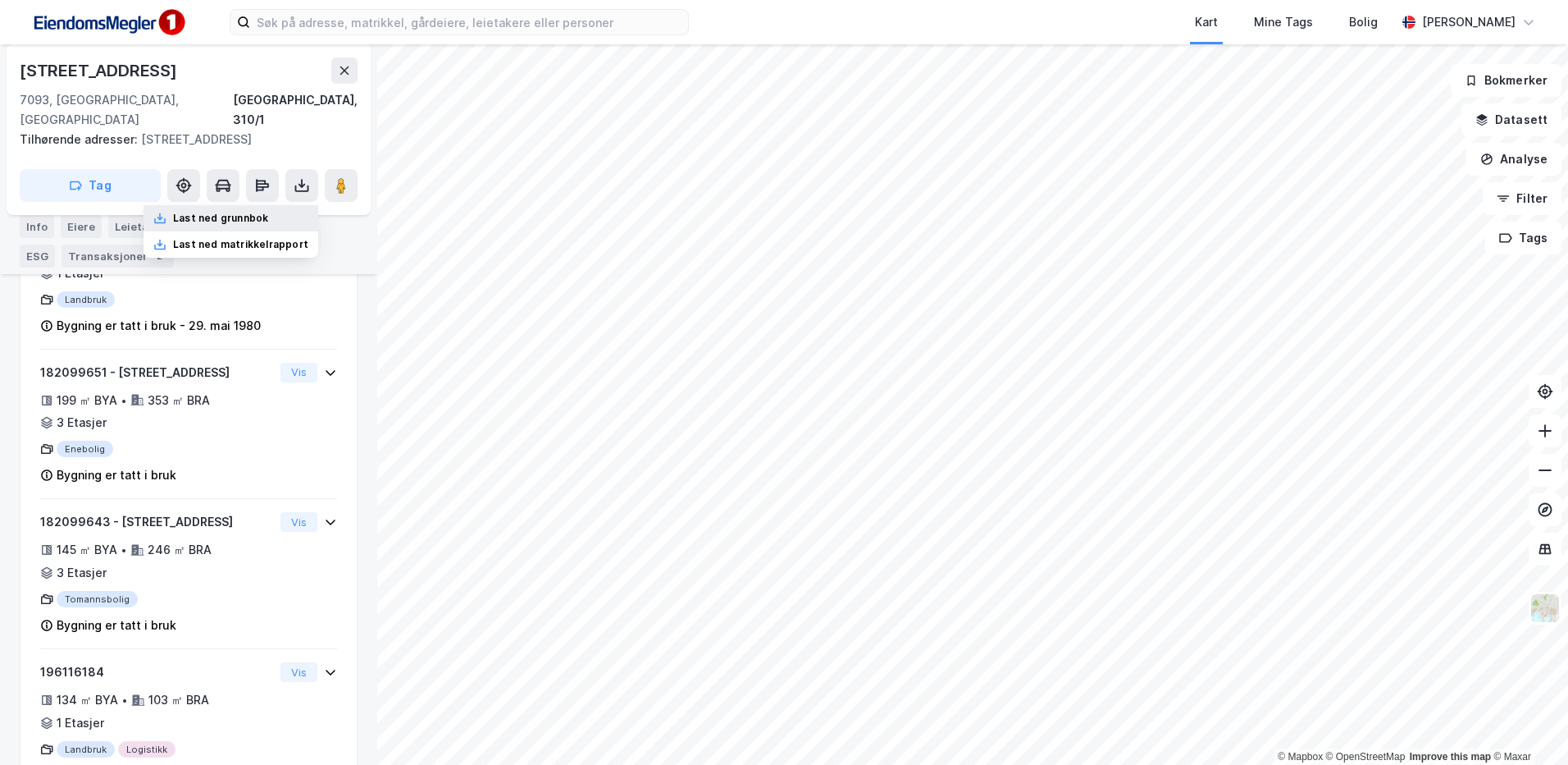
click at [241, 212] on div "Last ned grunnbok" at bounding box center [221, 218] width 95 height 13
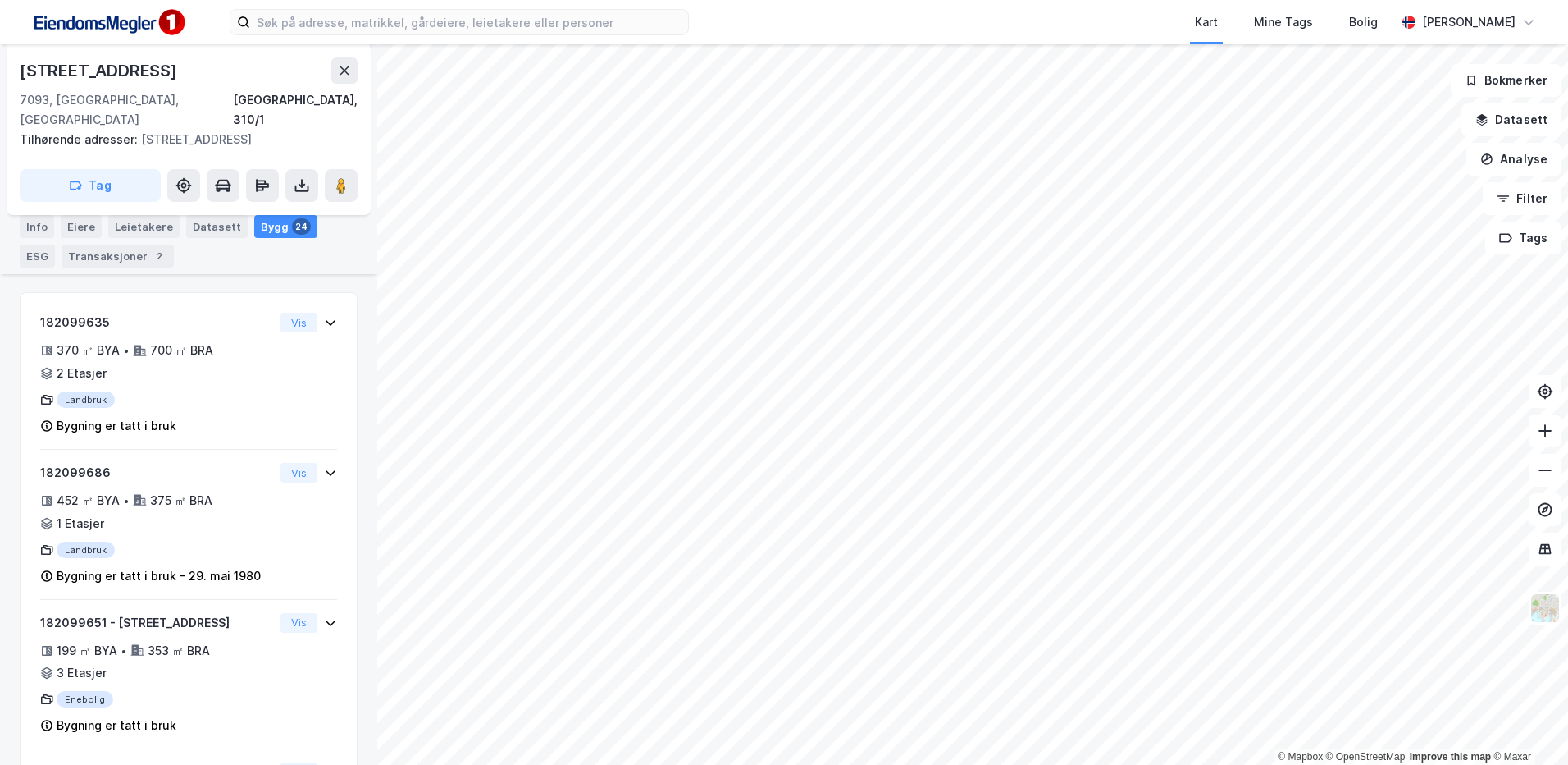
scroll to position [161, 0]
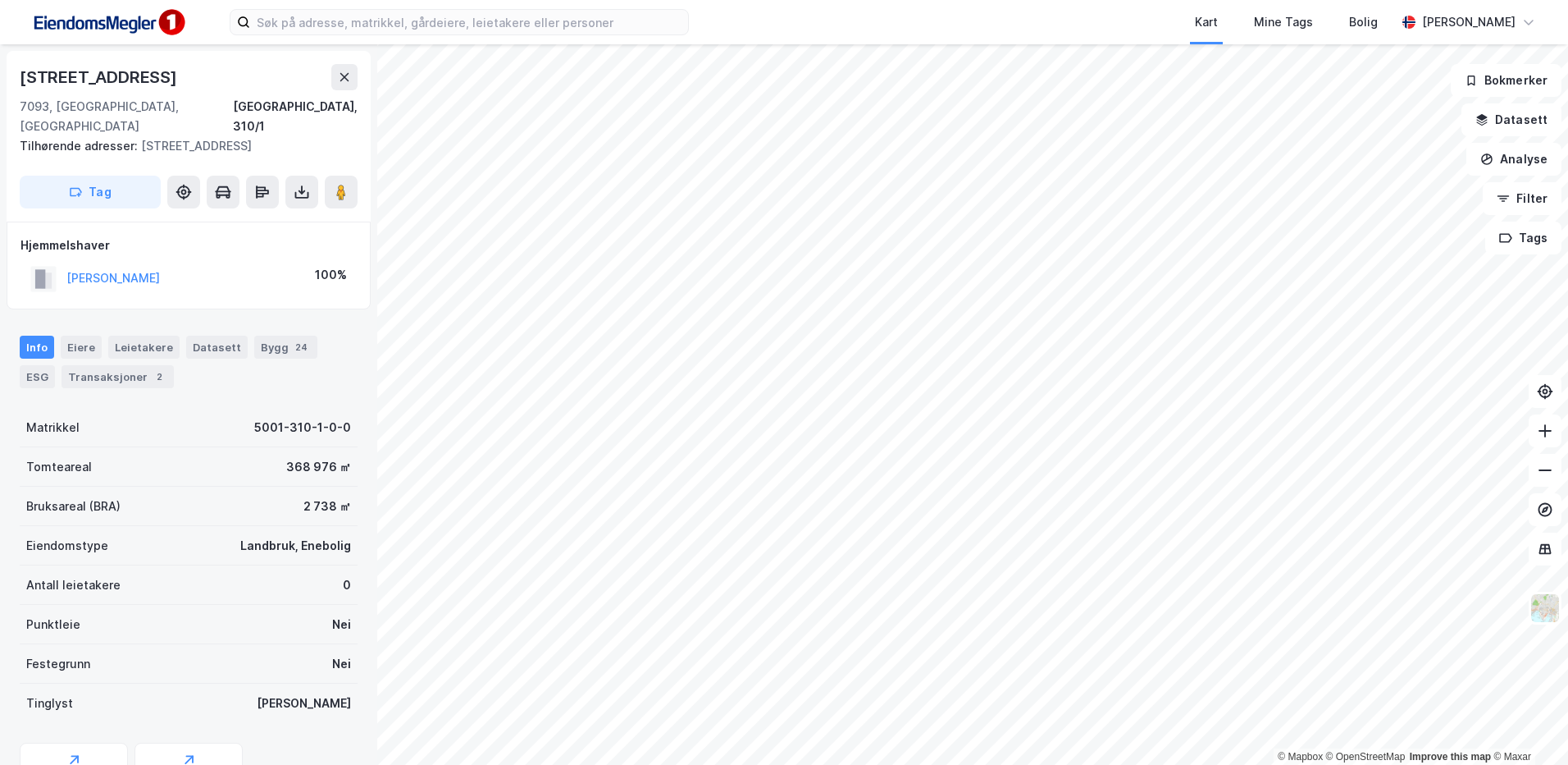
scroll to position [2, 0]
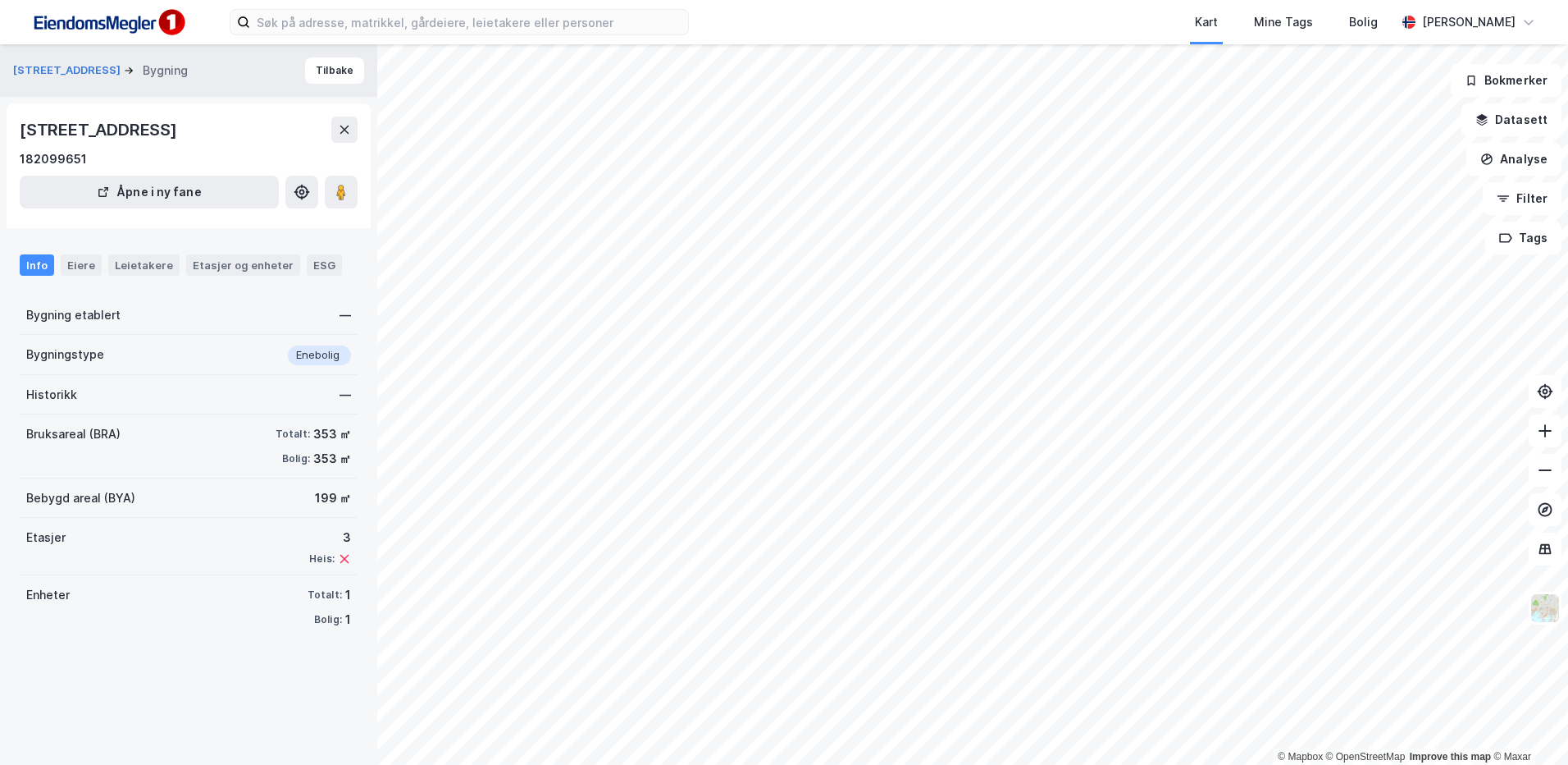
click at [180, 140] on div "[STREET_ADDRESS]" at bounding box center [100, 129] width 160 height 26
click at [345, 136] on icon at bounding box center [344, 129] width 13 height 13
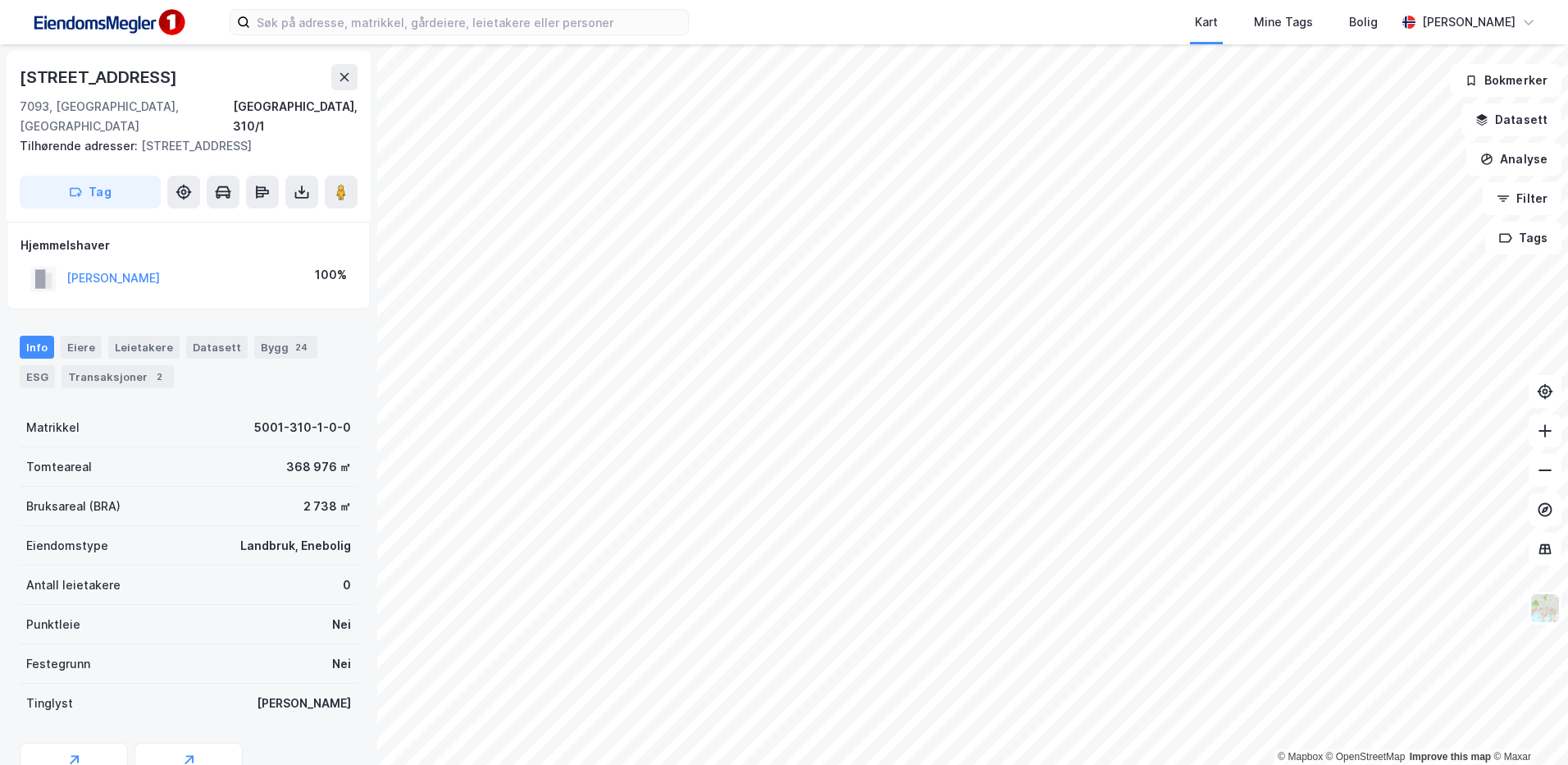
scroll to position [2, 0]
click at [262, 334] on div "Bygg 24" at bounding box center [286, 345] width 63 height 23
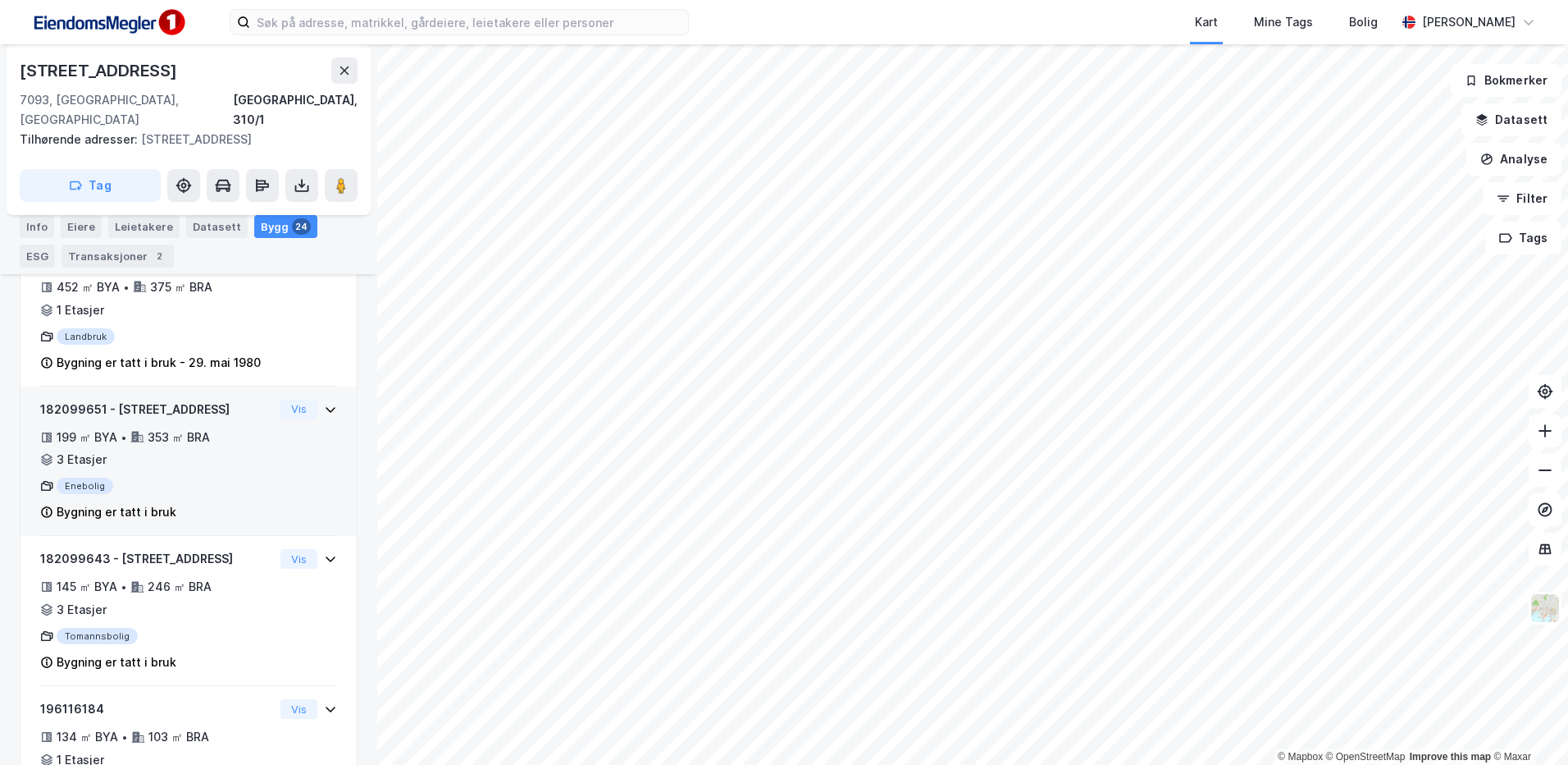
scroll to position [460, 0]
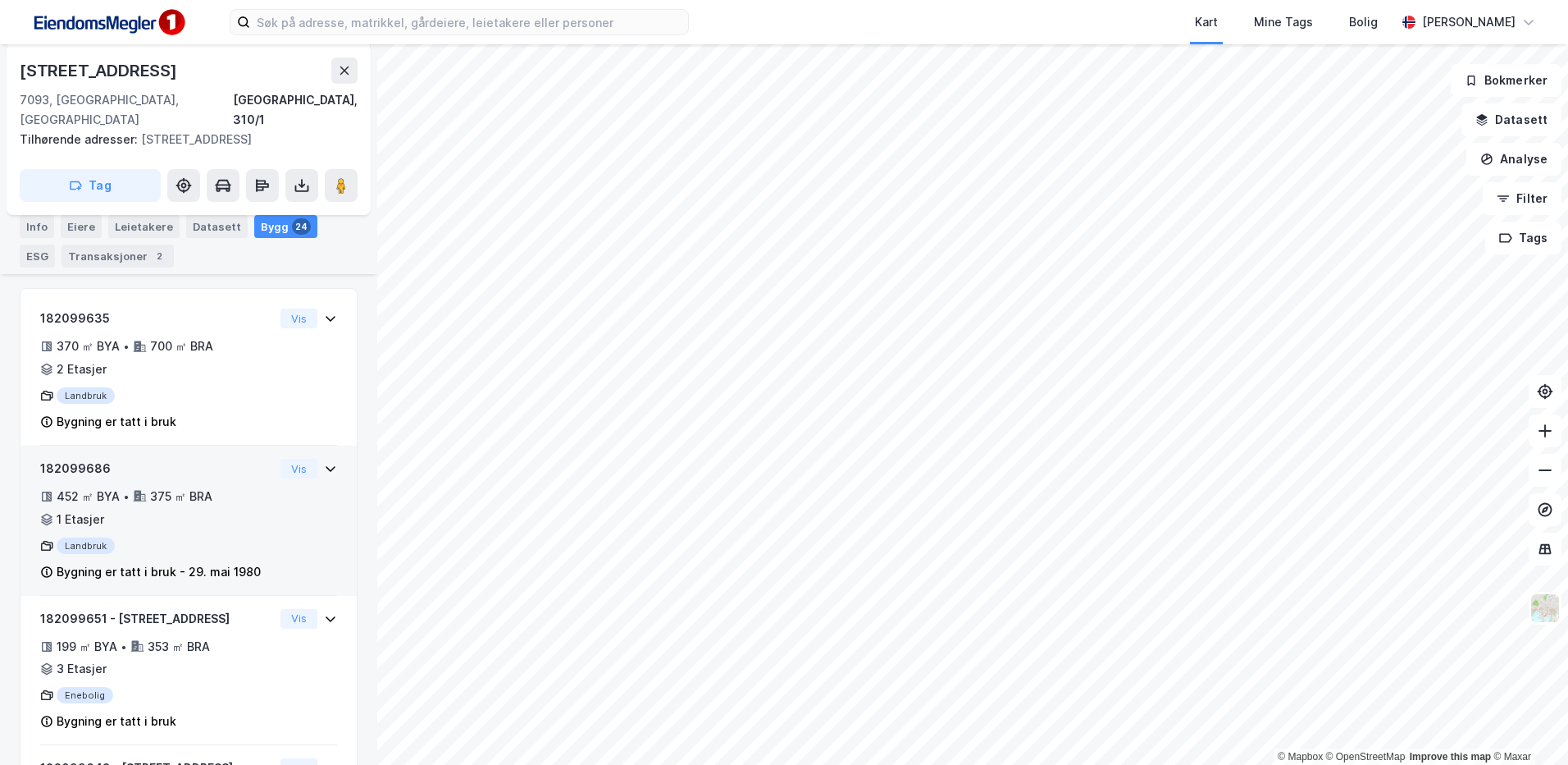
scroll to position [310, 0]
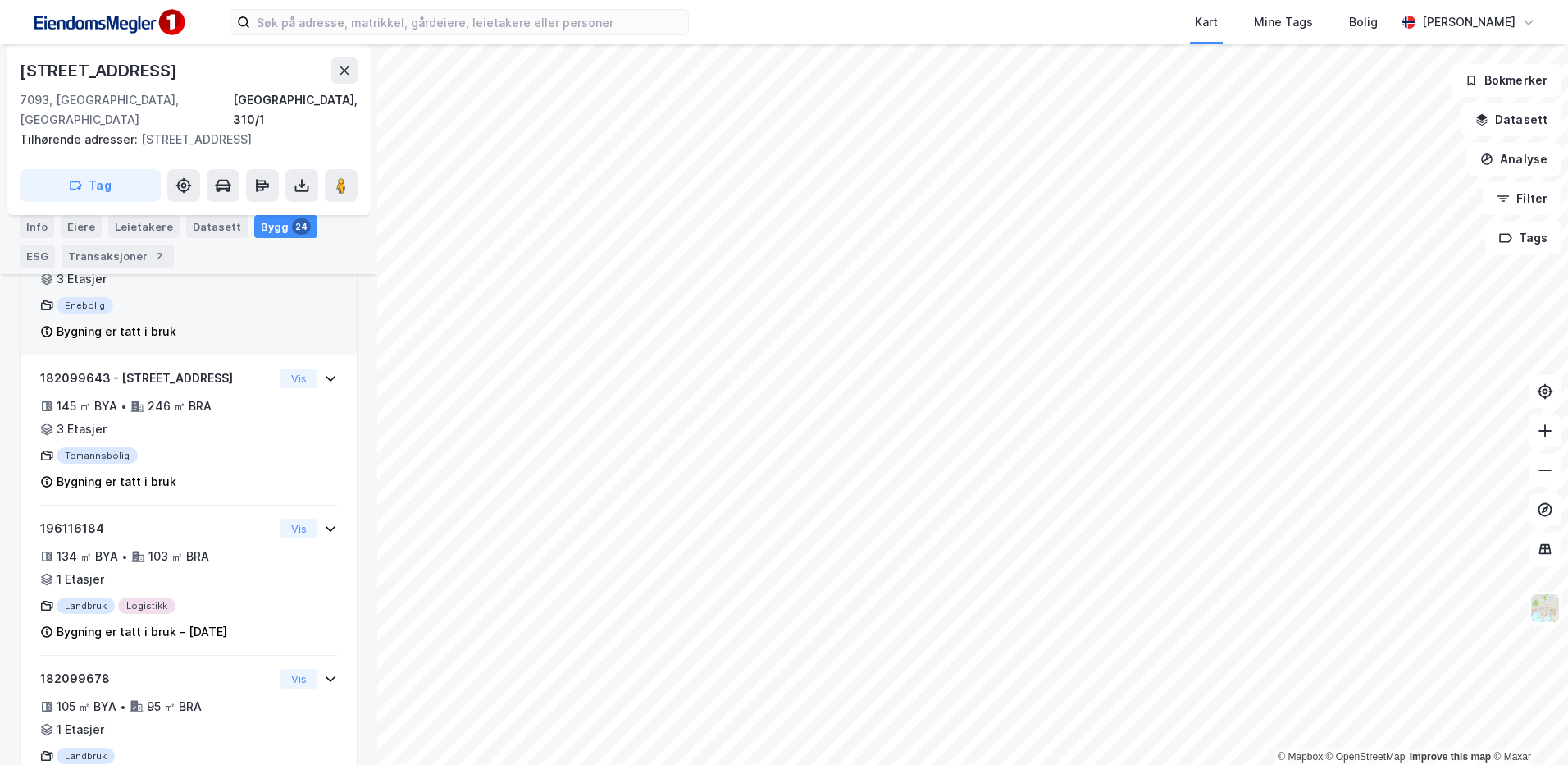
scroll to position [460, 0]
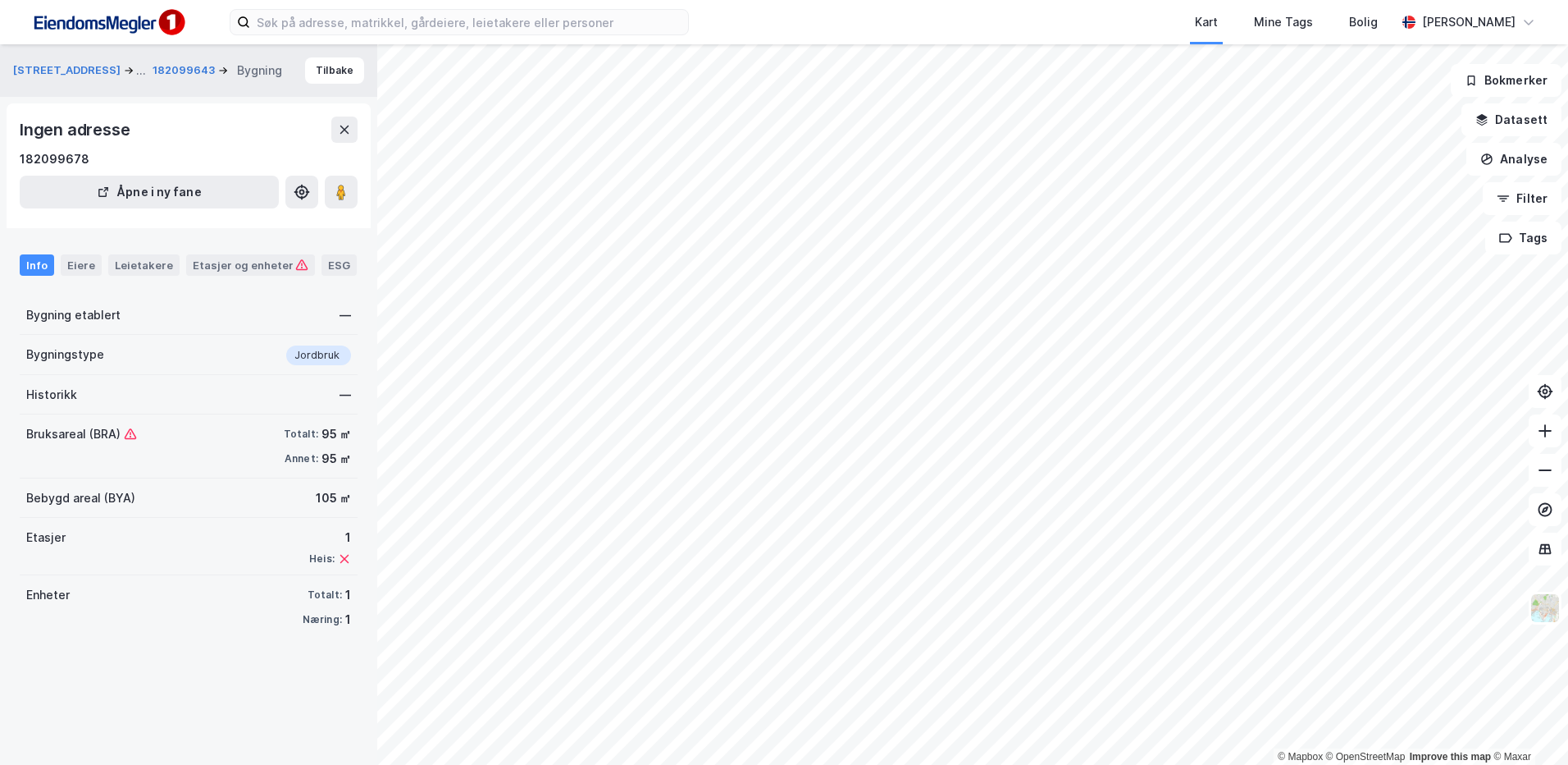
click at [126, 456] on div "Bruksareal (BRA) Totalt: 95 ㎡ Annet: 95 ㎡" at bounding box center [188, 446] width 338 height 64
click at [353, 127] on button at bounding box center [344, 129] width 26 height 26
